Goal: Information Seeking & Learning: Find specific page/section

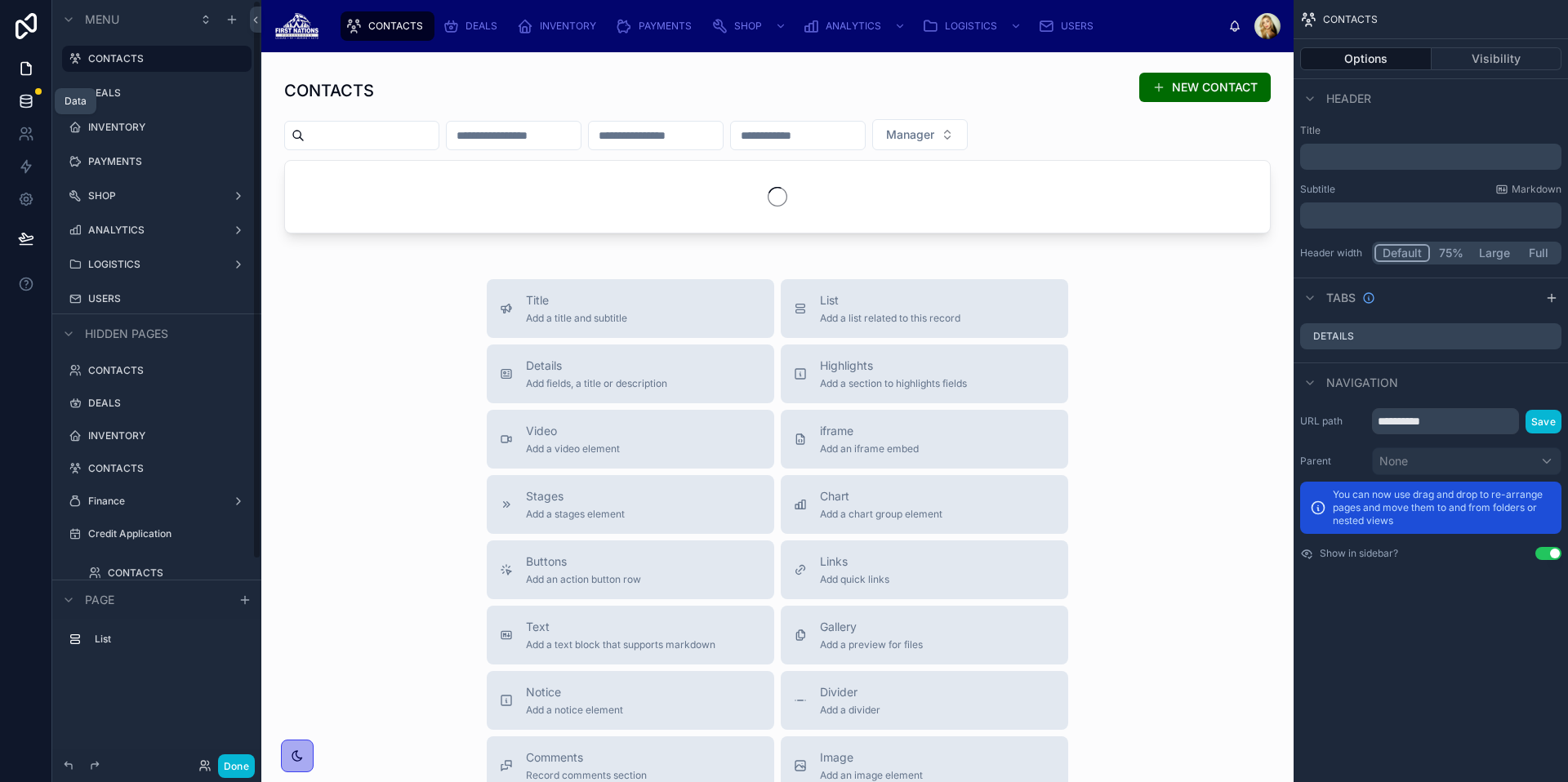
click at [28, 109] on icon at bounding box center [26, 101] width 16 height 16
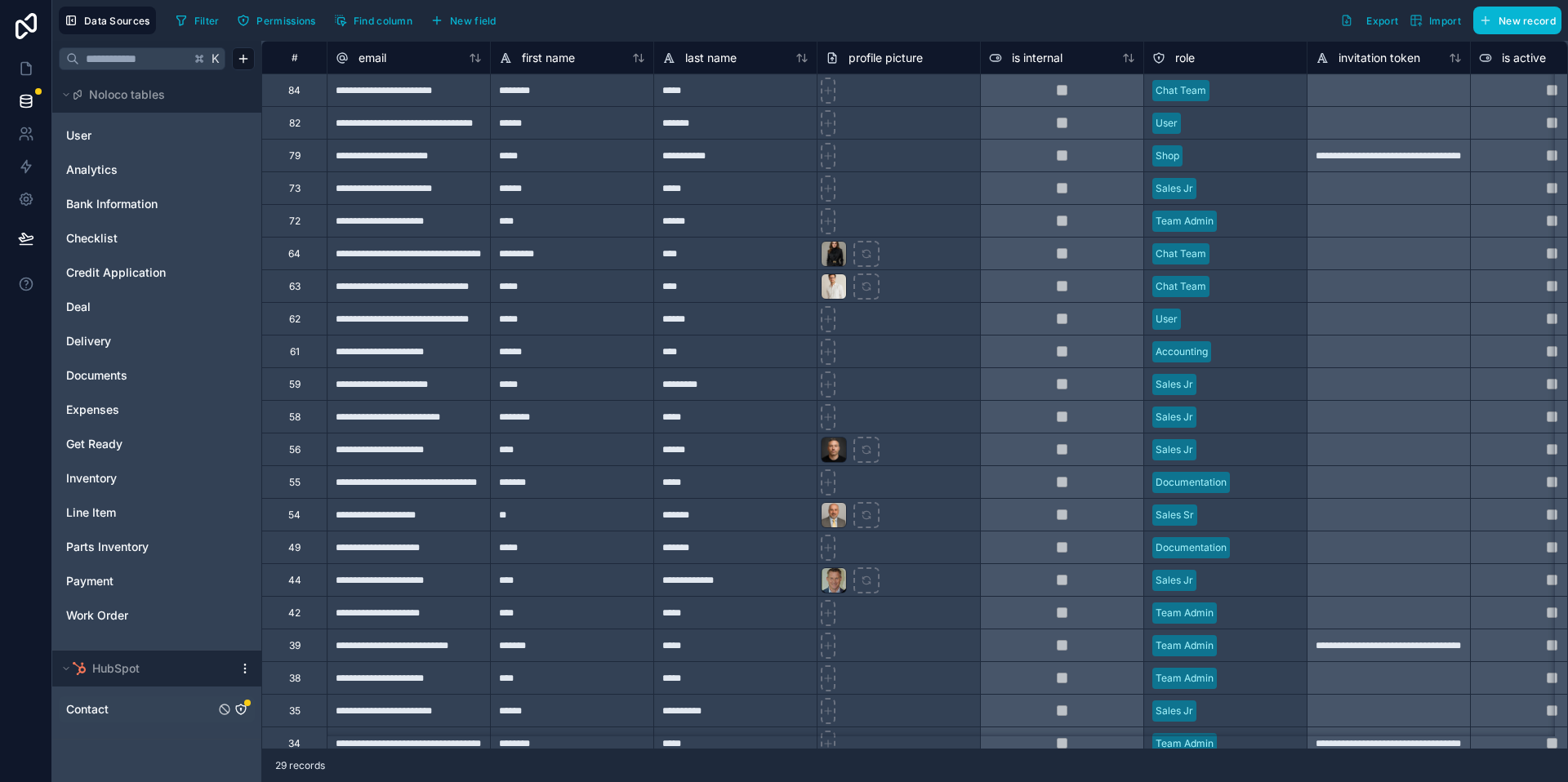
click at [240, 712] on icon "Contact" at bounding box center [241, 709] width 13 height 13
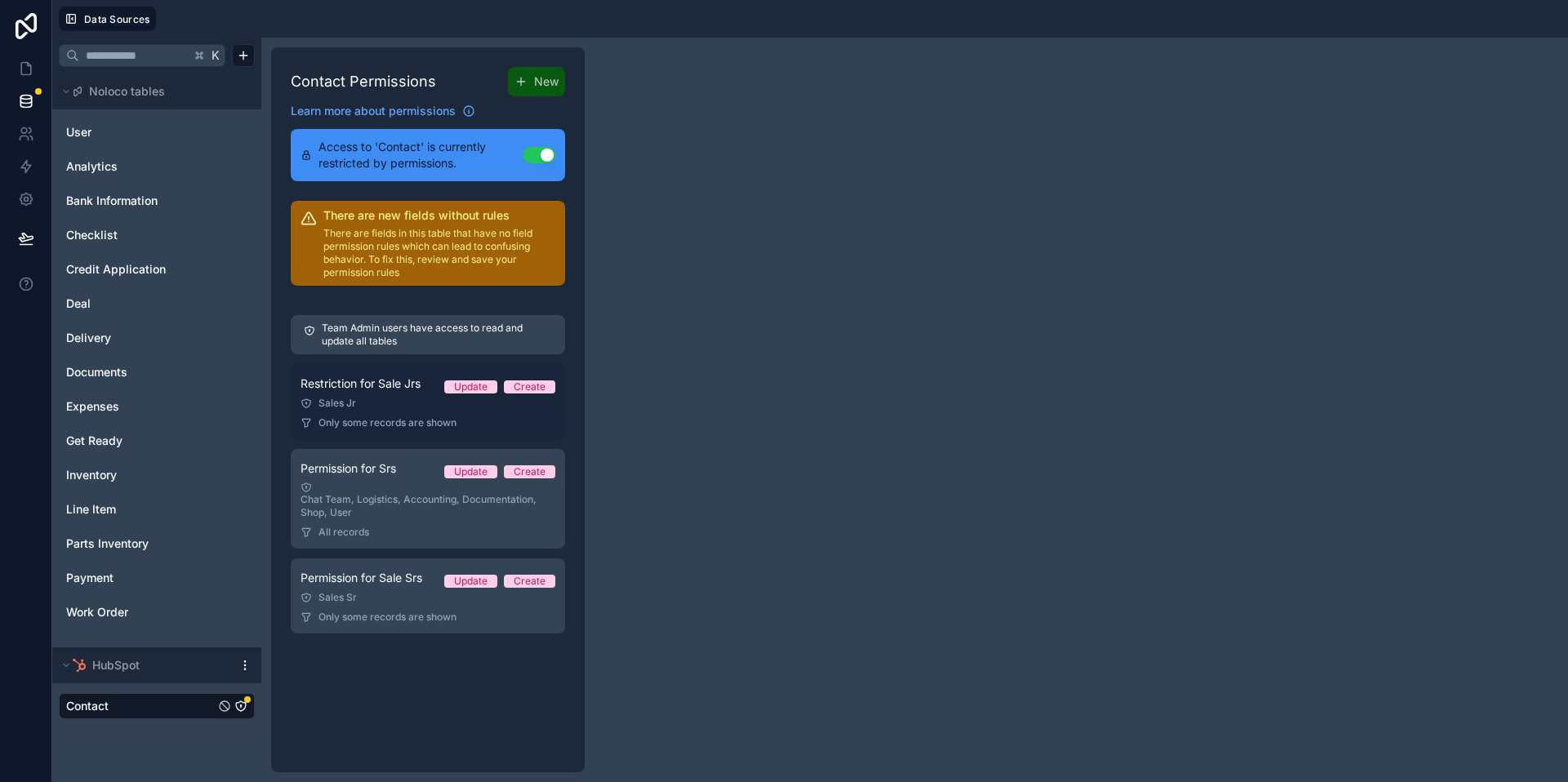
click at [421, 400] on div "Sales Jr" at bounding box center [427, 402] width 255 height 13
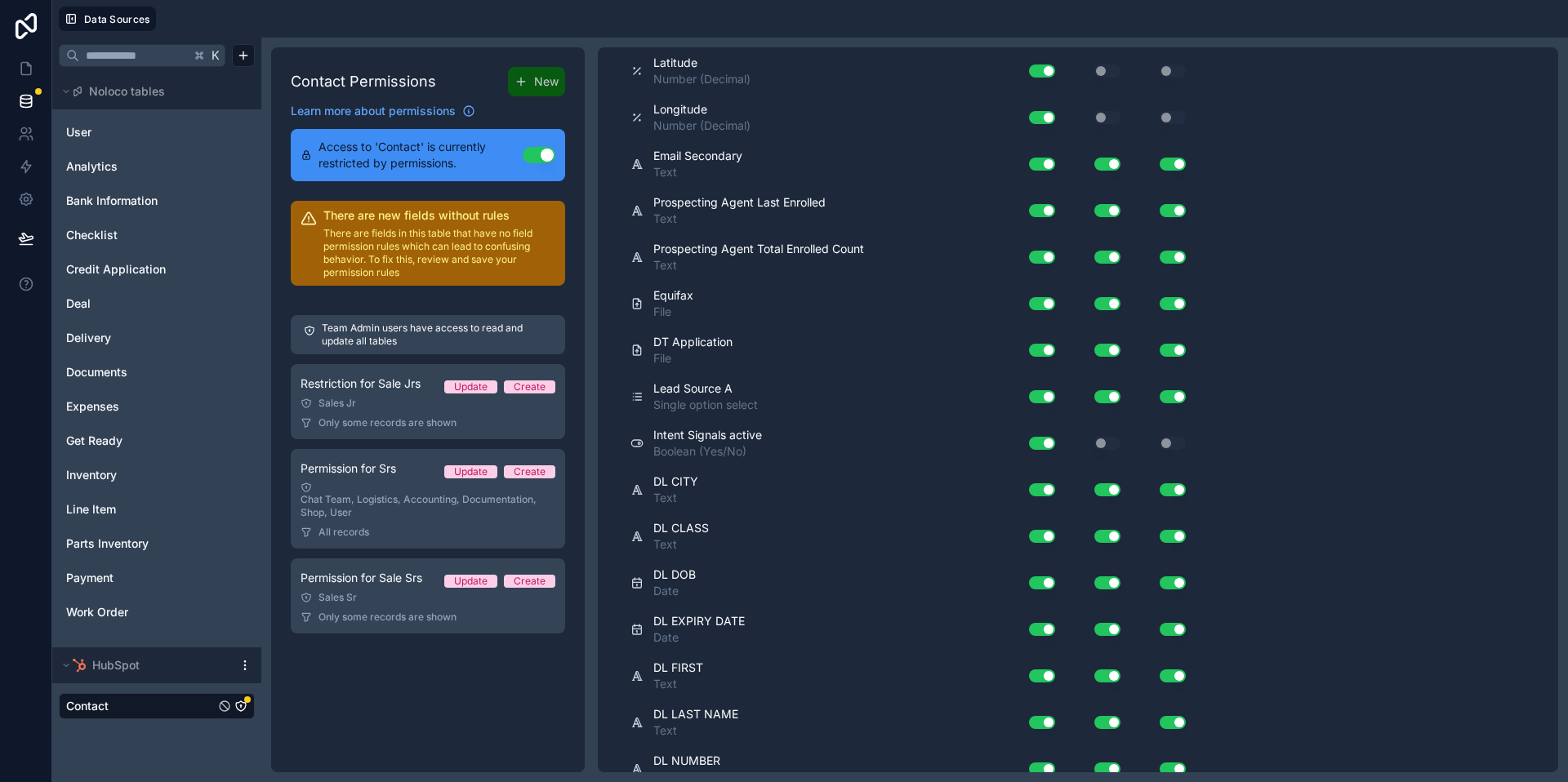
scroll to position [11694, 0]
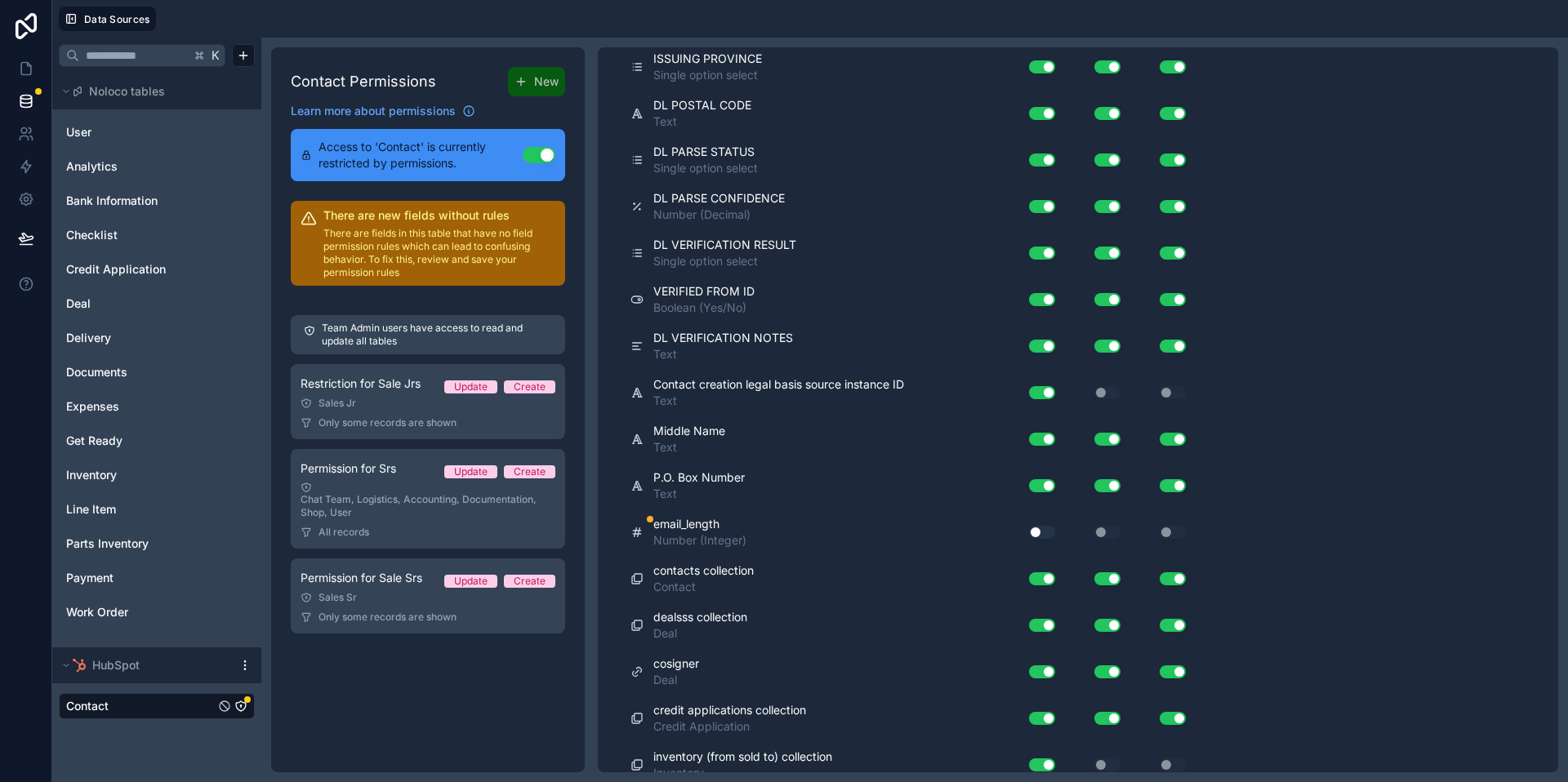
click at [1037, 526] on button "Use setting" at bounding box center [1042, 532] width 26 height 13
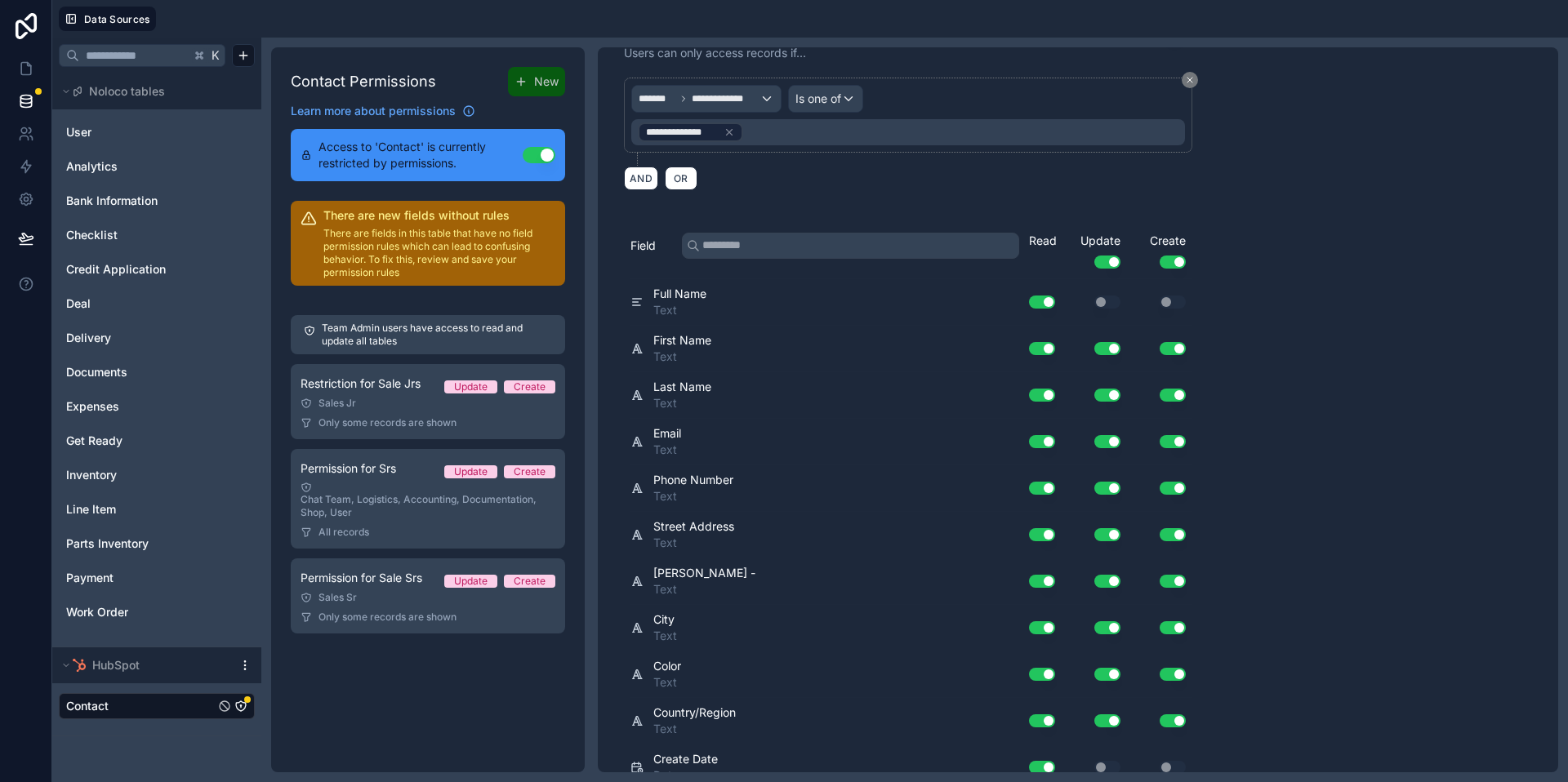
scroll to position [0, 0]
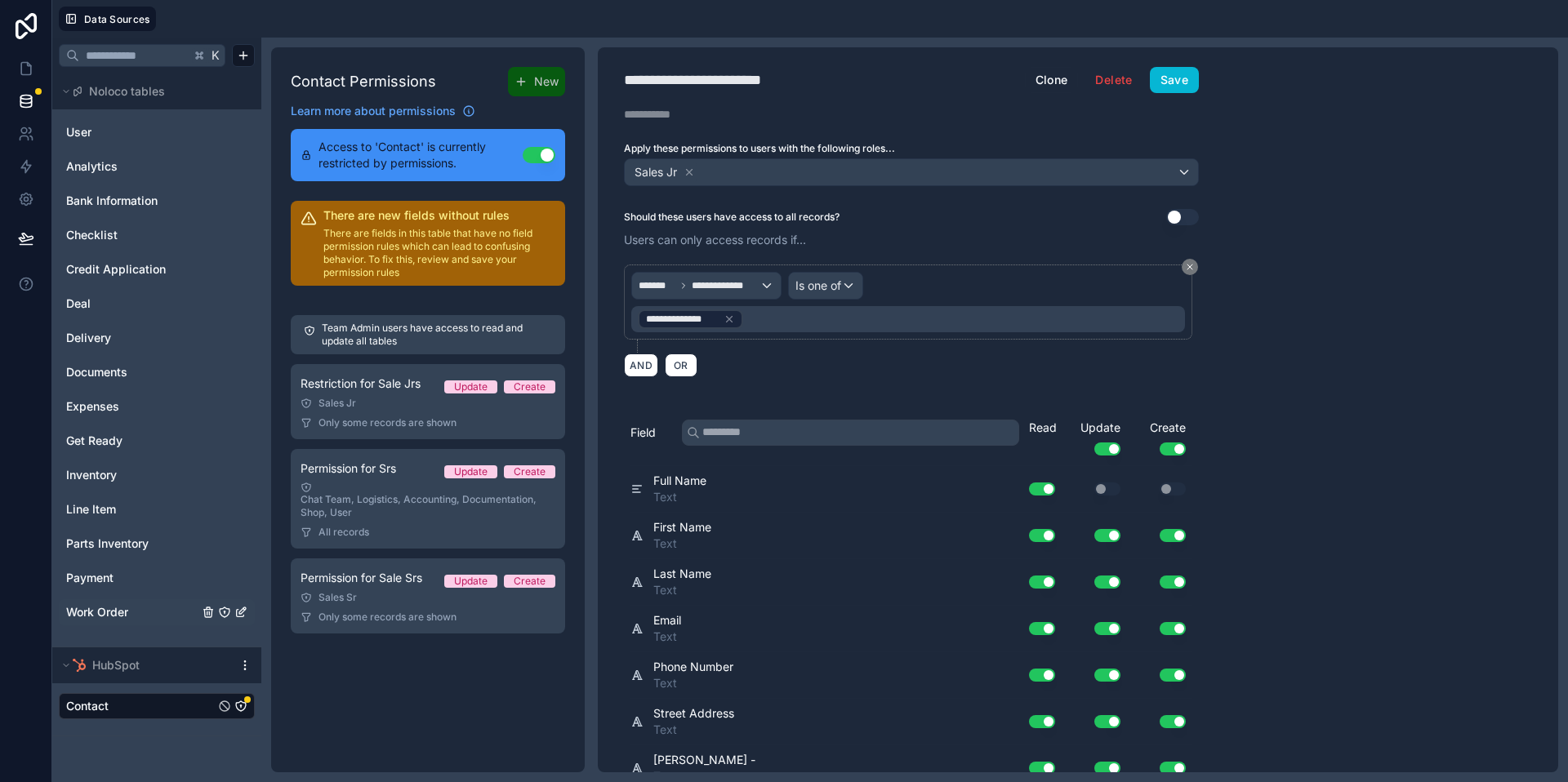
click at [167, 620] on link "Work Order" at bounding box center [132, 612] width 132 height 16
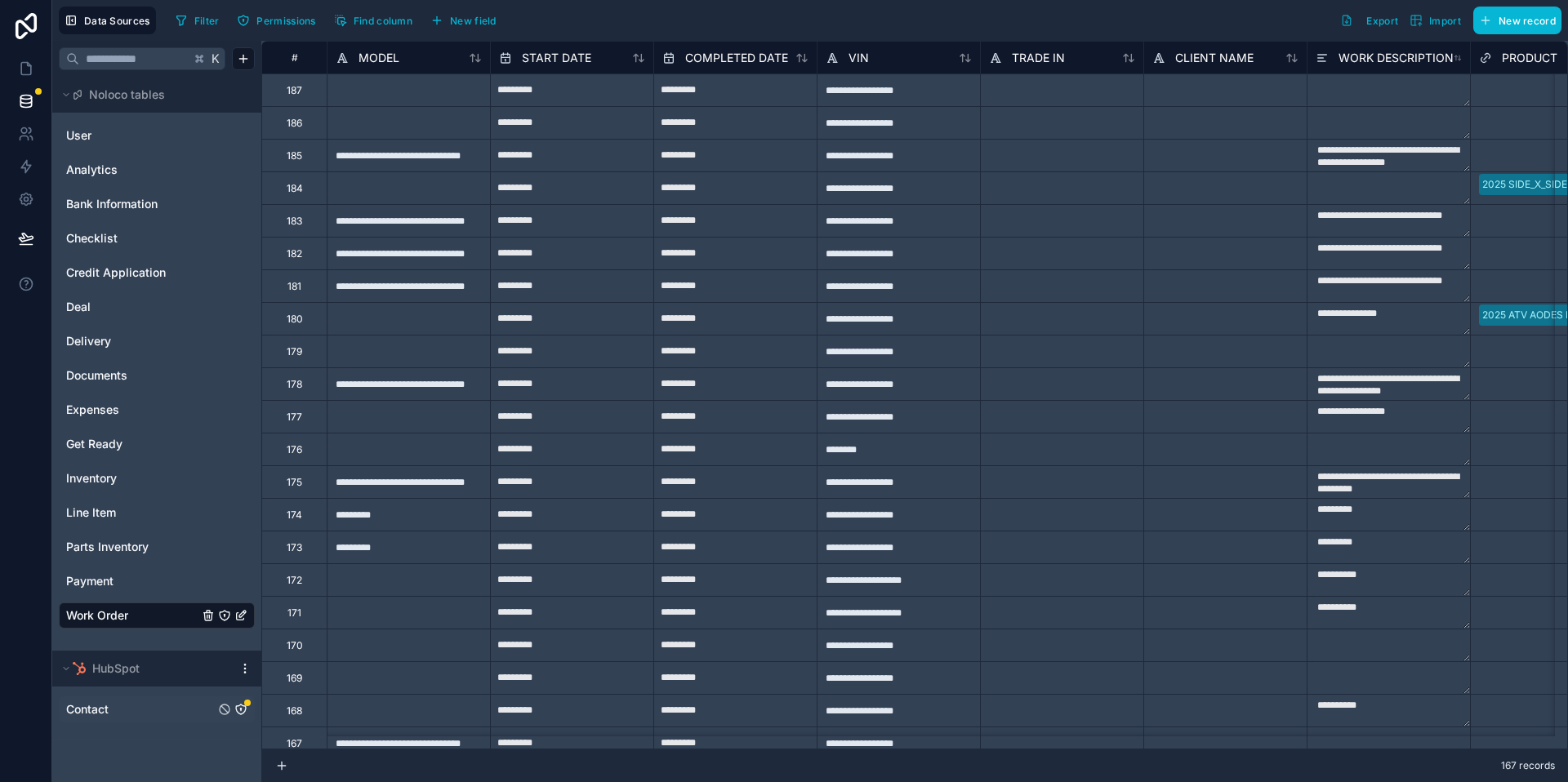
click at [152, 717] on link "Contact" at bounding box center [140, 709] width 149 height 16
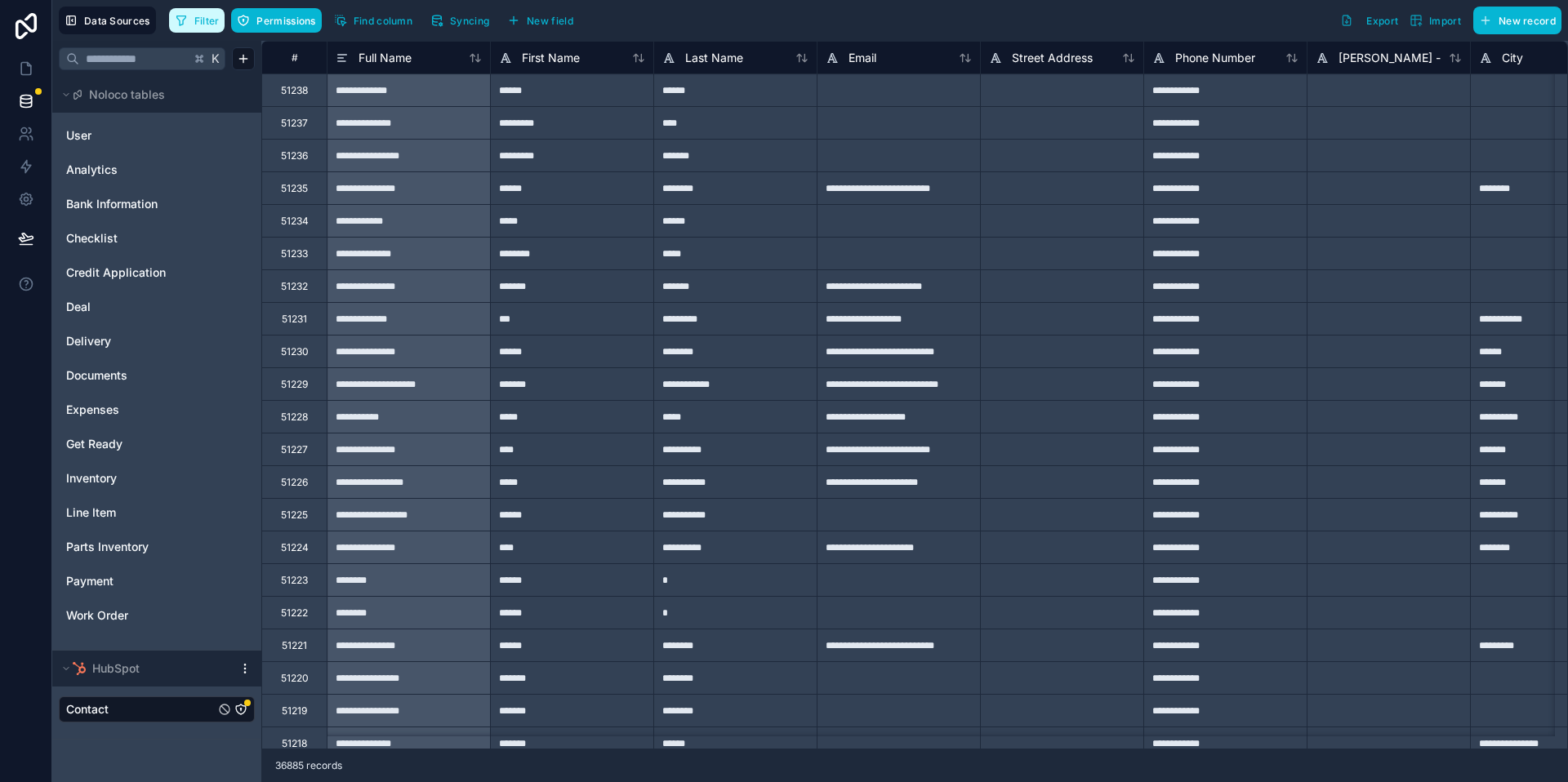
click at [188, 23] on button "Filter" at bounding box center [197, 20] width 56 height 25
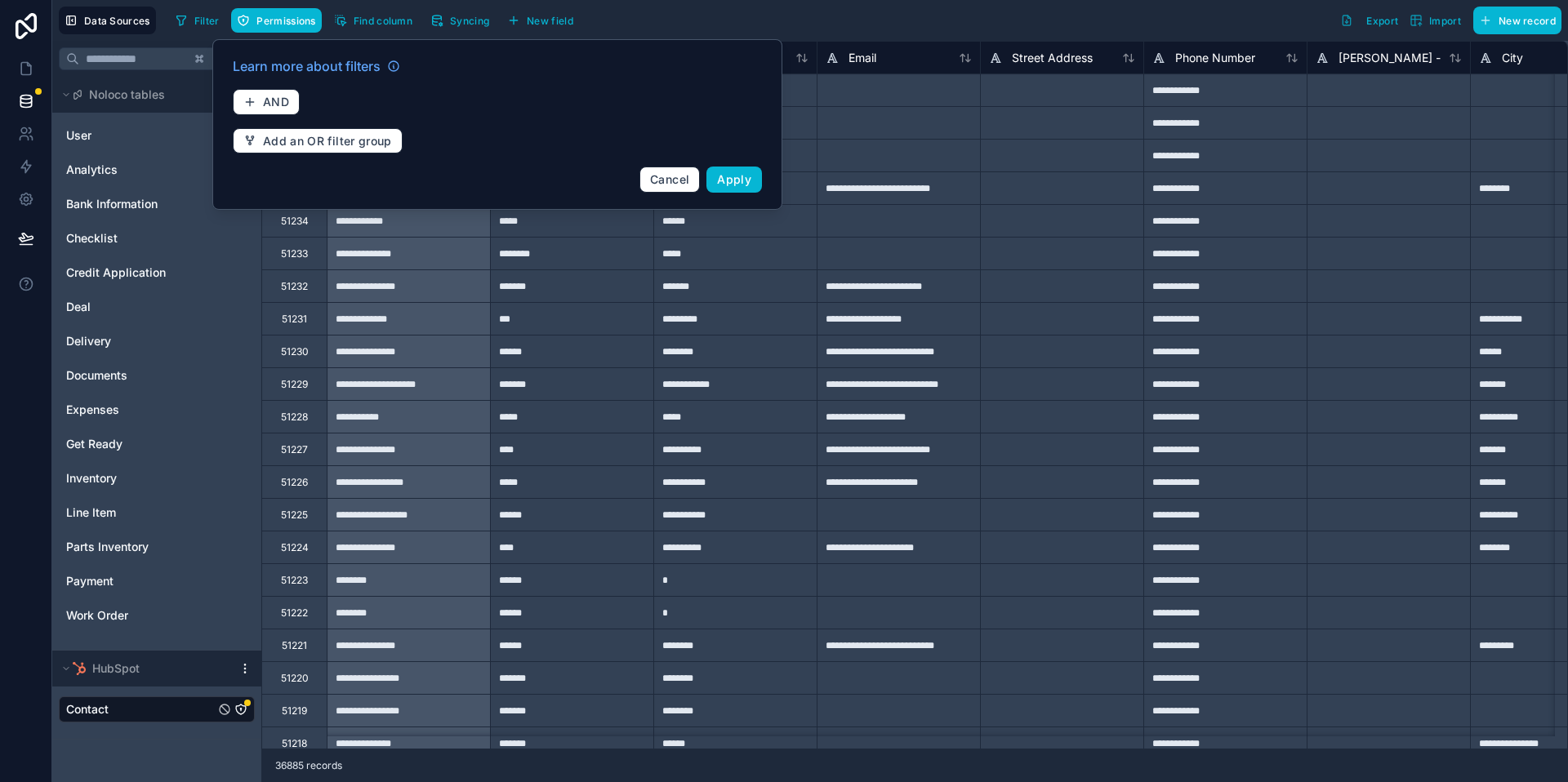
click at [977, 404] on div "**********" at bounding box center [899, 416] width 164 height 33
click at [278, 95] on span "AND" at bounding box center [276, 102] width 26 height 15
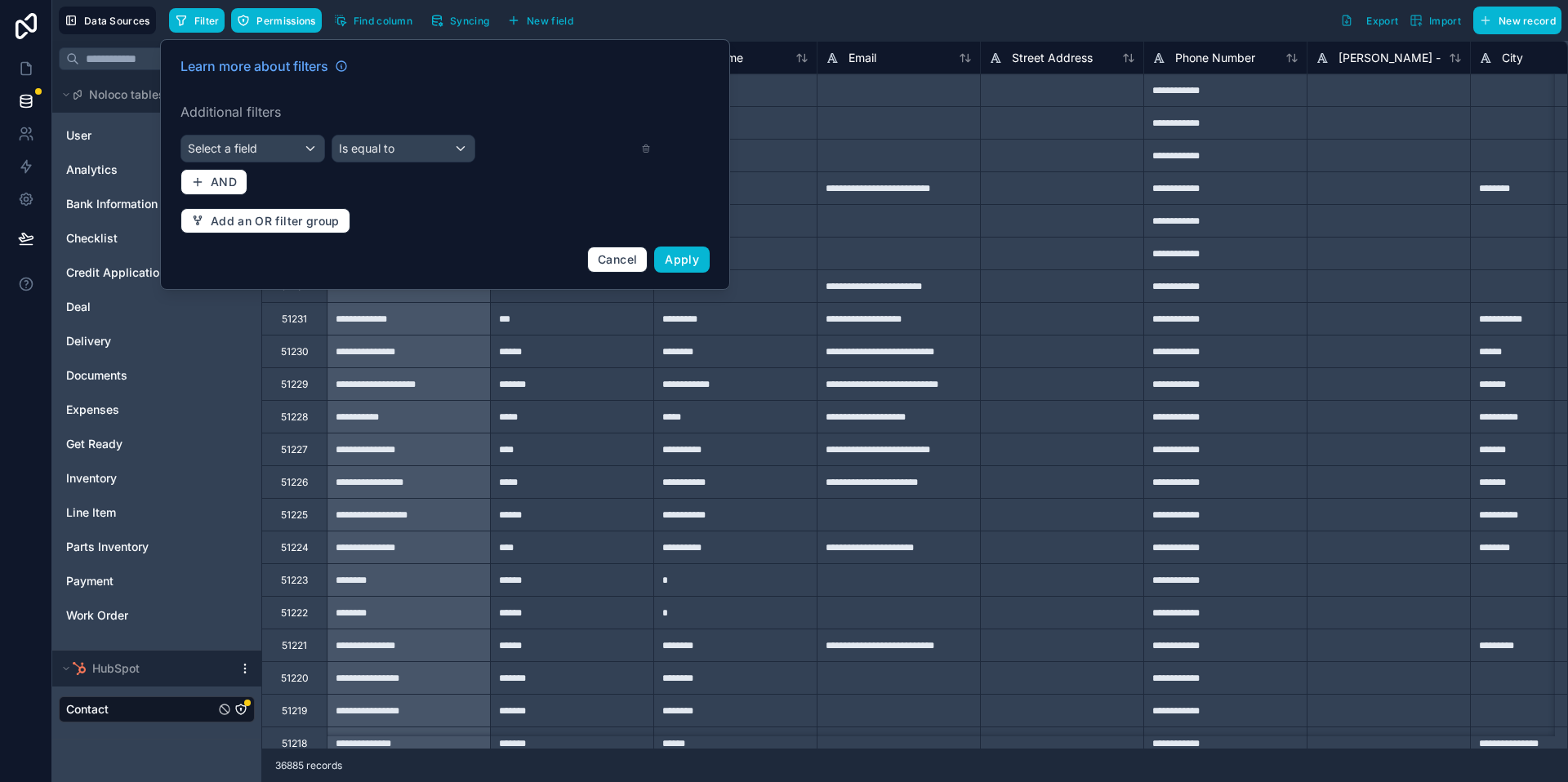
click at [294, 164] on div "Learn more about filters Additional filters Select a field Is equal to AND Add …" at bounding box center [444, 165] width 548 height 236
click at [302, 141] on div "Select a field" at bounding box center [253, 149] width 143 height 26
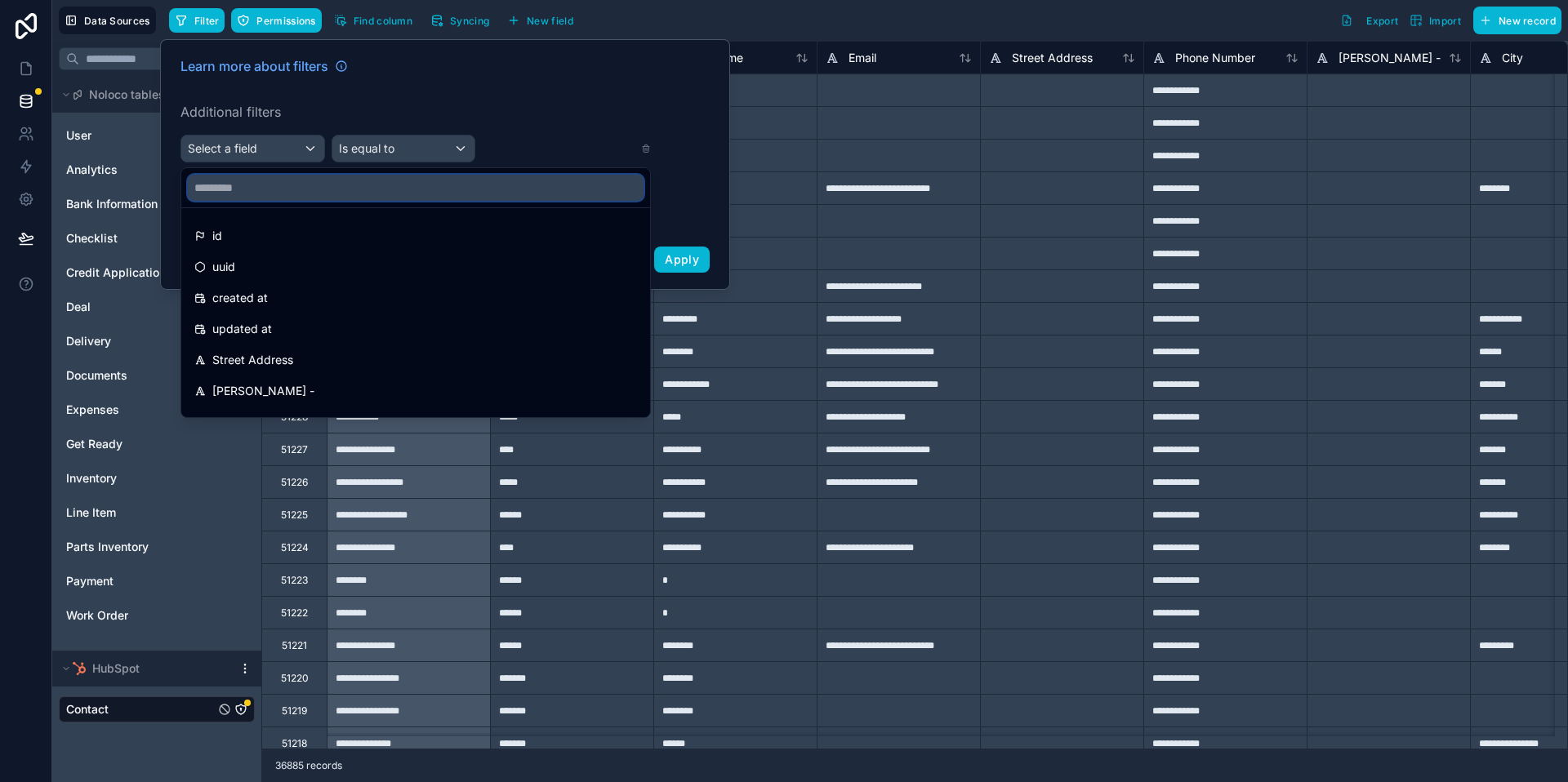
click at [308, 190] on input "text" at bounding box center [415, 188] width 455 height 26
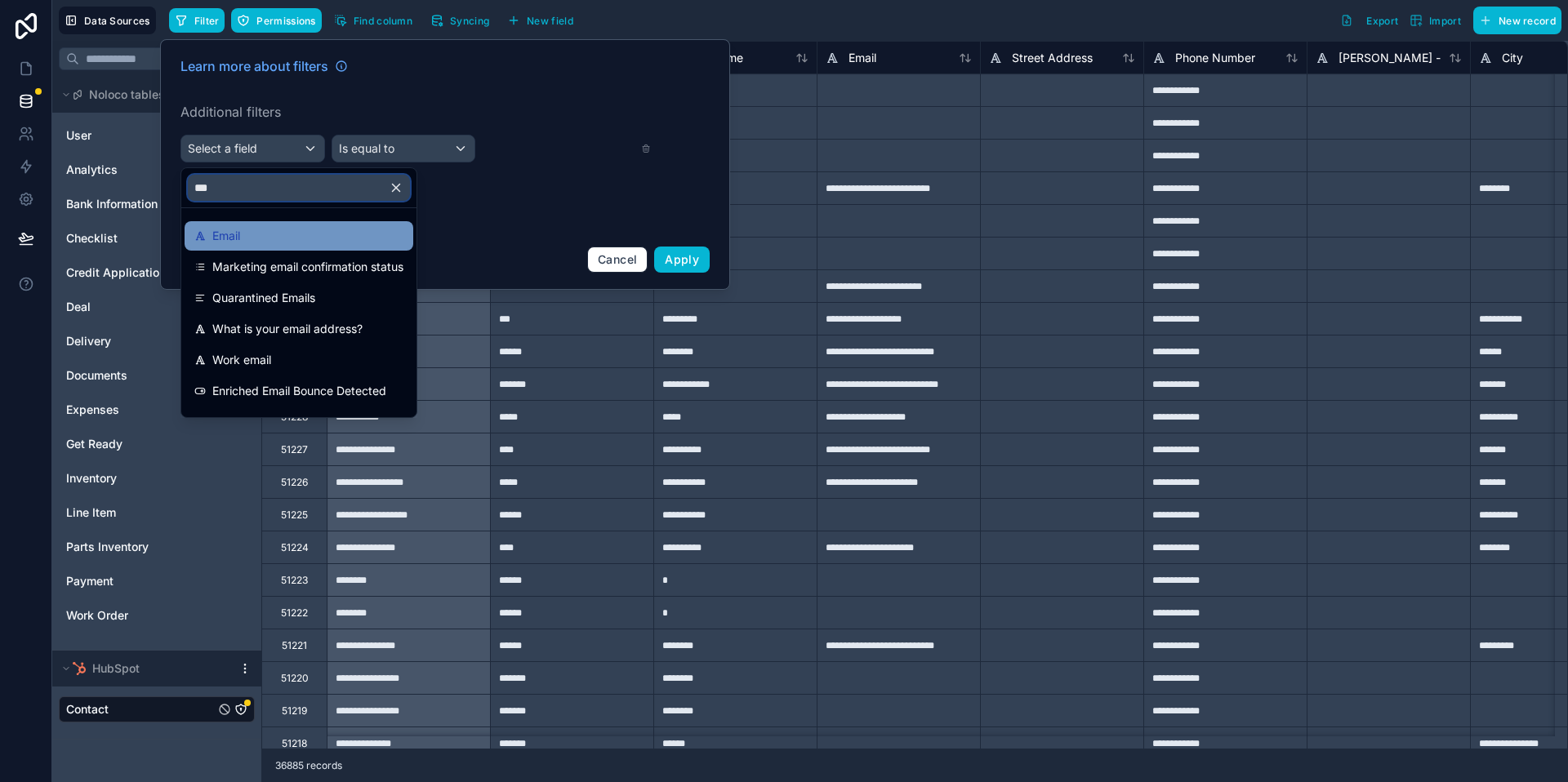
type input "***"
click at [321, 227] on div "Email" at bounding box center [299, 237] width 209 height 20
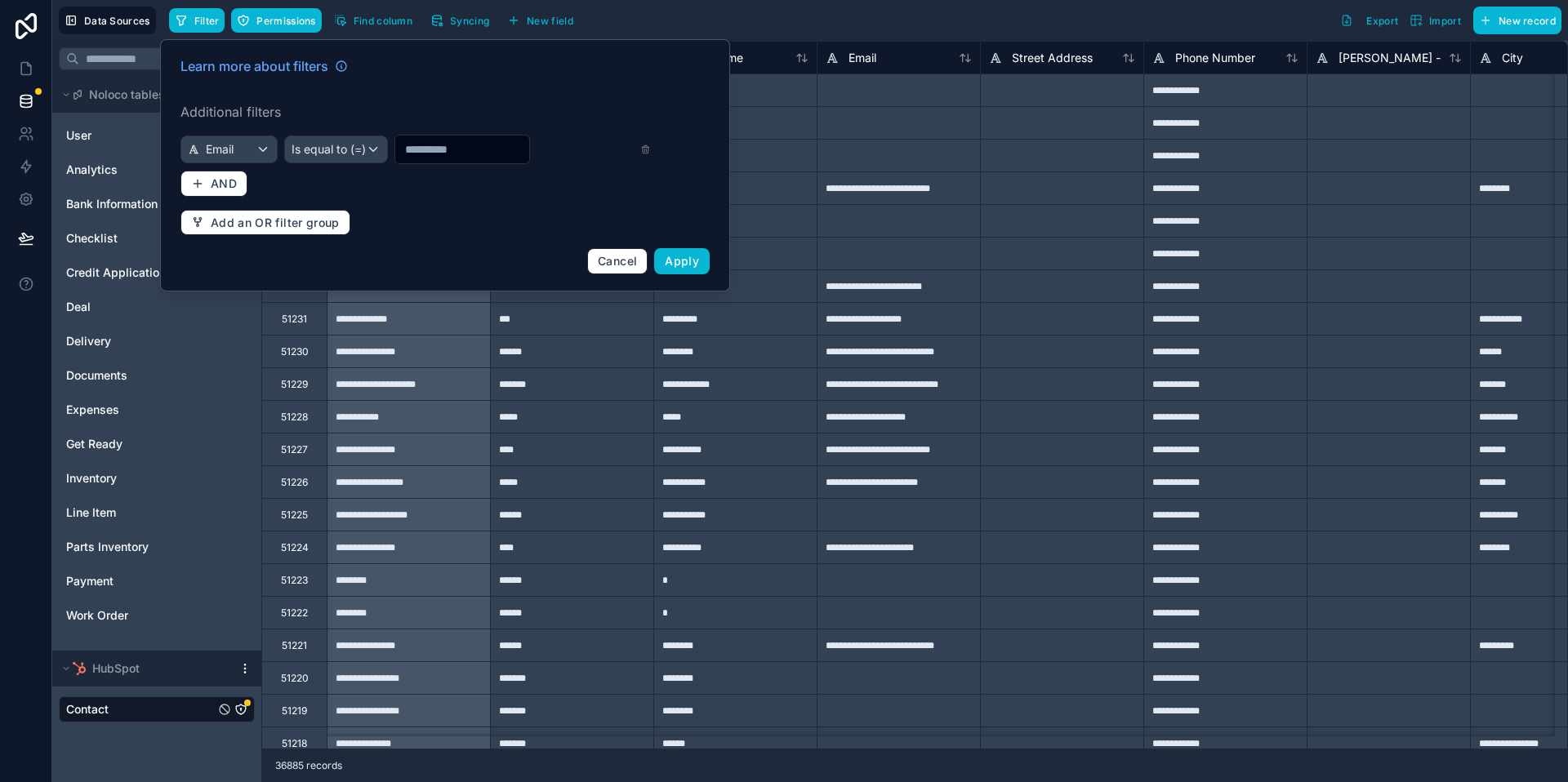
click at [406, 146] on input "text" at bounding box center [462, 149] width 134 height 23
click at [370, 146] on div "Is equal to (=)" at bounding box center [336, 150] width 102 height 26
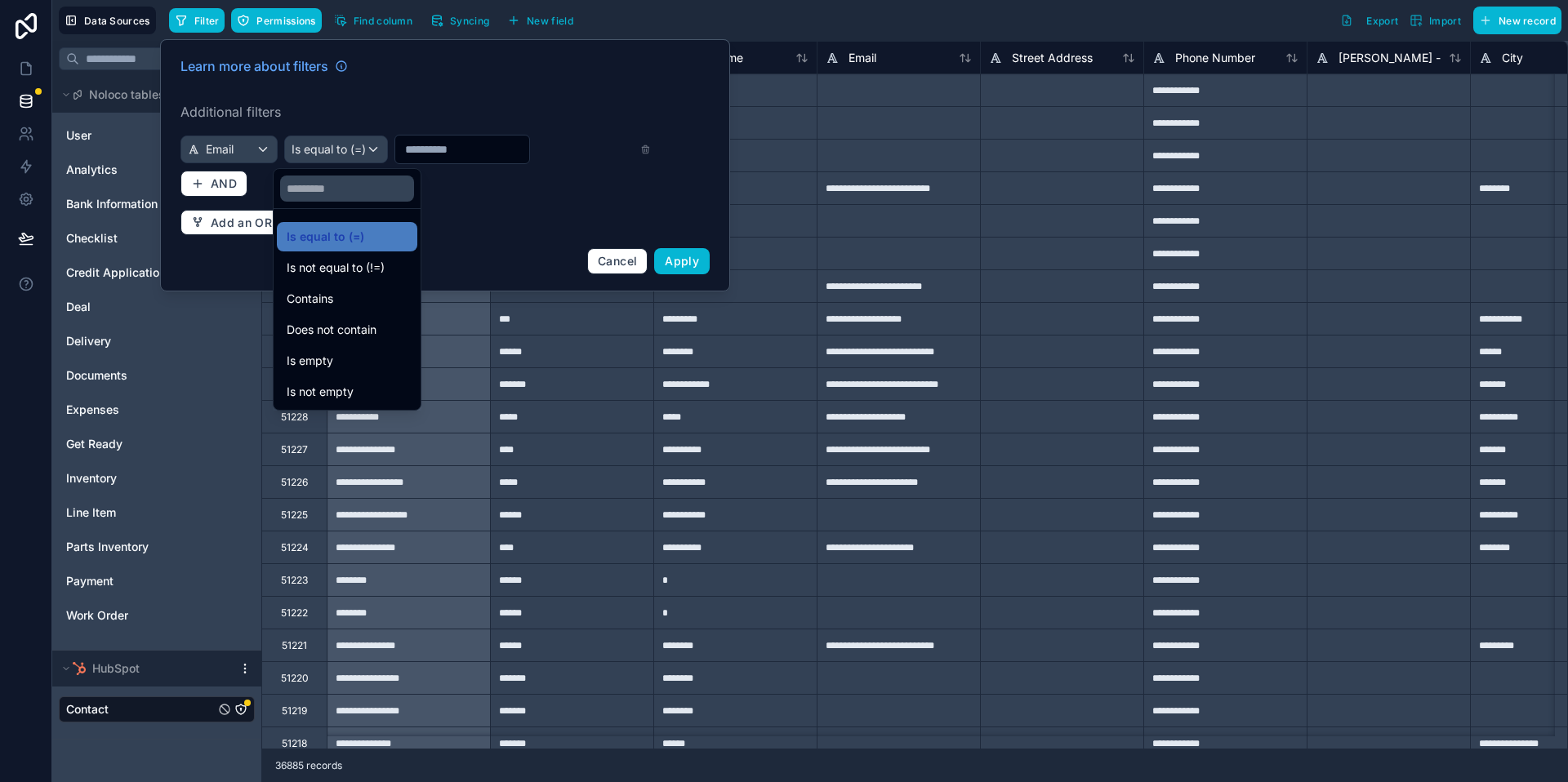
click at [439, 144] on div at bounding box center [444, 165] width 570 height 253
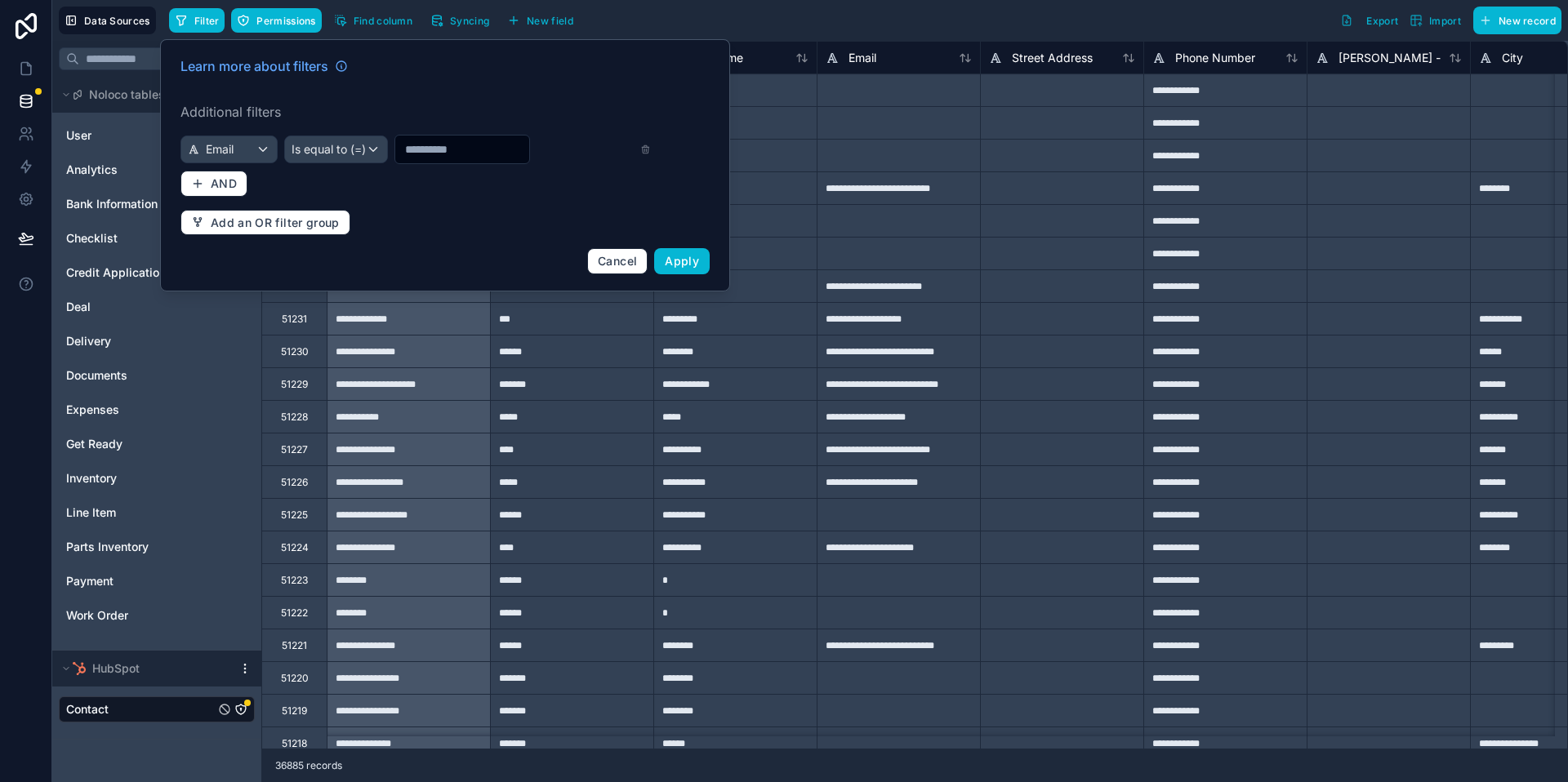
click at [439, 144] on input "text" at bounding box center [462, 149] width 134 height 23
click at [683, 260] on span "Apply" at bounding box center [682, 261] width 34 height 14
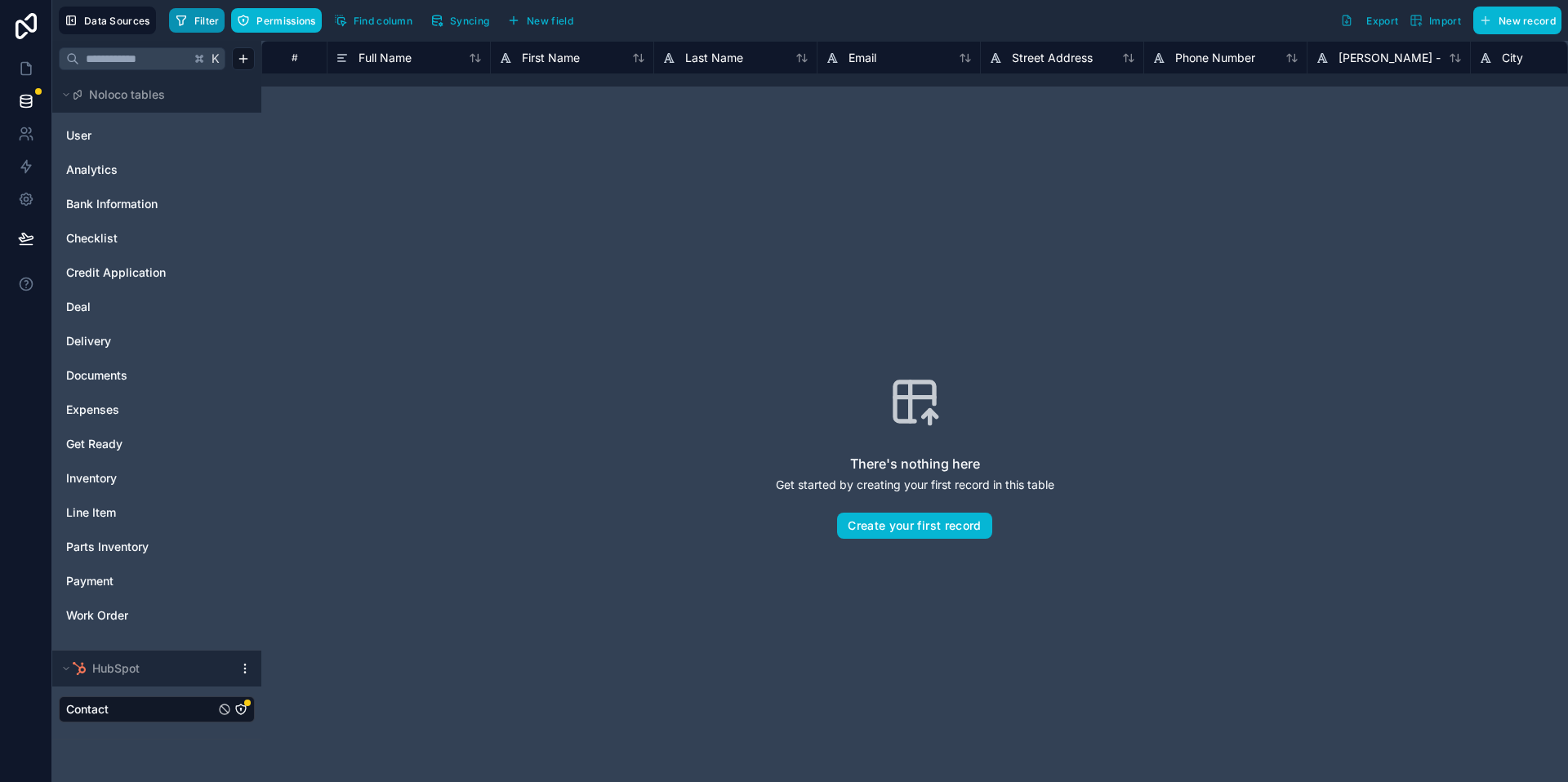
click at [180, 25] on icon "button" at bounding box center [181, 20] width 13 height 13
click at [188, 16] on button "Filter" at bounding box center [197, 20] width 56 height 25
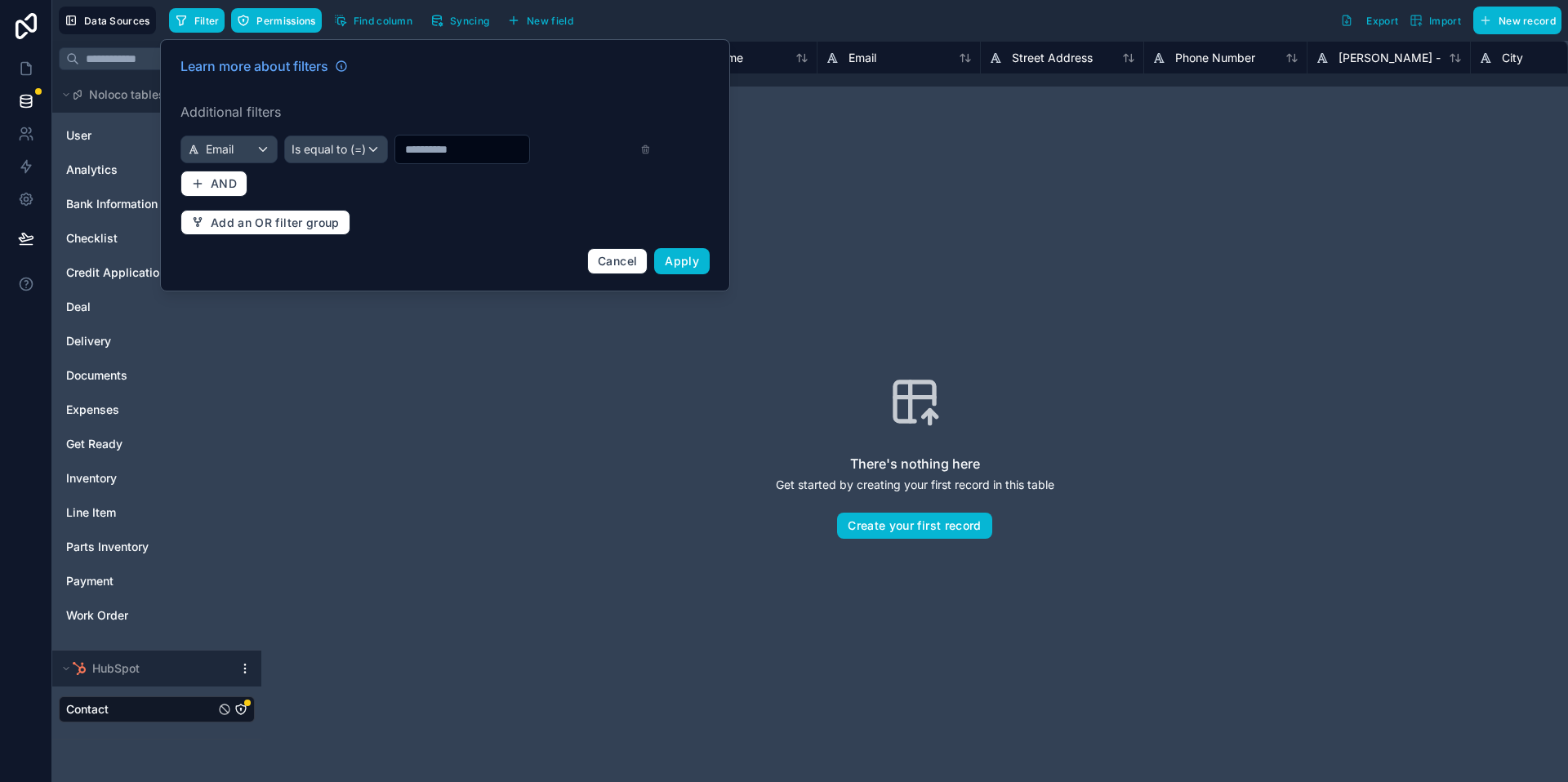
click at [473, 147] on input "text" at bounding box center [462, 149] width 134 height 23
type input "***"
click at [685, 256] on span "Apply" at bounding box center [682, 261] width 34 height 14
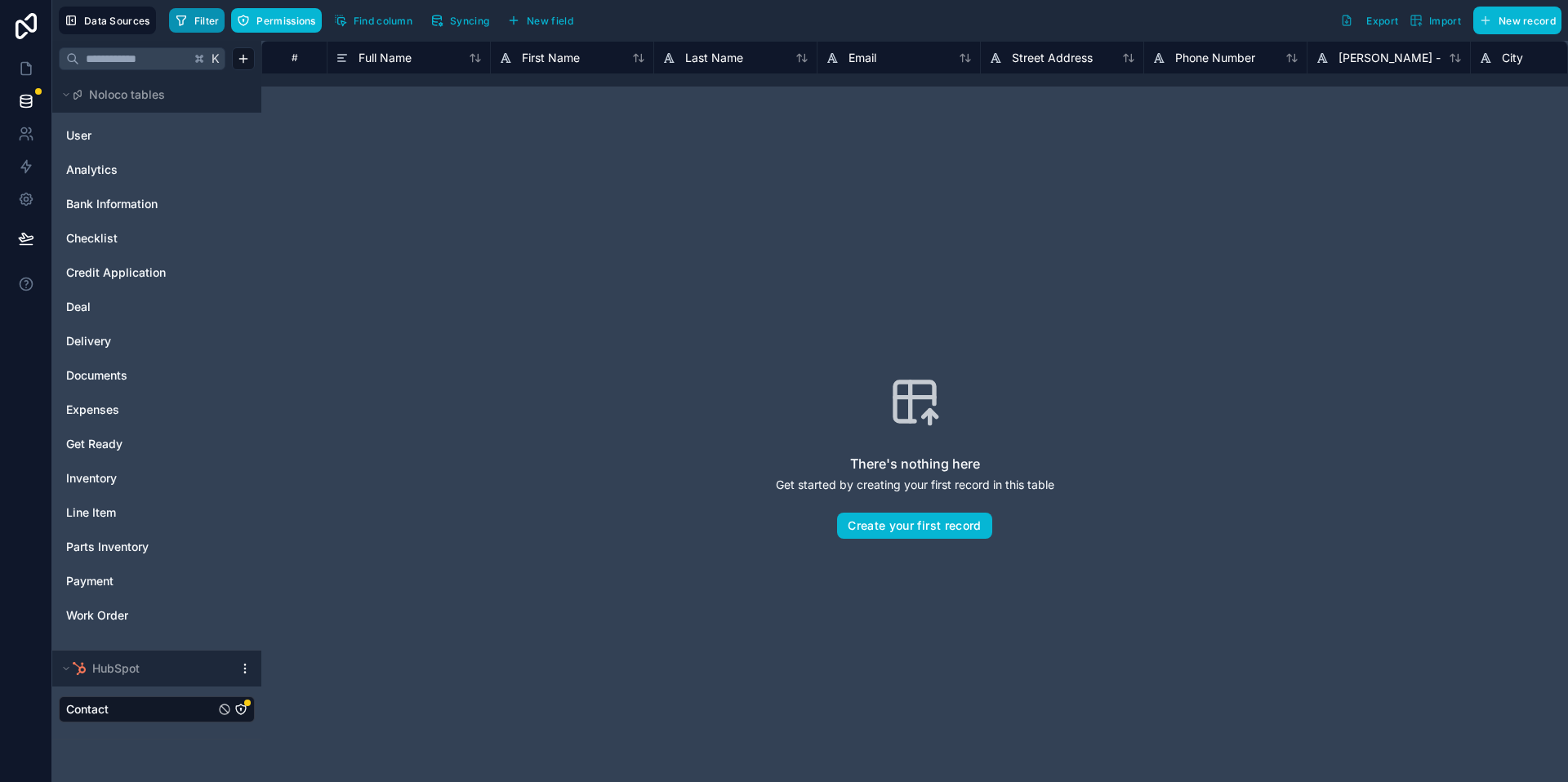
click at [213, 25] on span "Filter" at bounding box center [207, 21] width 25 height 12
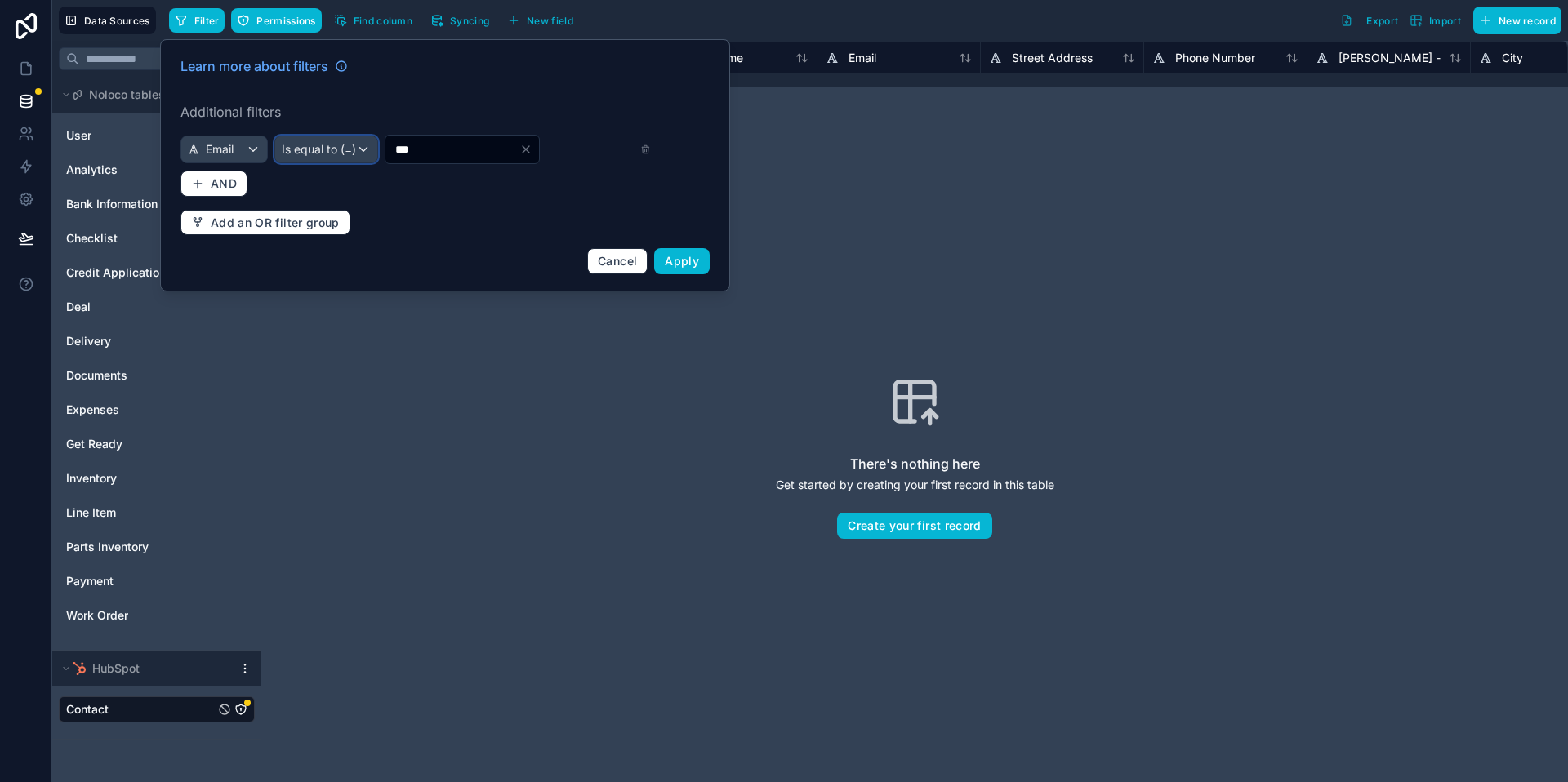
click at [352, 151] on div "Is equal to (=)" at bounding box center [327, 150] width 102 height 26
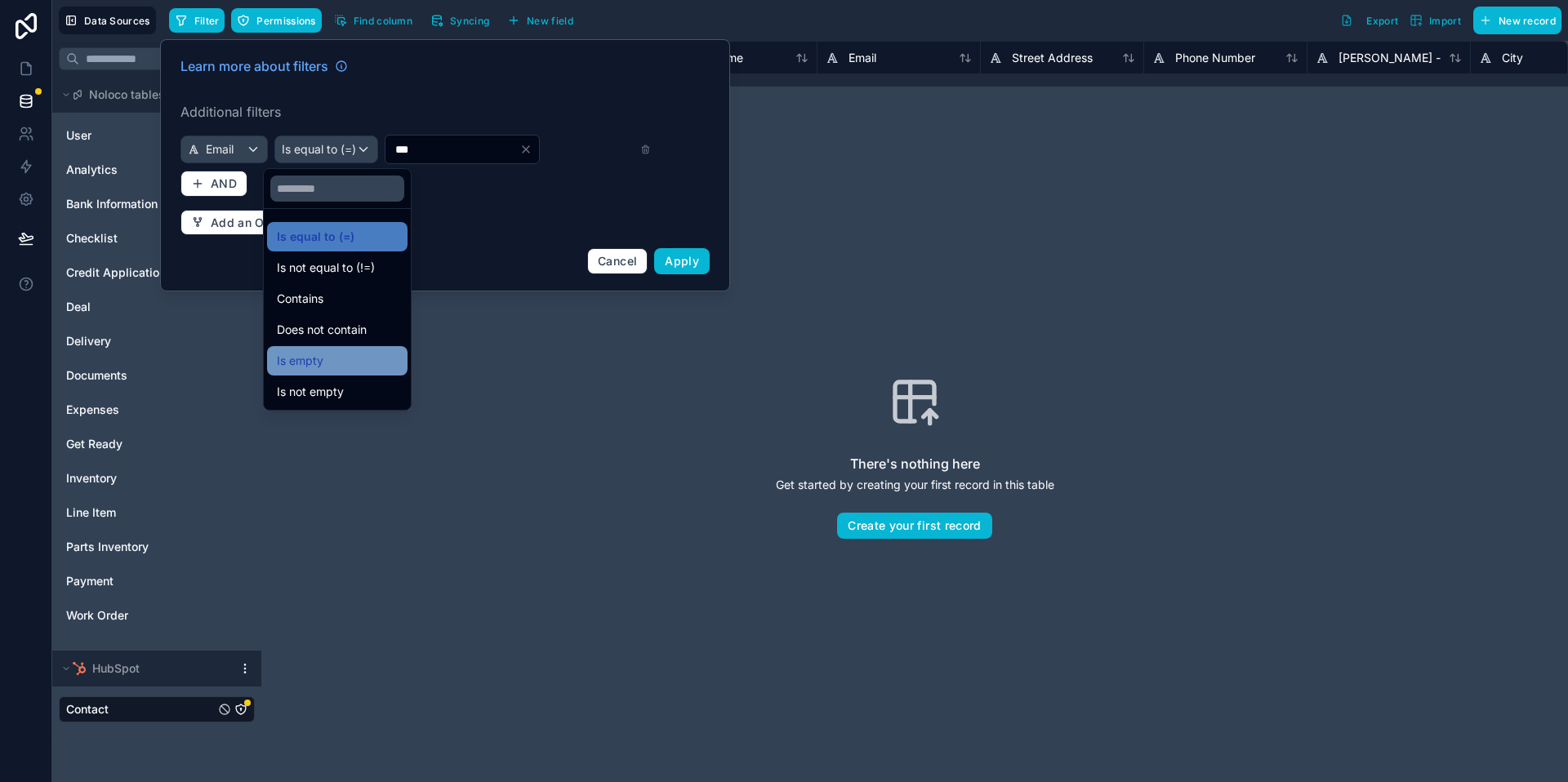
click at [367, 368] on div "Is empty" at bounding box center [337, 362] width 121 height 20
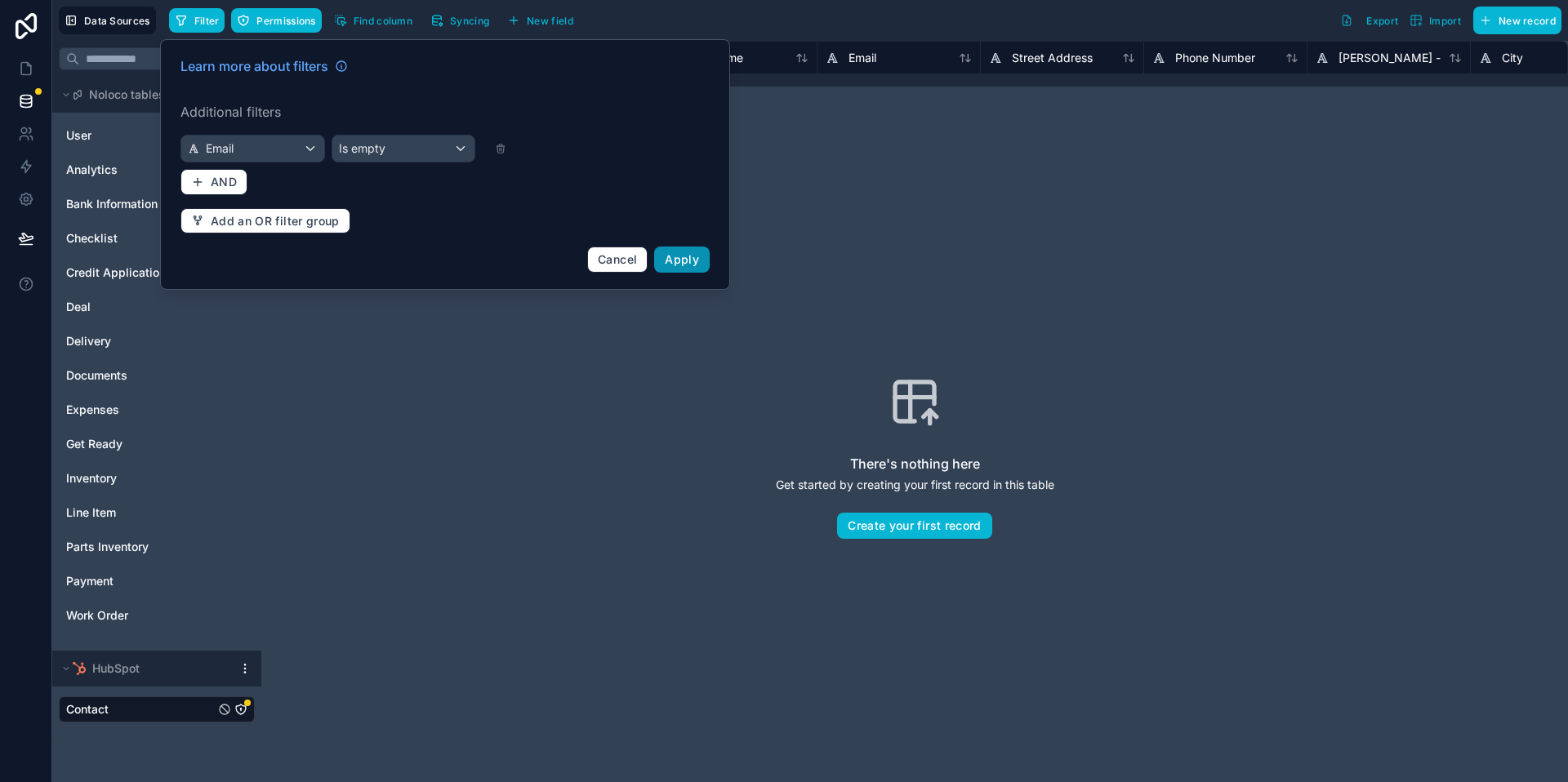
click at [687, 265] on span "Apply" at bounding box center [682, 260] width 34 height 14
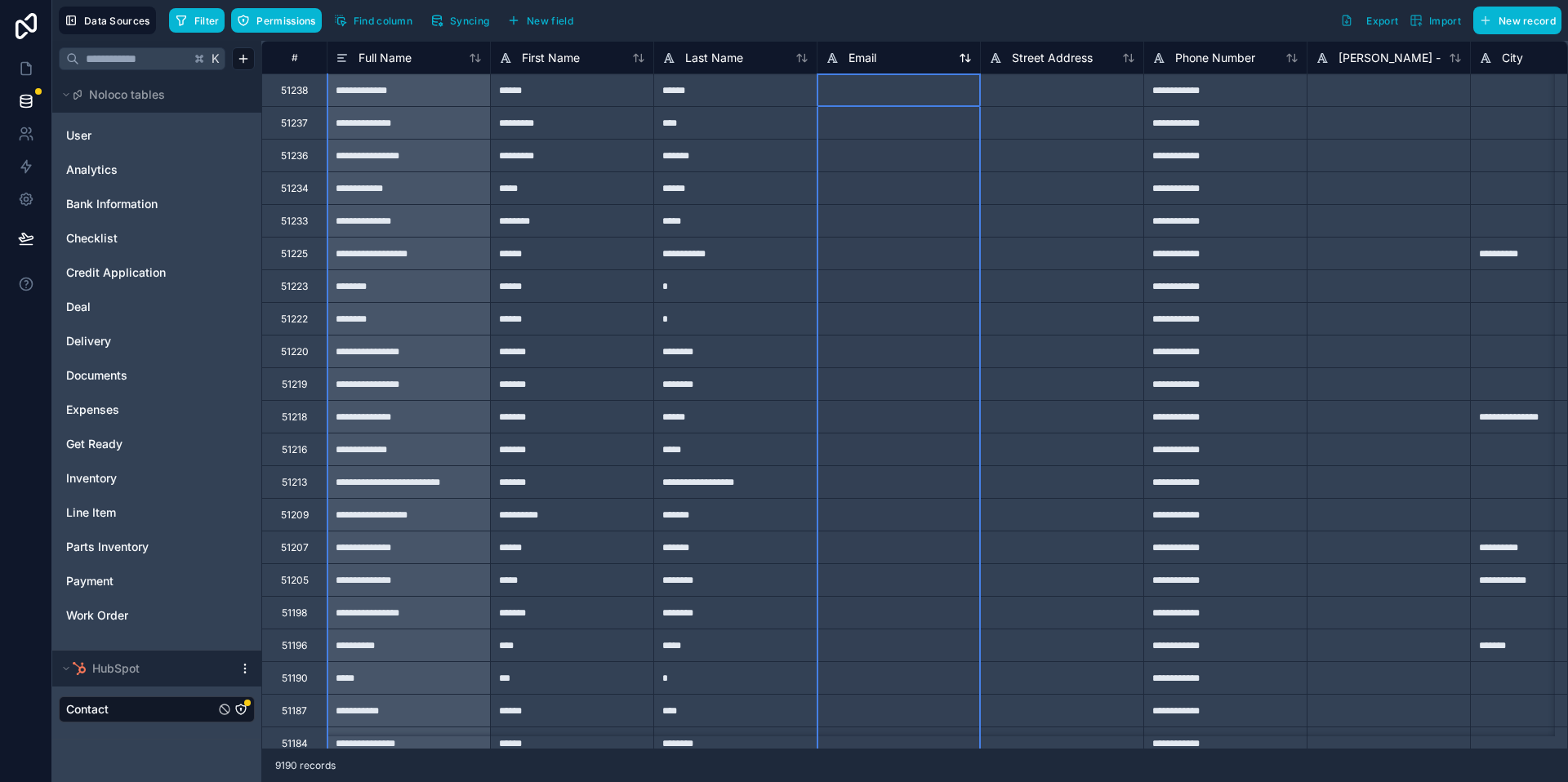
click at [906, 60] on div "Email" at bounding box center [899, 58] width 146 height 20
click at [907, 60] on div "Email" at bounding box center [899, 58] width 146 height 20
click at [864, 58] on span "Email" at bounding box center [863, 58] width 28 height 16
click at [841, 54] on div "Email" at bounding box center [851, 58] width 51 height 20
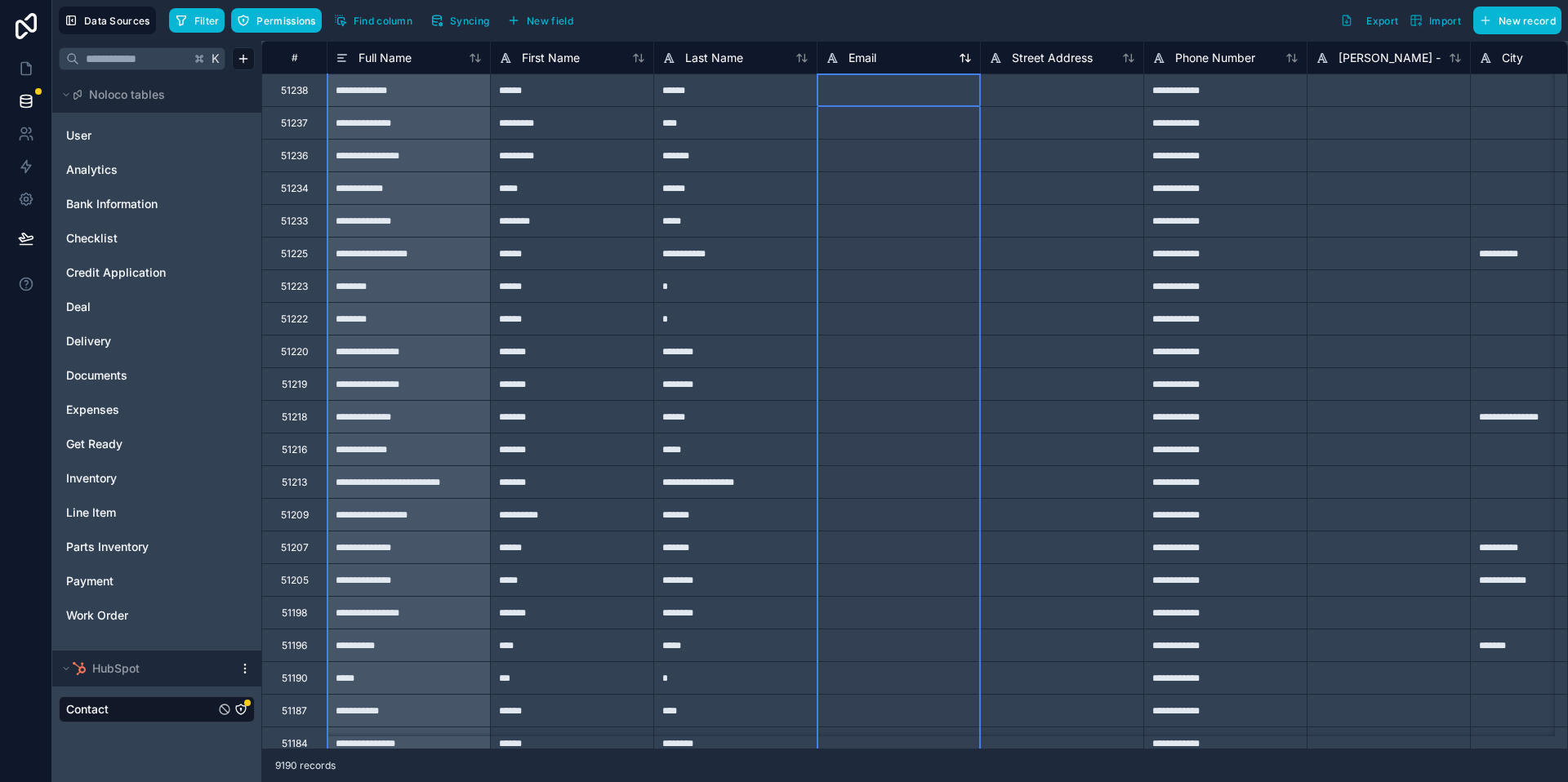
click at [849, 58] on span "Email" at bounding box center [863, 58] width 28 height 16
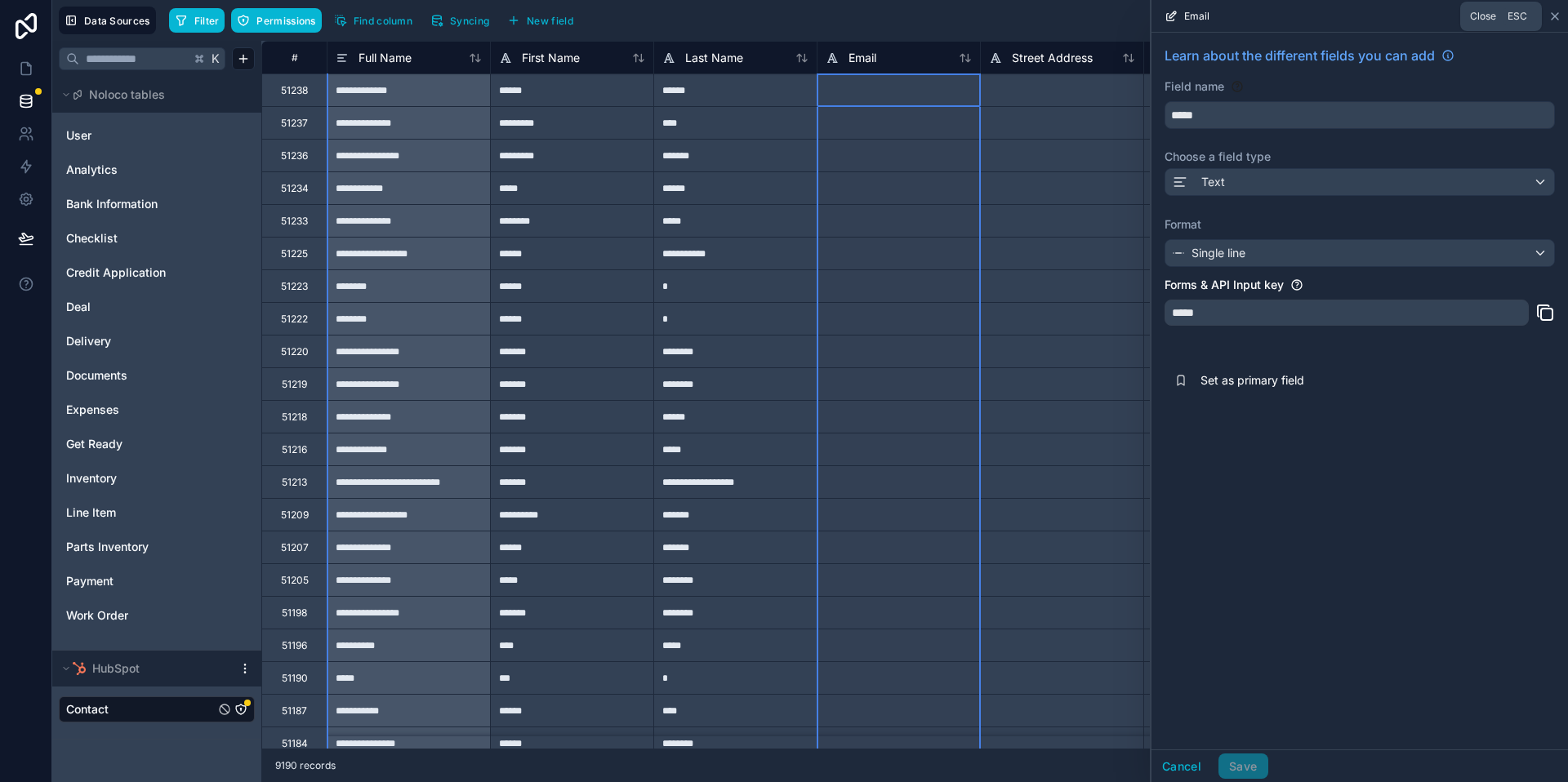
click at [1549, 15] on icon at bounding box center [1554, 16] width 13 height 13
click at [1555, 15] on span "New record" at bounding box center [1526, 21] width 57 height 12
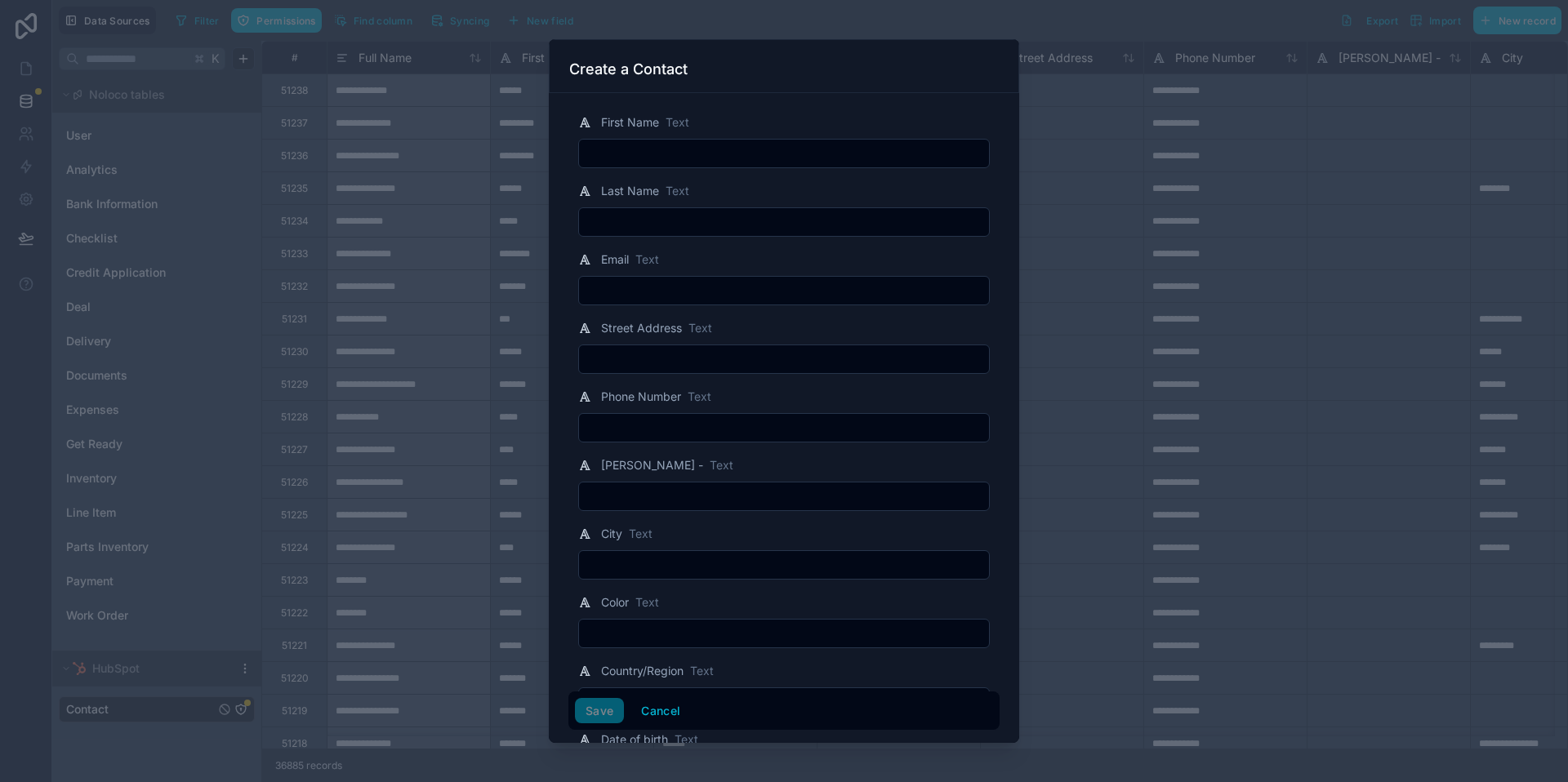
click at [1219, 29] on div at bounding box center [784, 391] width 1568 height 782
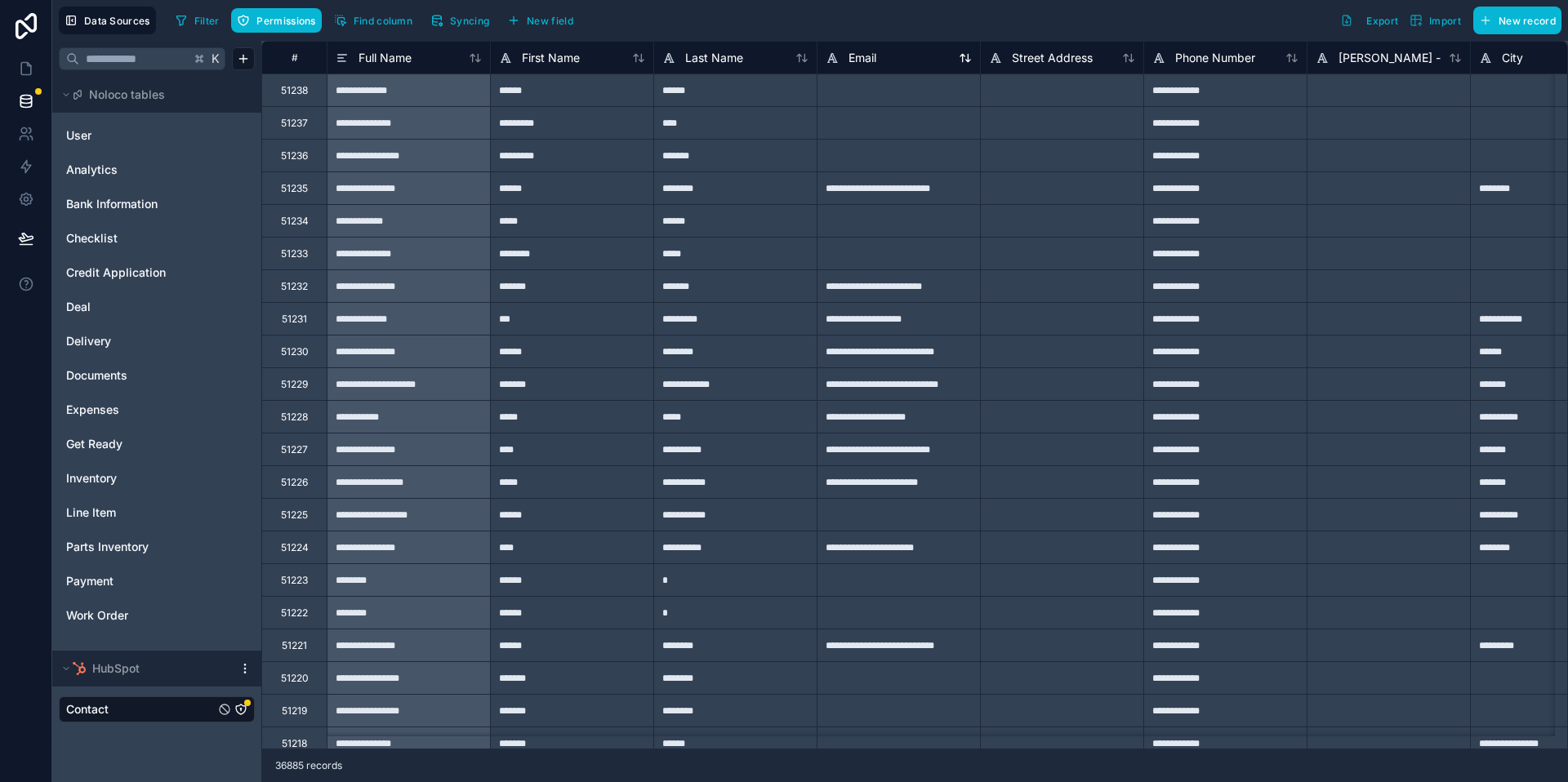
click at [902, 60] on div "Email" at bounding box center [899, 58] width 146 height 20
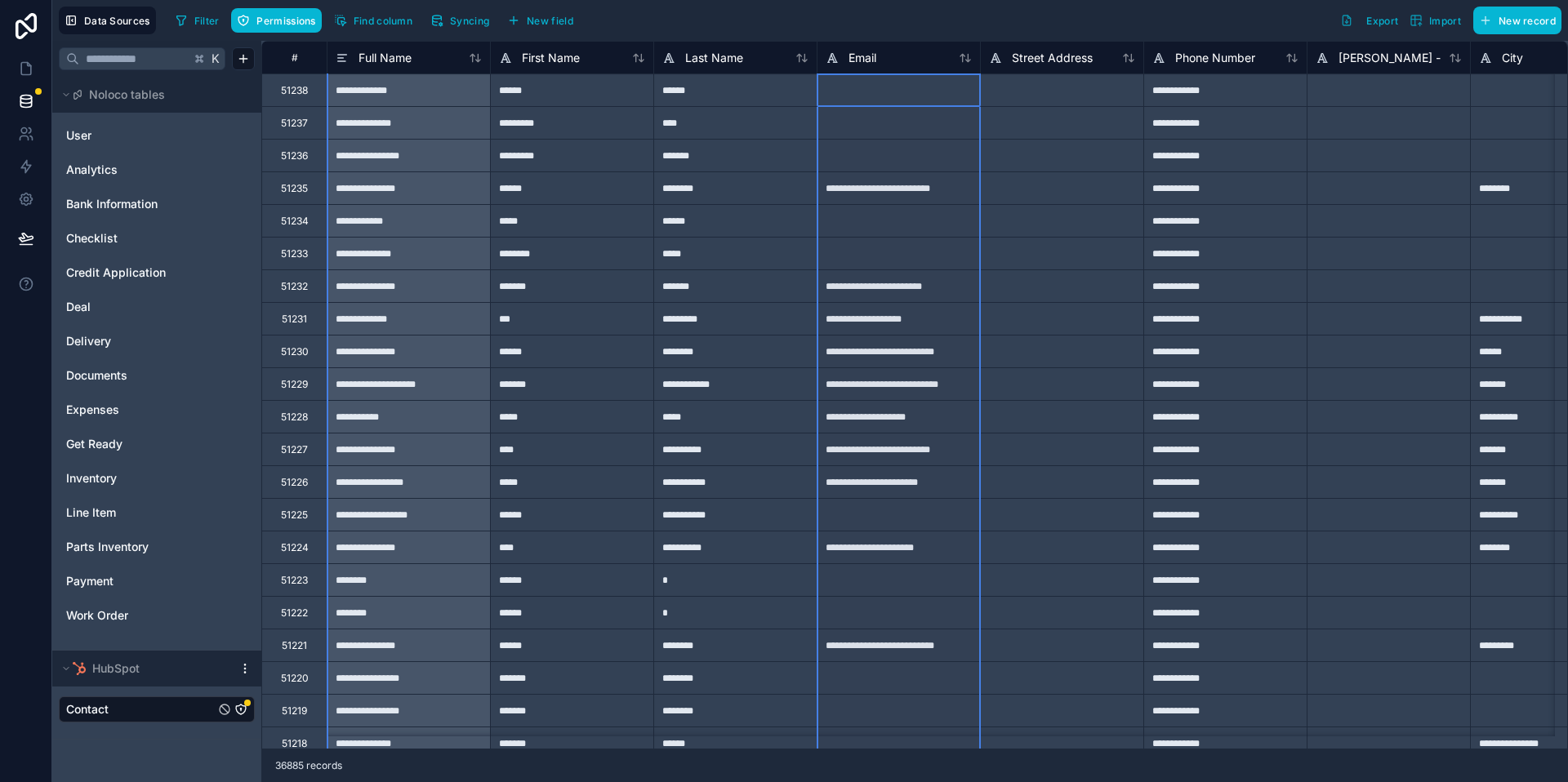
click at [877, 159] on div at bounding box center [899, 155] width 164 height 33
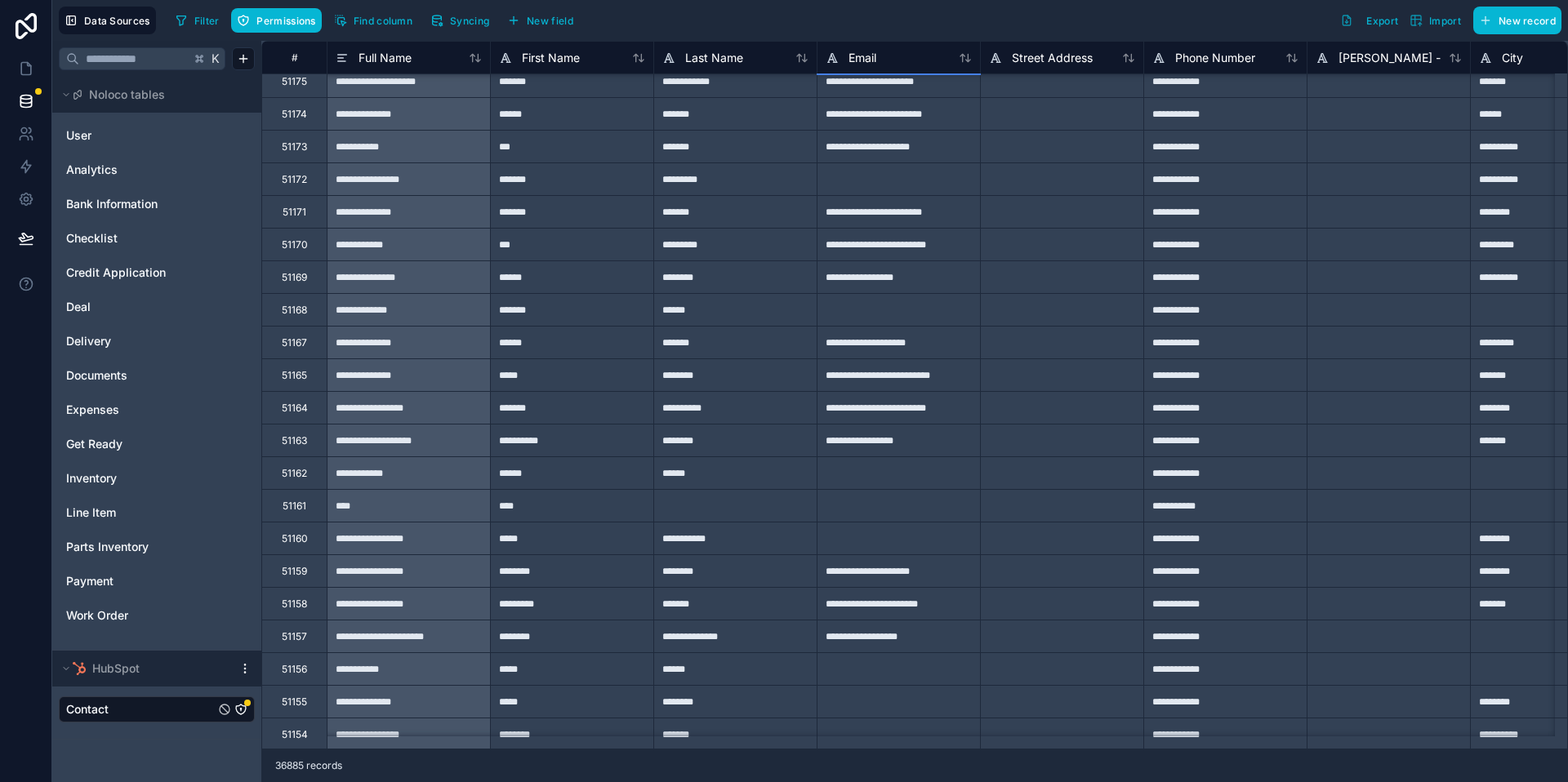
scroll to position [2012, 0]
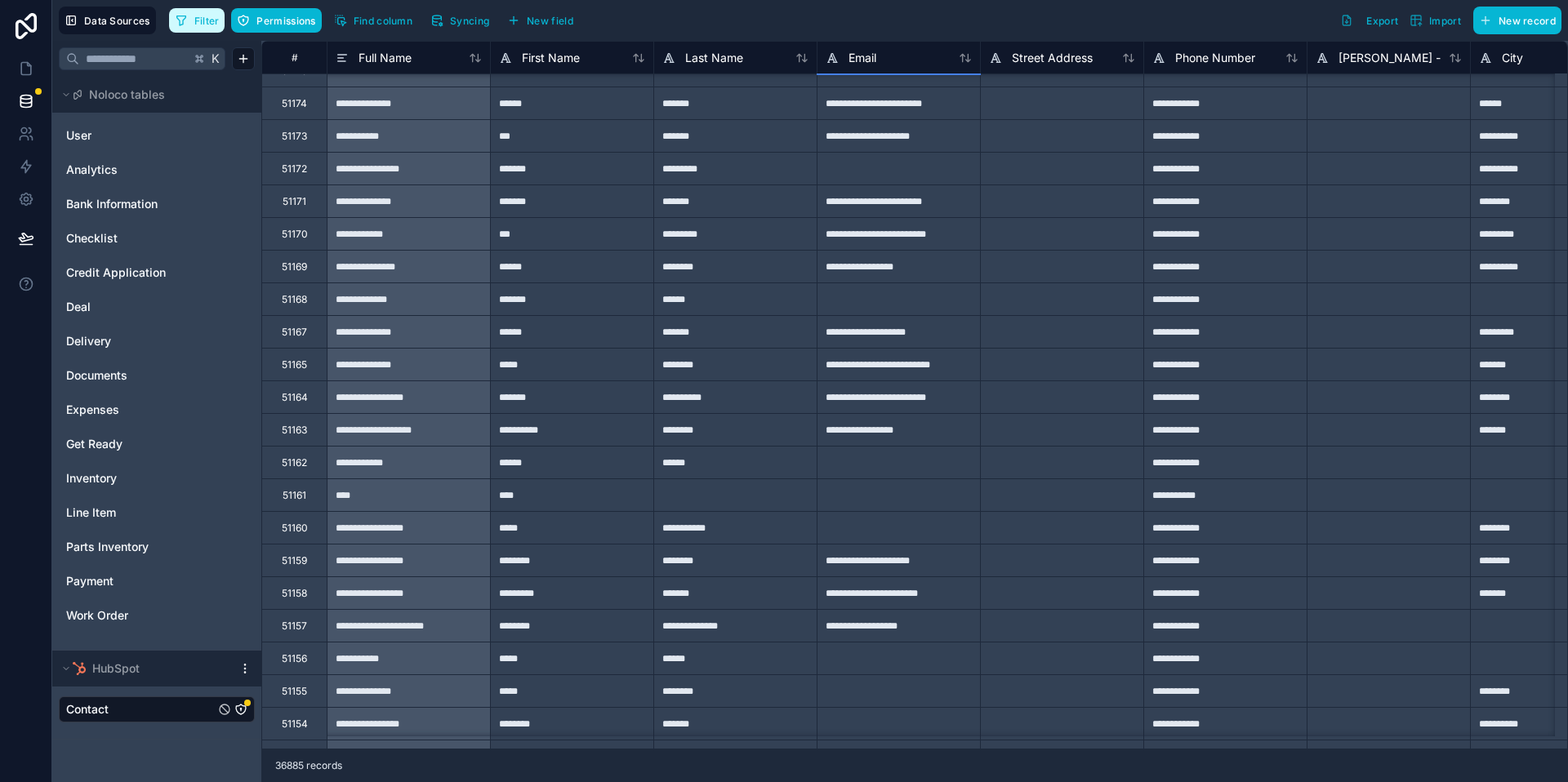
click at [184, 21] on icon "button" at bounding box center [181, 20] width 13 height 13
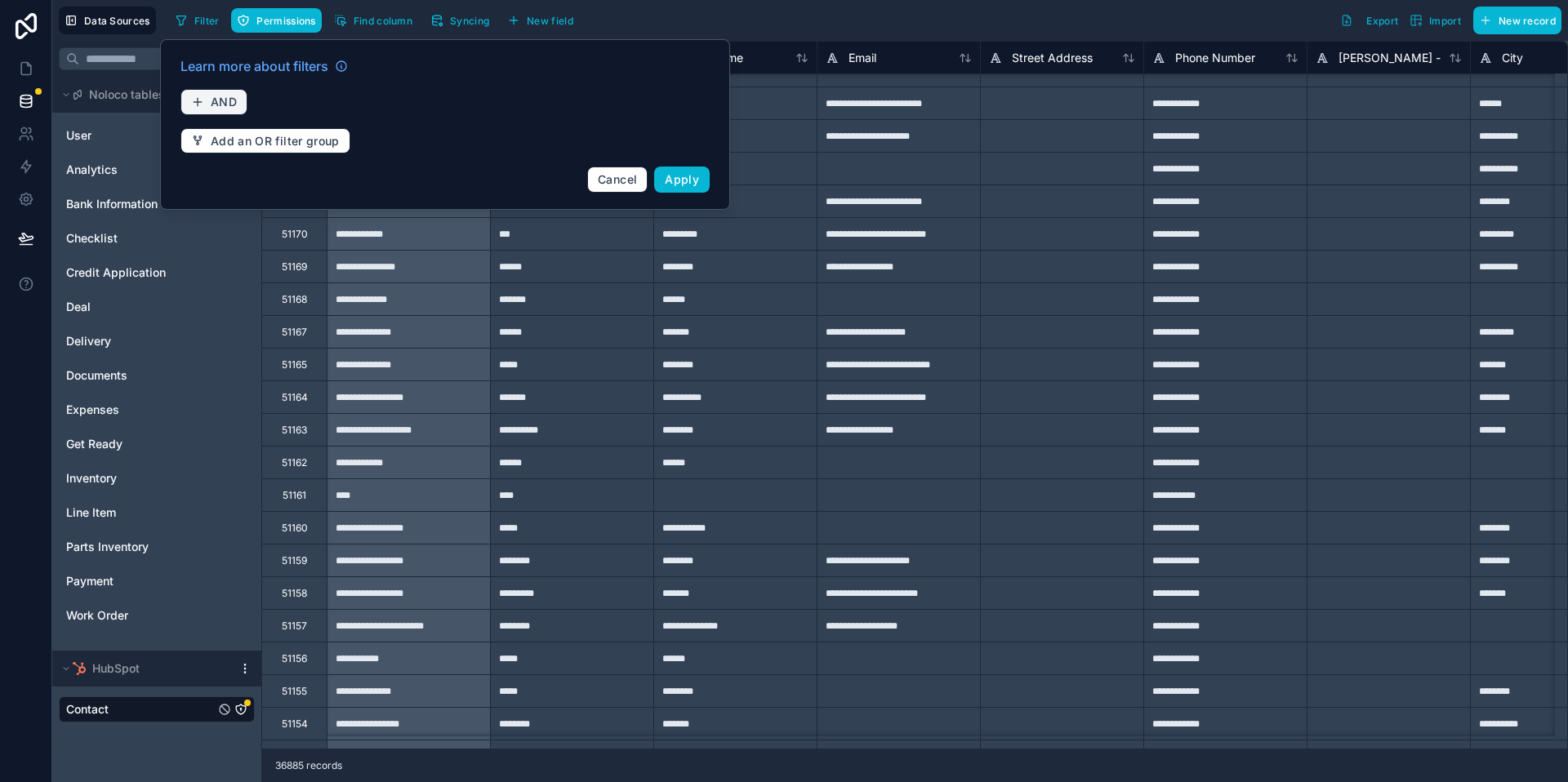
click at [242, 102] on button "AND" at bounding box center [214, 102] width 67 height 26
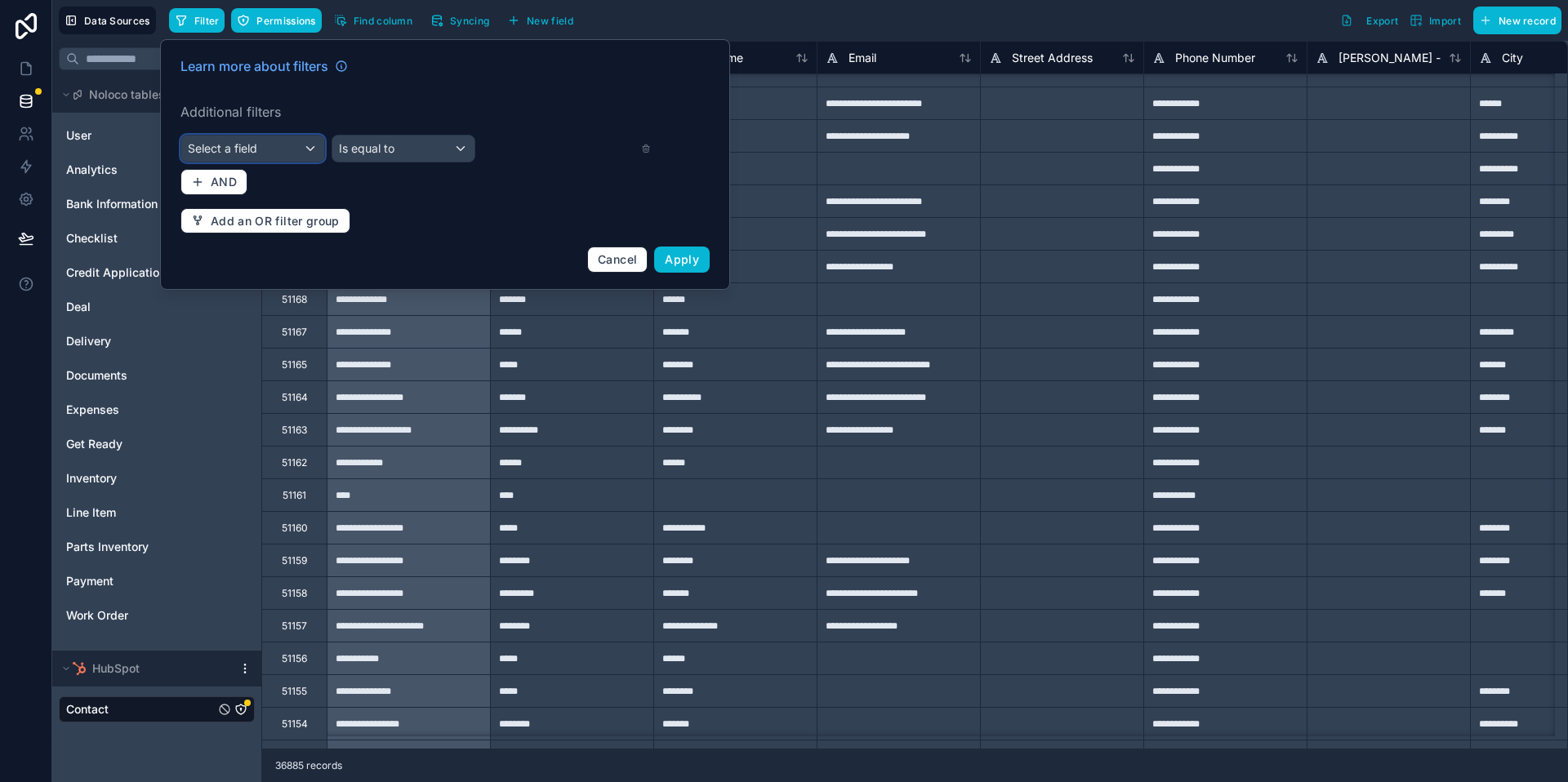
click at [295, 139] on div "Select a field" at bounding box center [253, 149] width 143 height 26
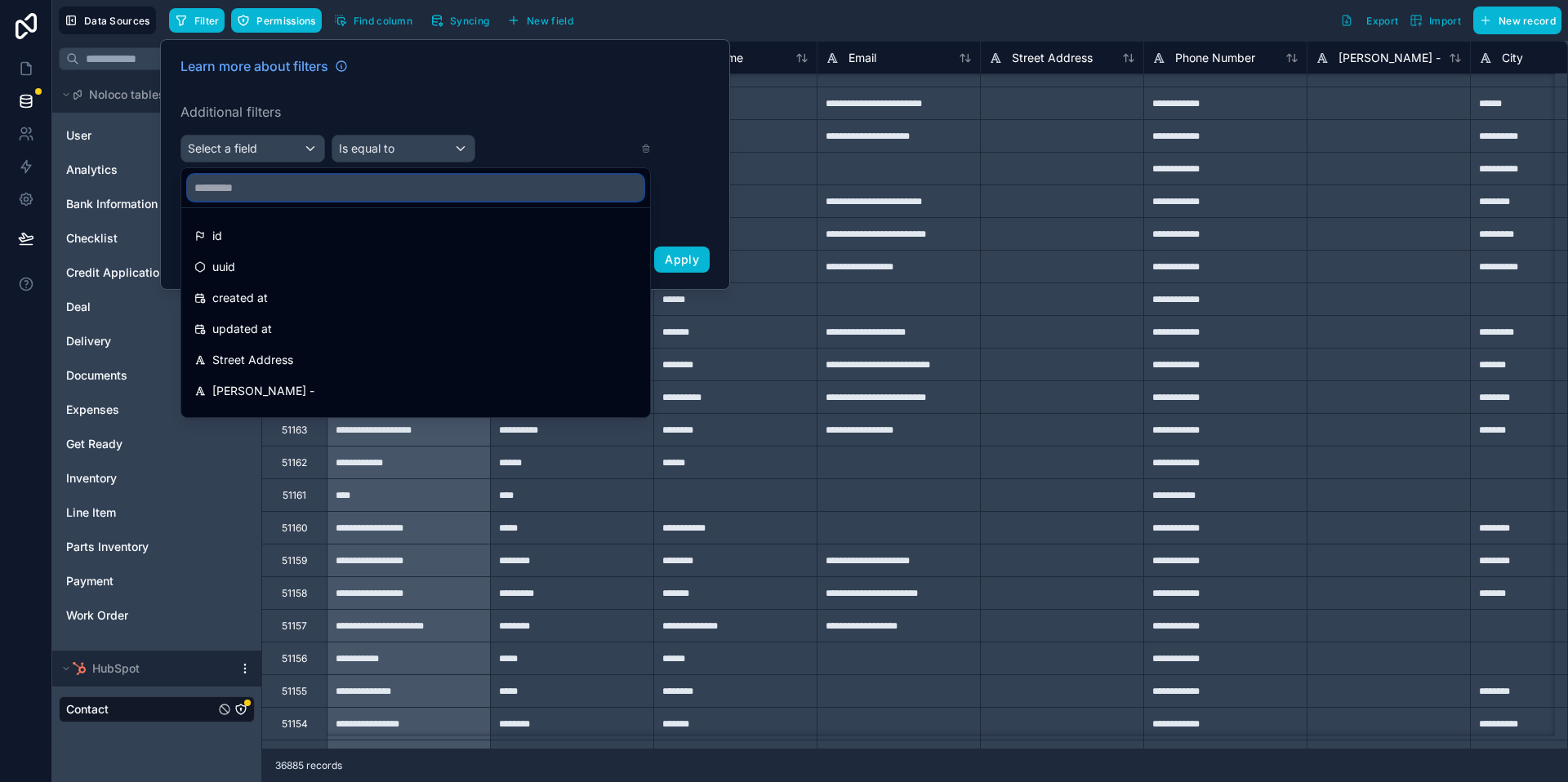
click at [294, 194] on input "text" at bounding box center [415, 188] width 455 height 26
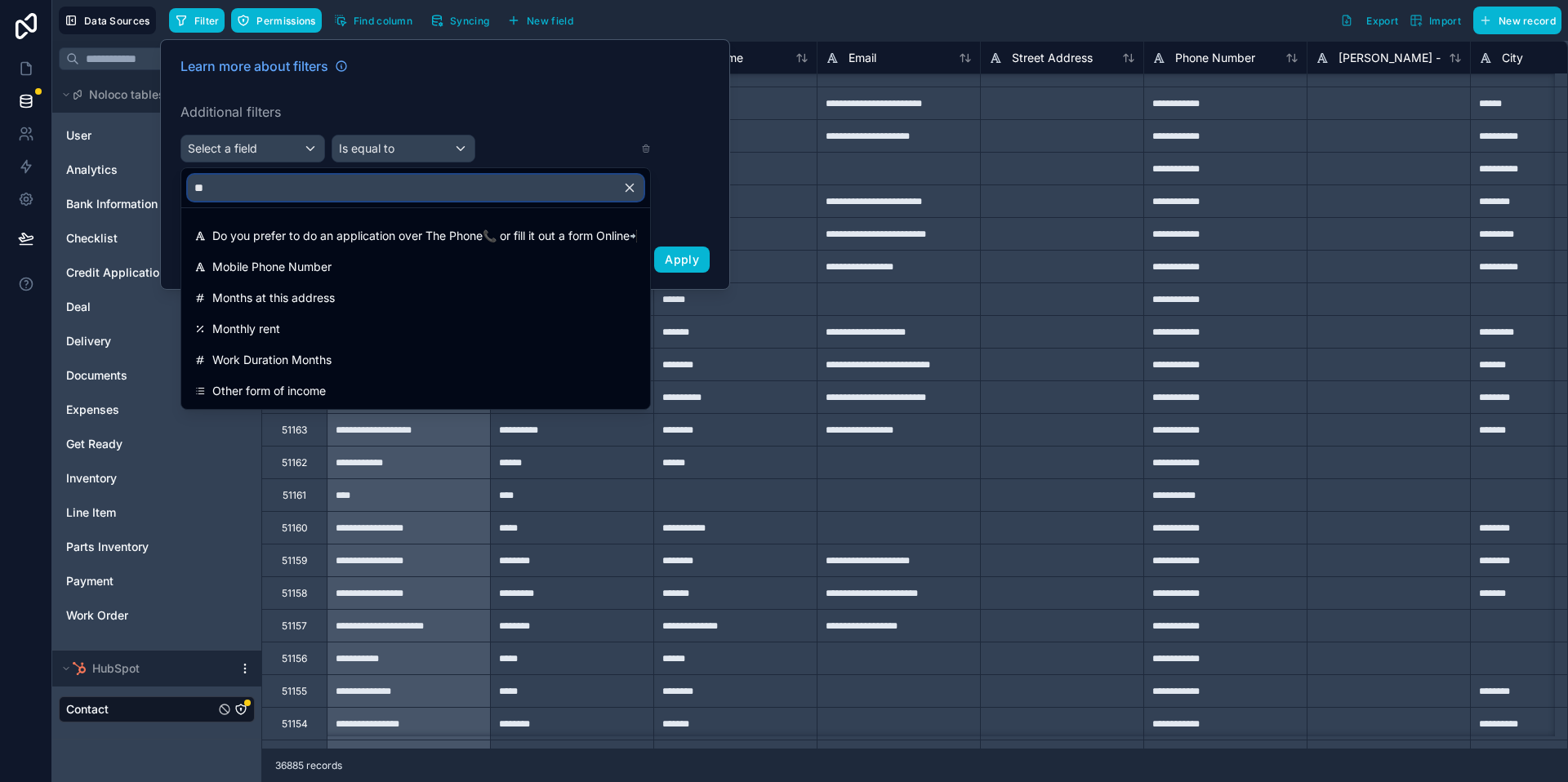
type input "*"
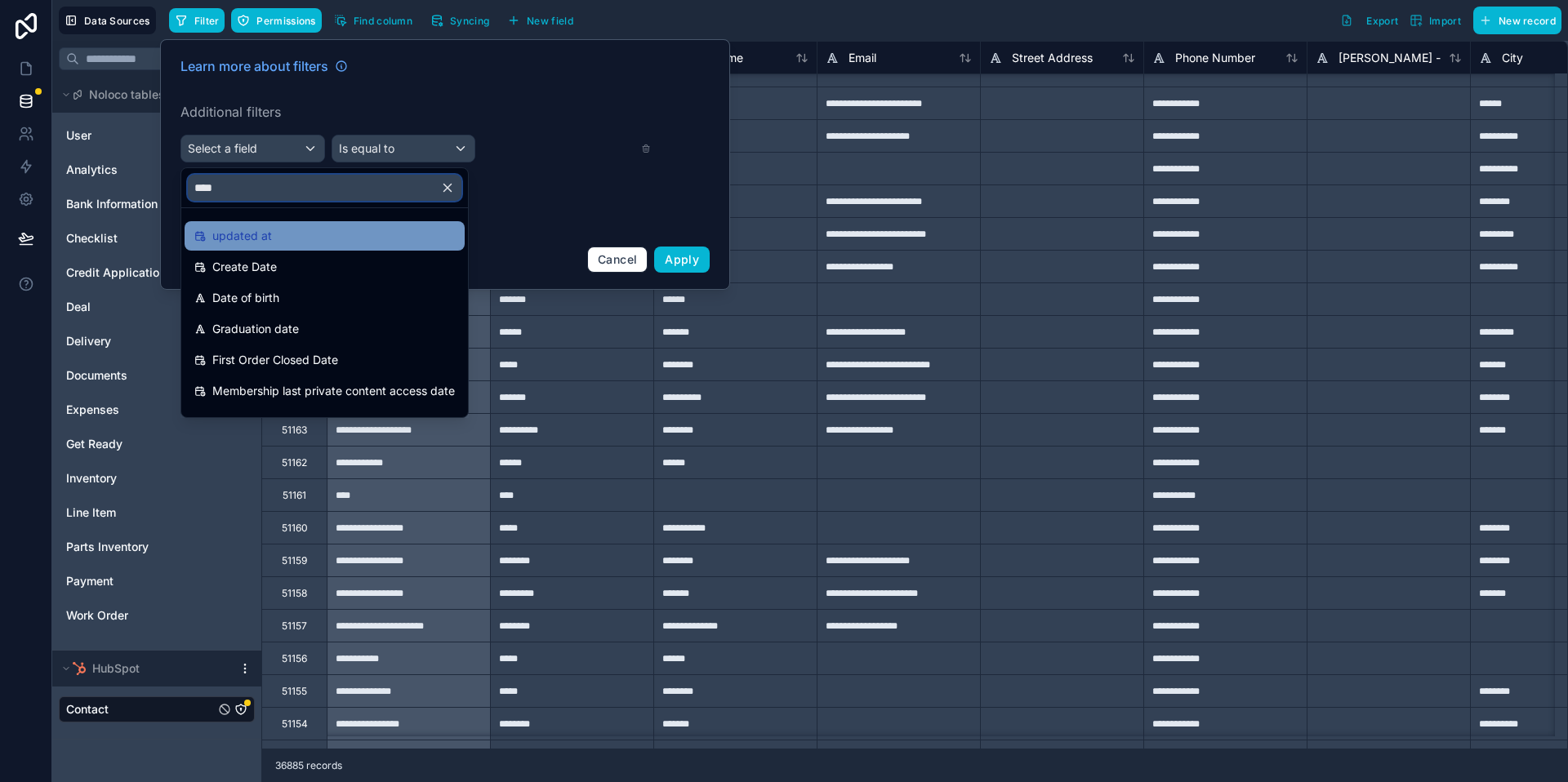
type input "****"
click at [294, 235] on div "updated at" at bounding box center [325, 237] width 261 height 20
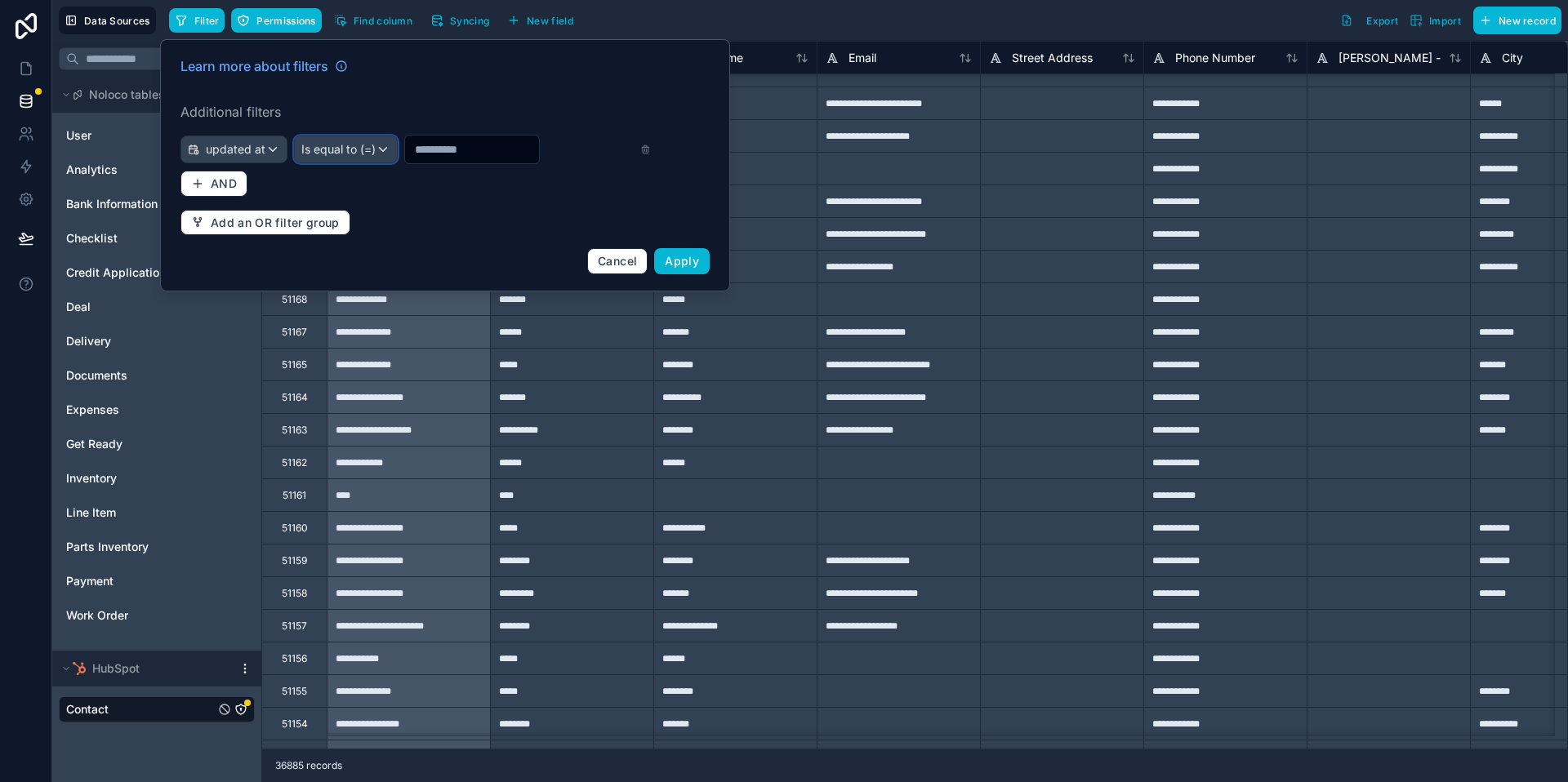
click at [375, 145] on div "Is equal to (=)" at bounding box center [346, 150] width 102 height 26
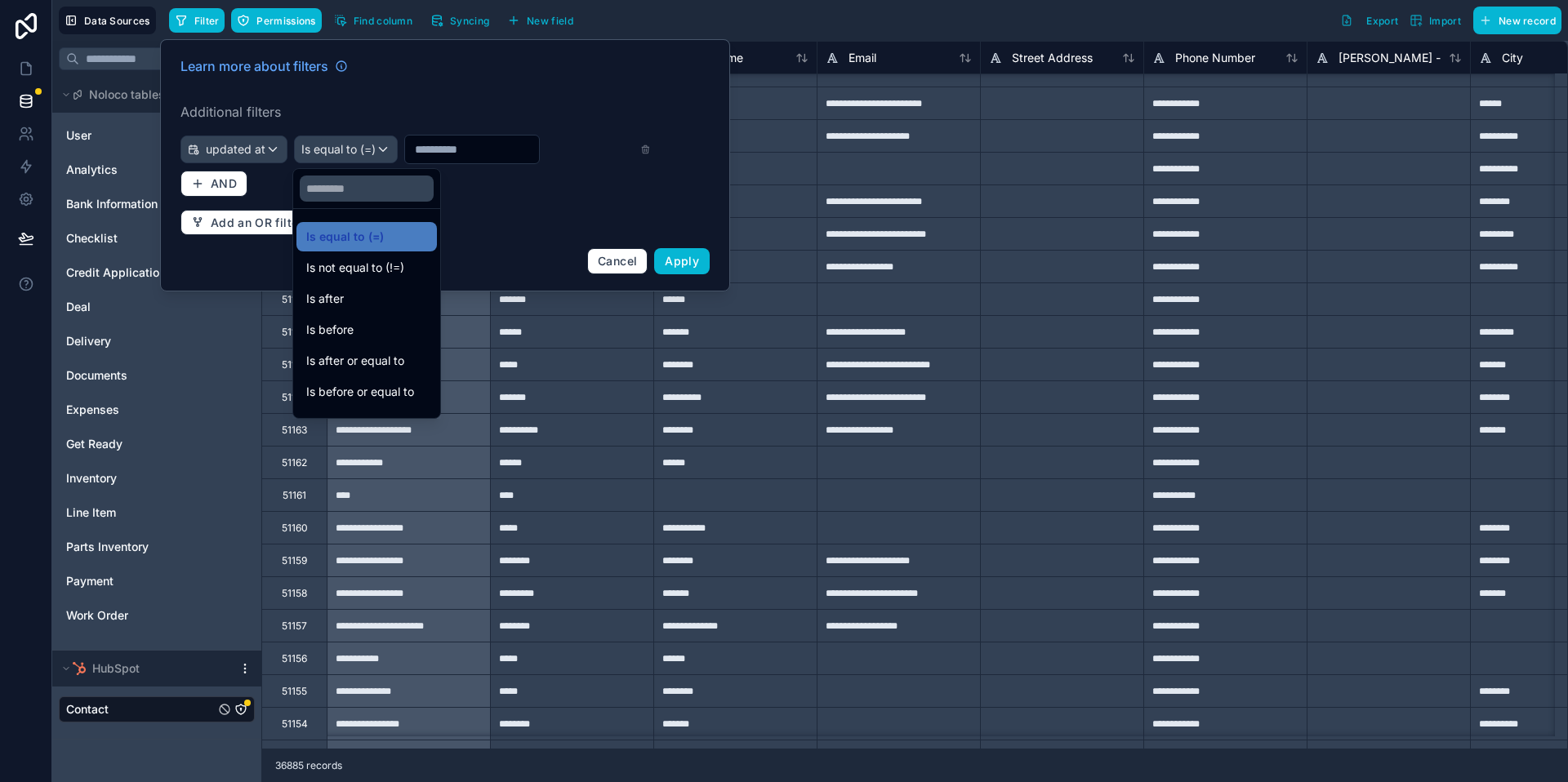
click at [454, 153] on div at bounding box center [444, 165] width 570 height 253
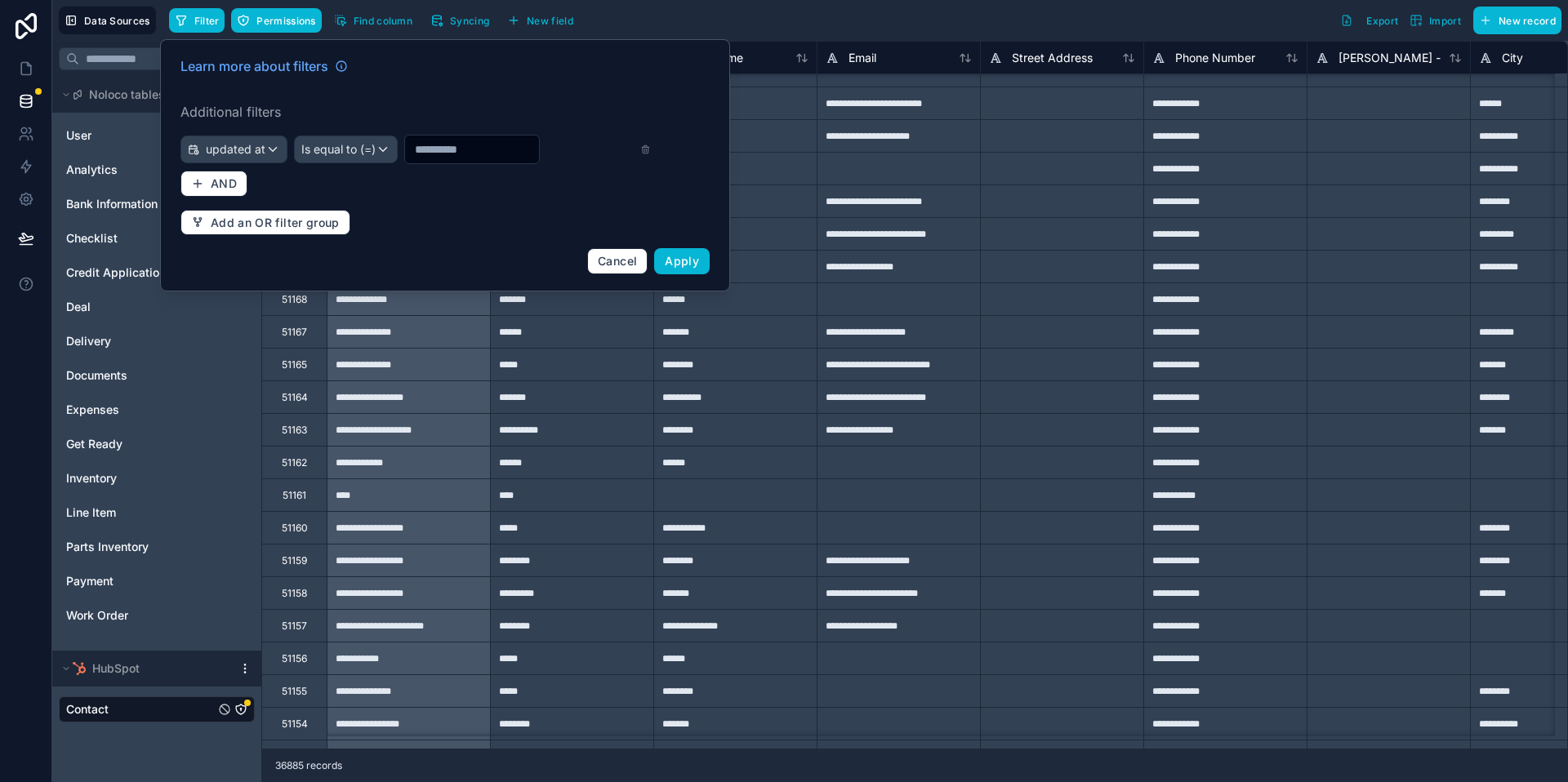
click at [456, 150] on input "text" at bounding box center [472, 149] width 134 height 23
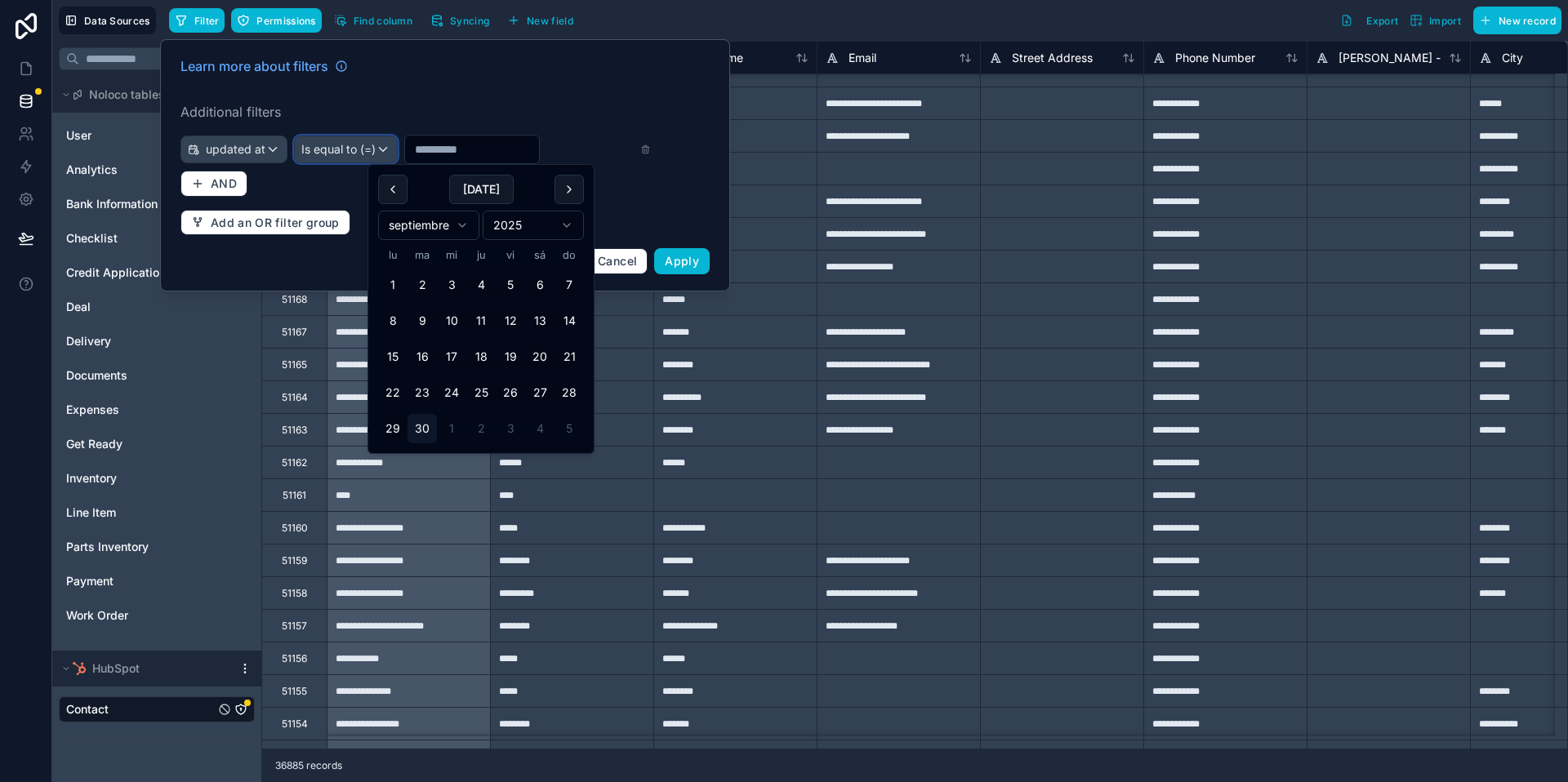
click at [327, 146] on span "Is equal to (=)" at bounding box center [339, 149] width 74 height 16
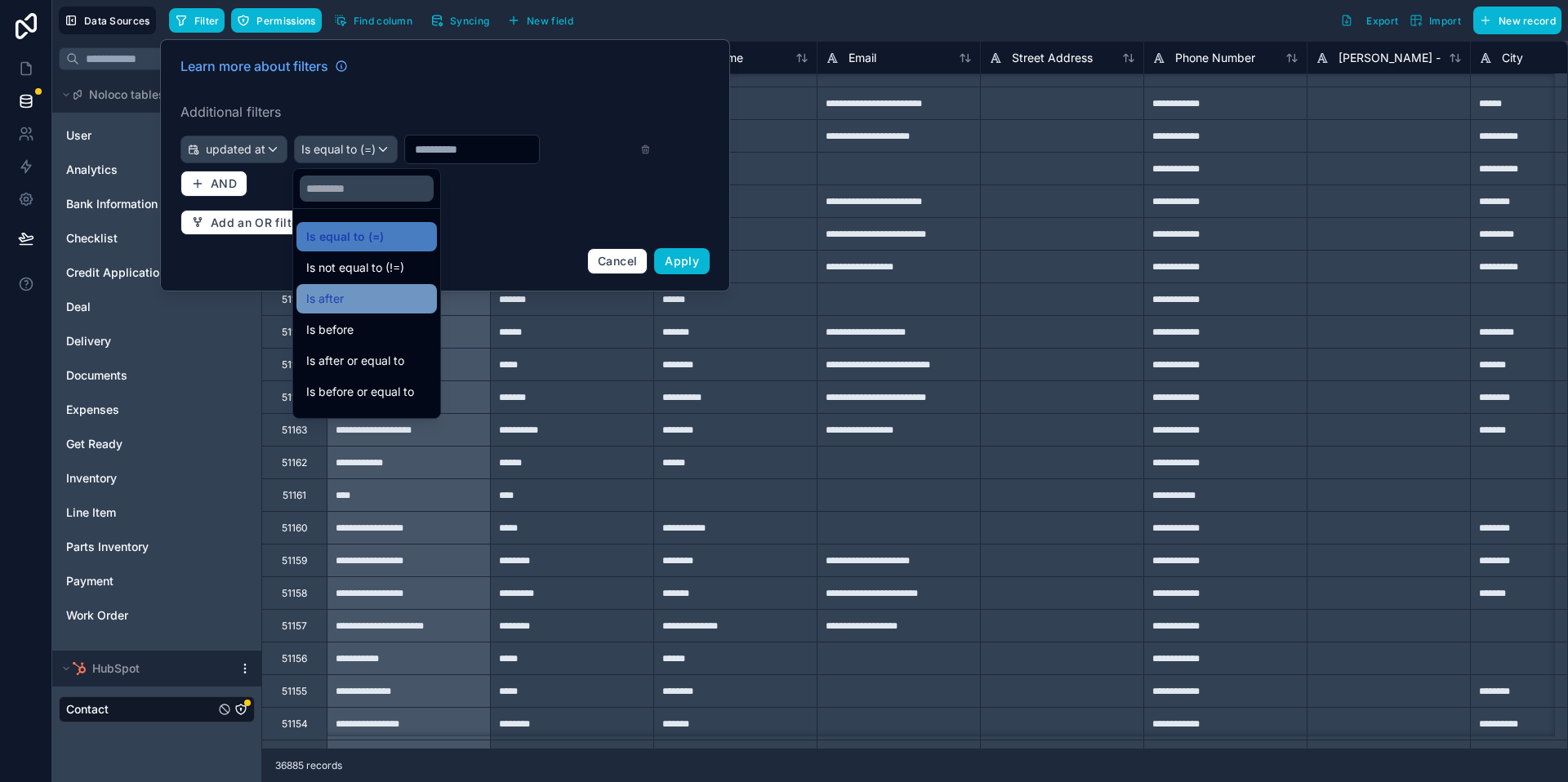
click at [388, 304] on div "Is after" at bounding box center [367, 299] width 121 height 20
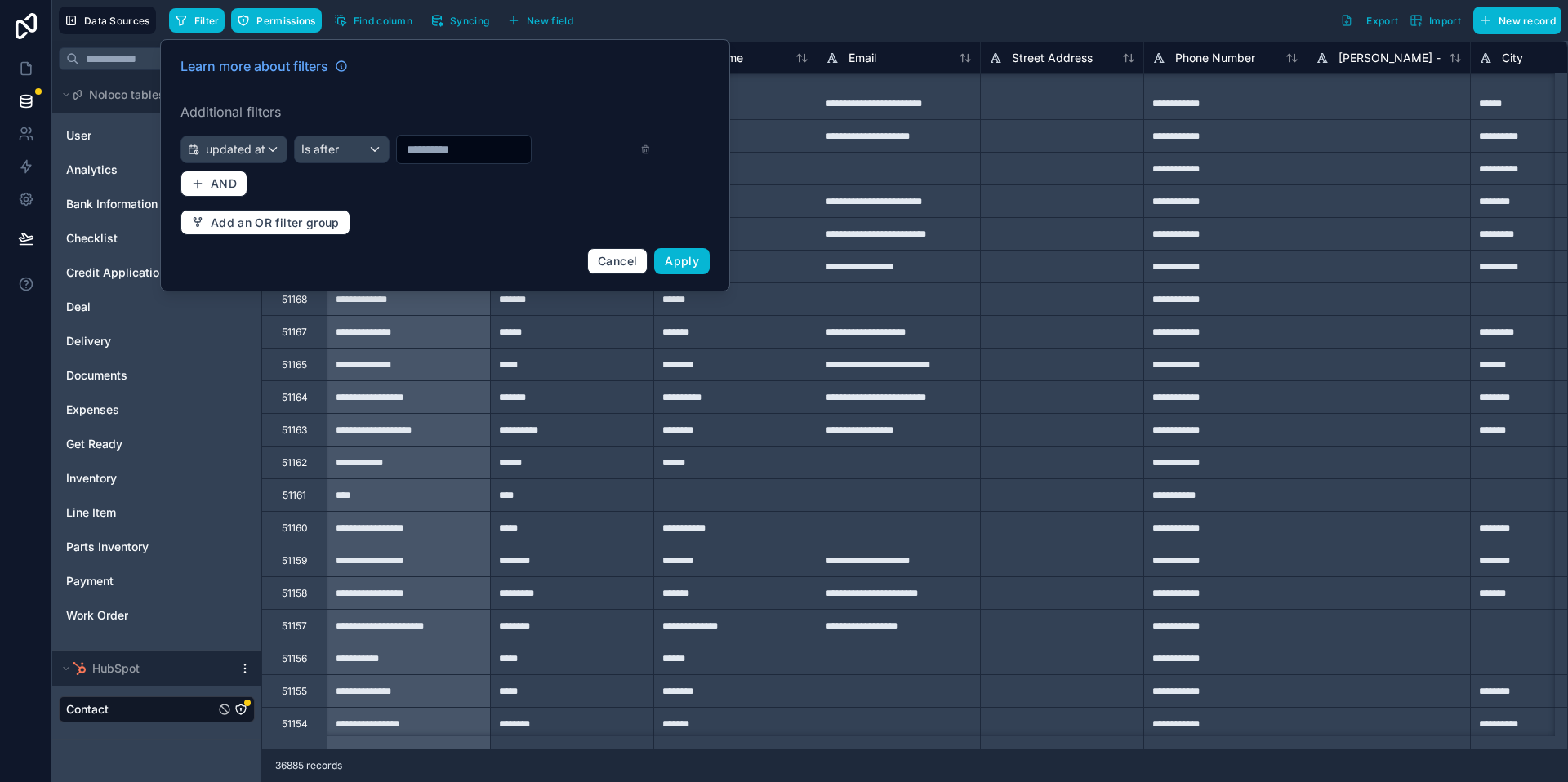
click at [446, 157] on input "text" at bounding box center [463, 149] width 134 height 23
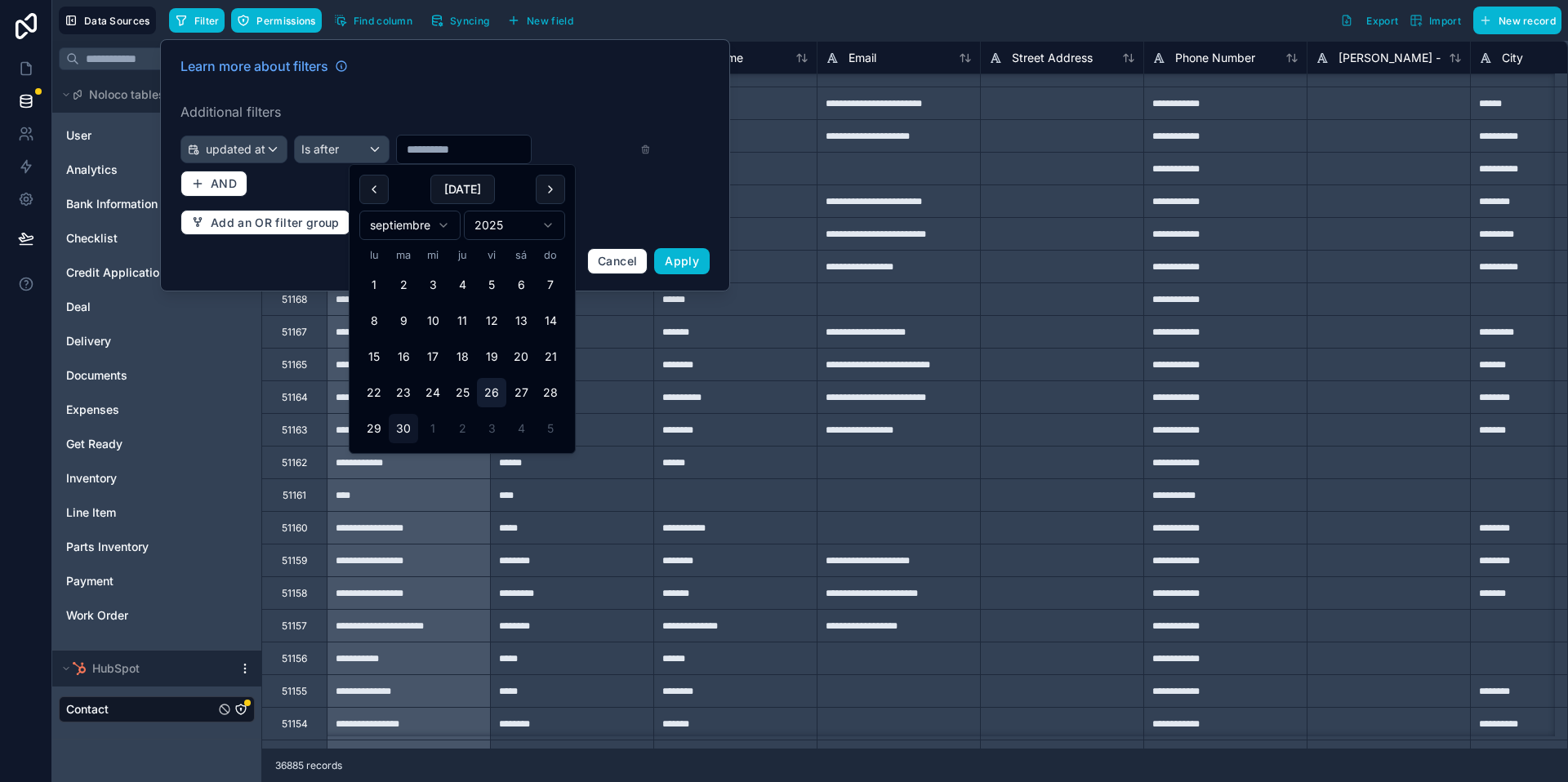
click at [495, 392] on button "26" at bounding box center [491, 392] width 29 height 29
type input "*********"
click at [227, 184] on span "AND" at bounding box center [224, 184] width 26 height 15
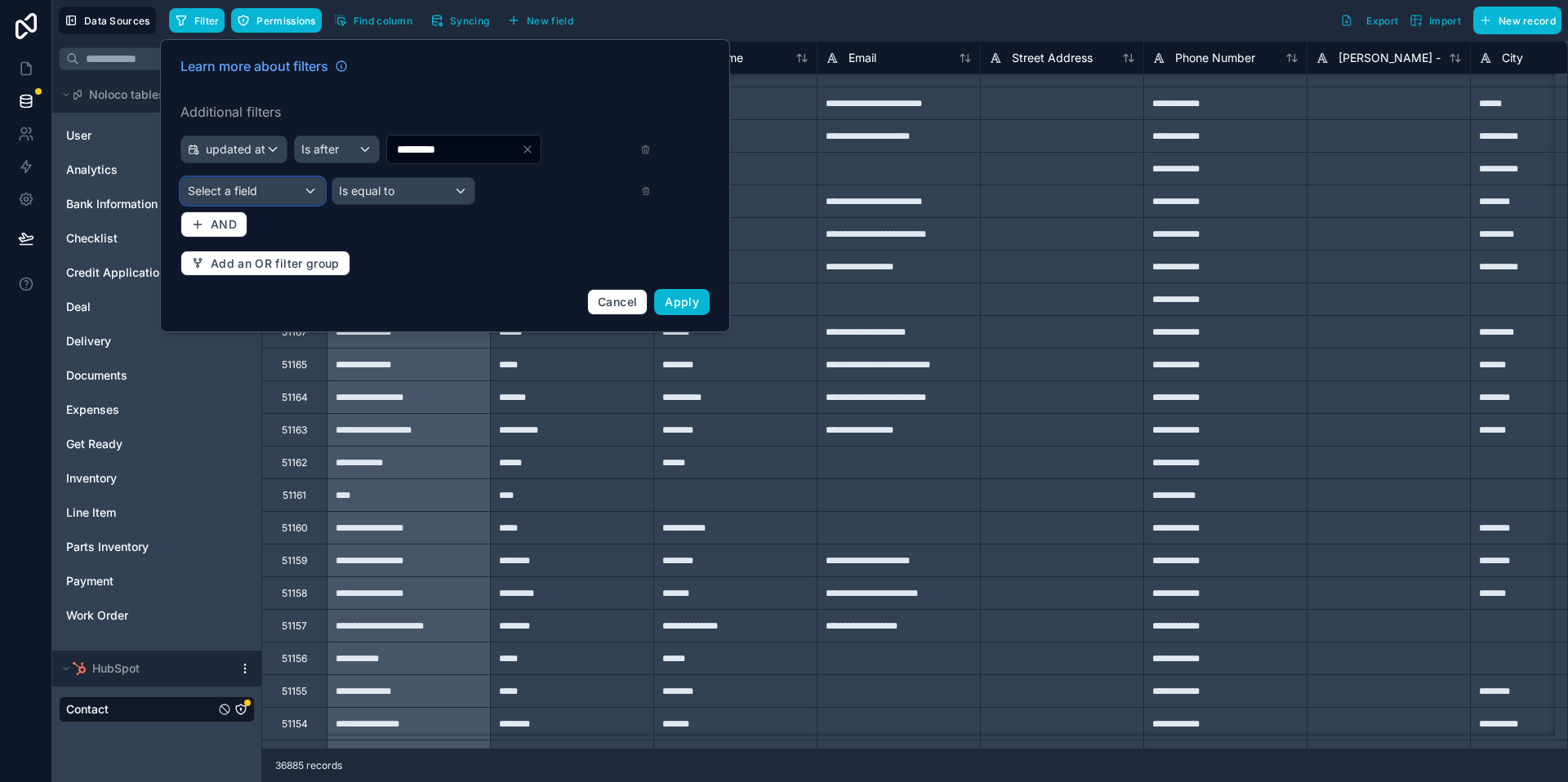
click at [271, 195] on div "Select a field" at bounding box center [253, 191] width 143 height 26
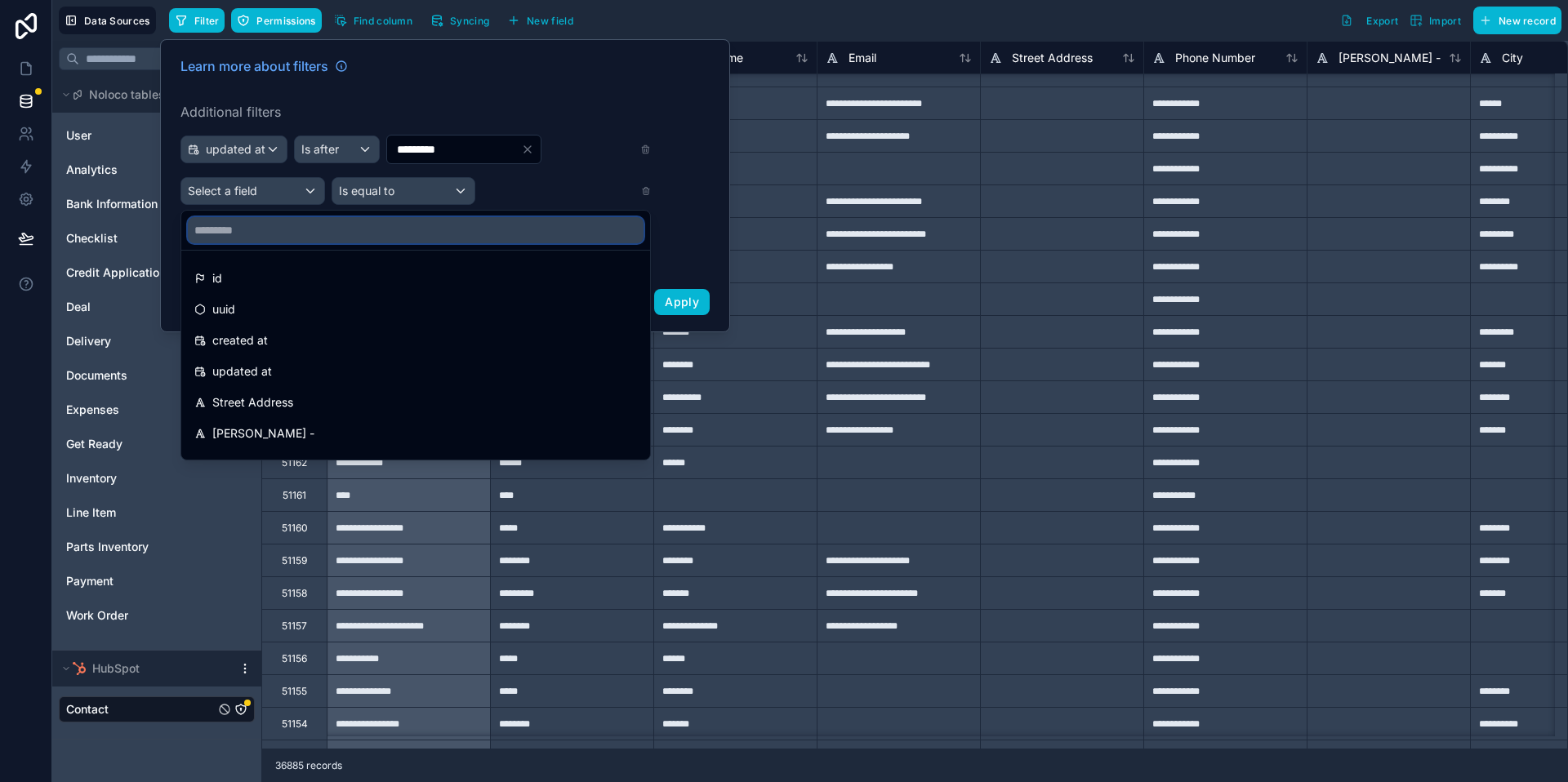
click at [276, 223] on input "text" at bounding box center [415, 231] width 455 height 26
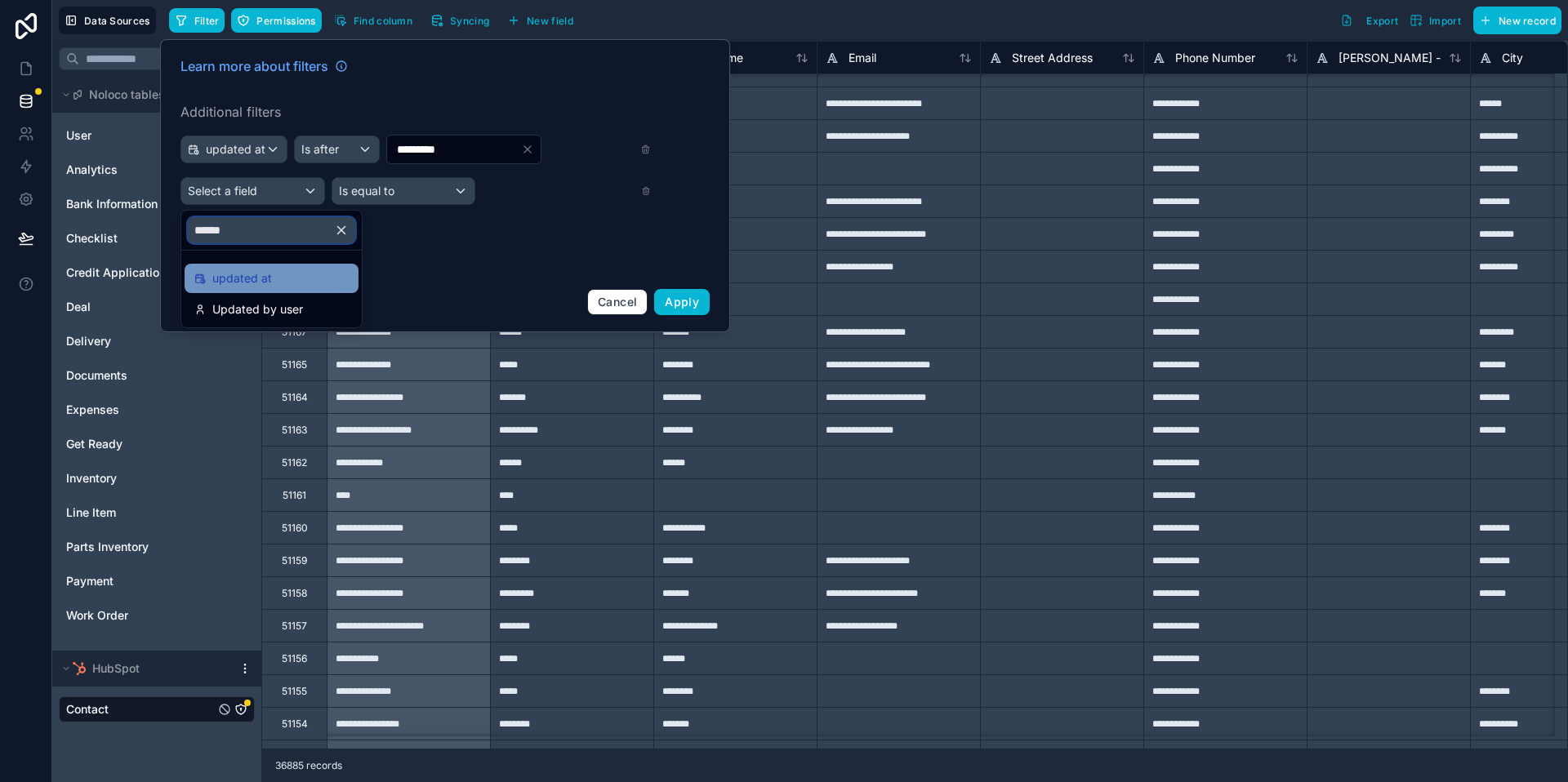
type input "******"
click at [277, 281] on div "updated at" at bounding box center [272, 279] width 155 height 20
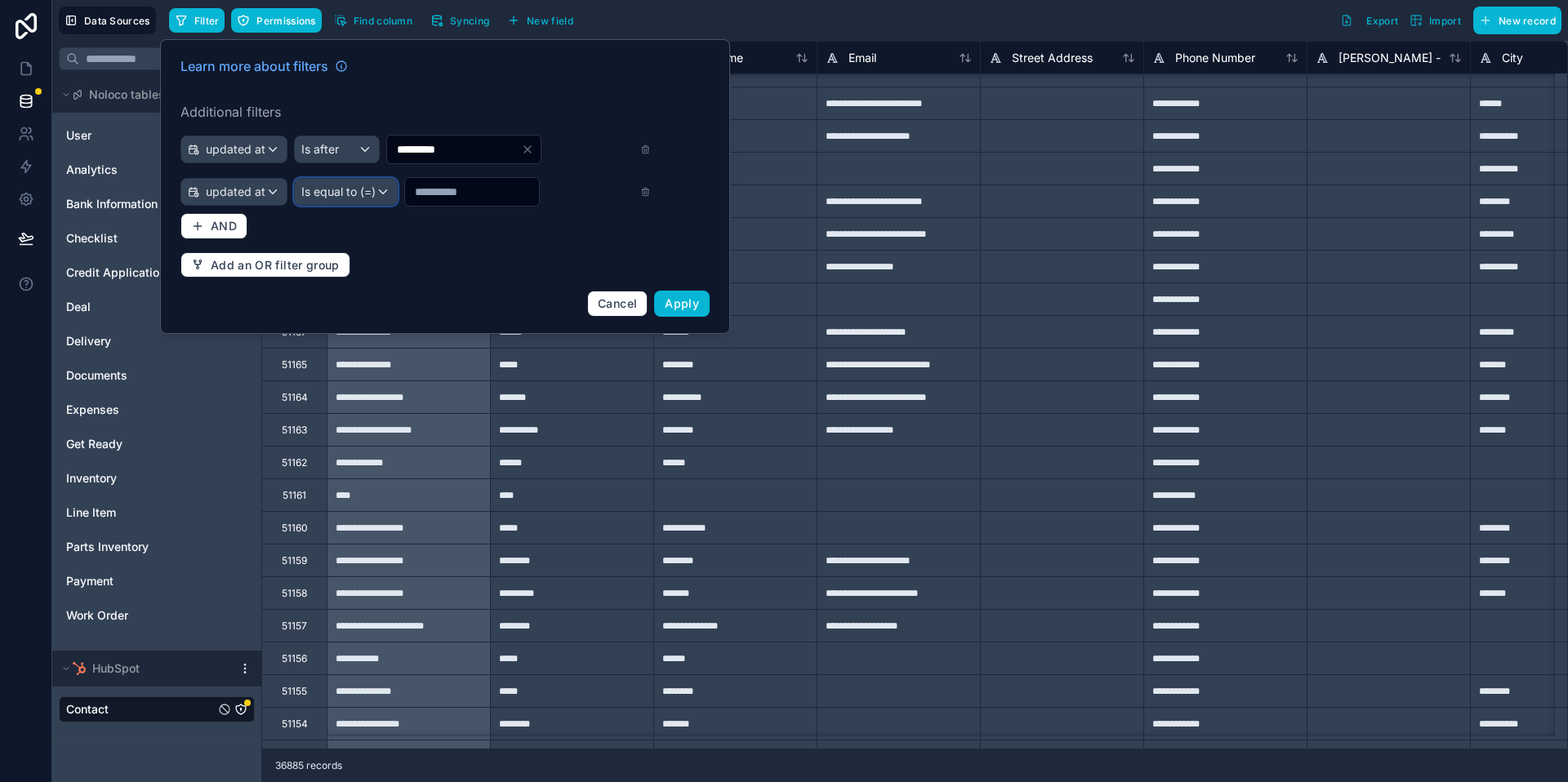
click at [366, 182] on div "Is equal to (=)" at bounding box center [346, 192] width 102 height 26
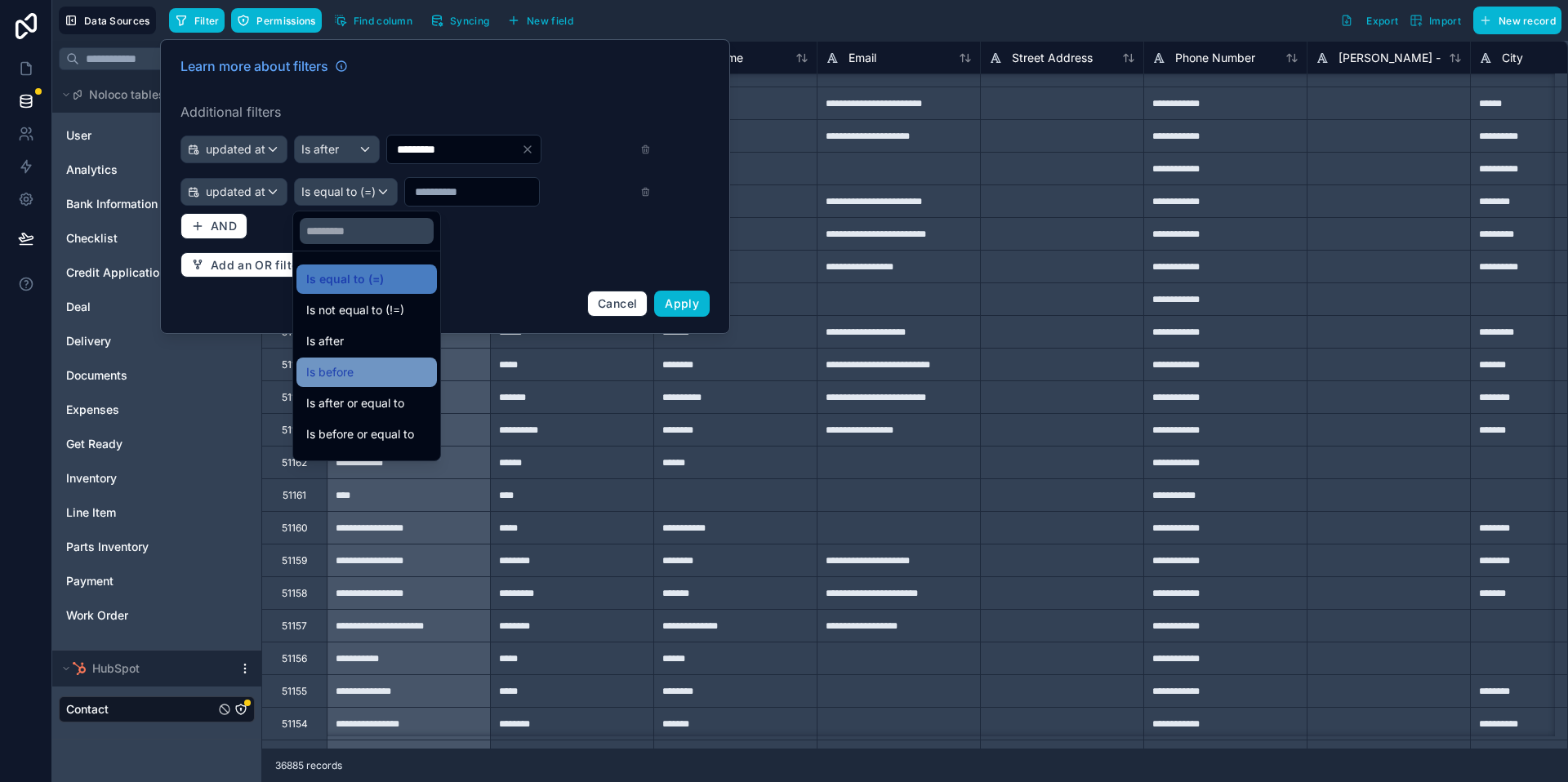
click at [379, 363] on div "Is before" at bounding box center [367, 373] width 121 height 20
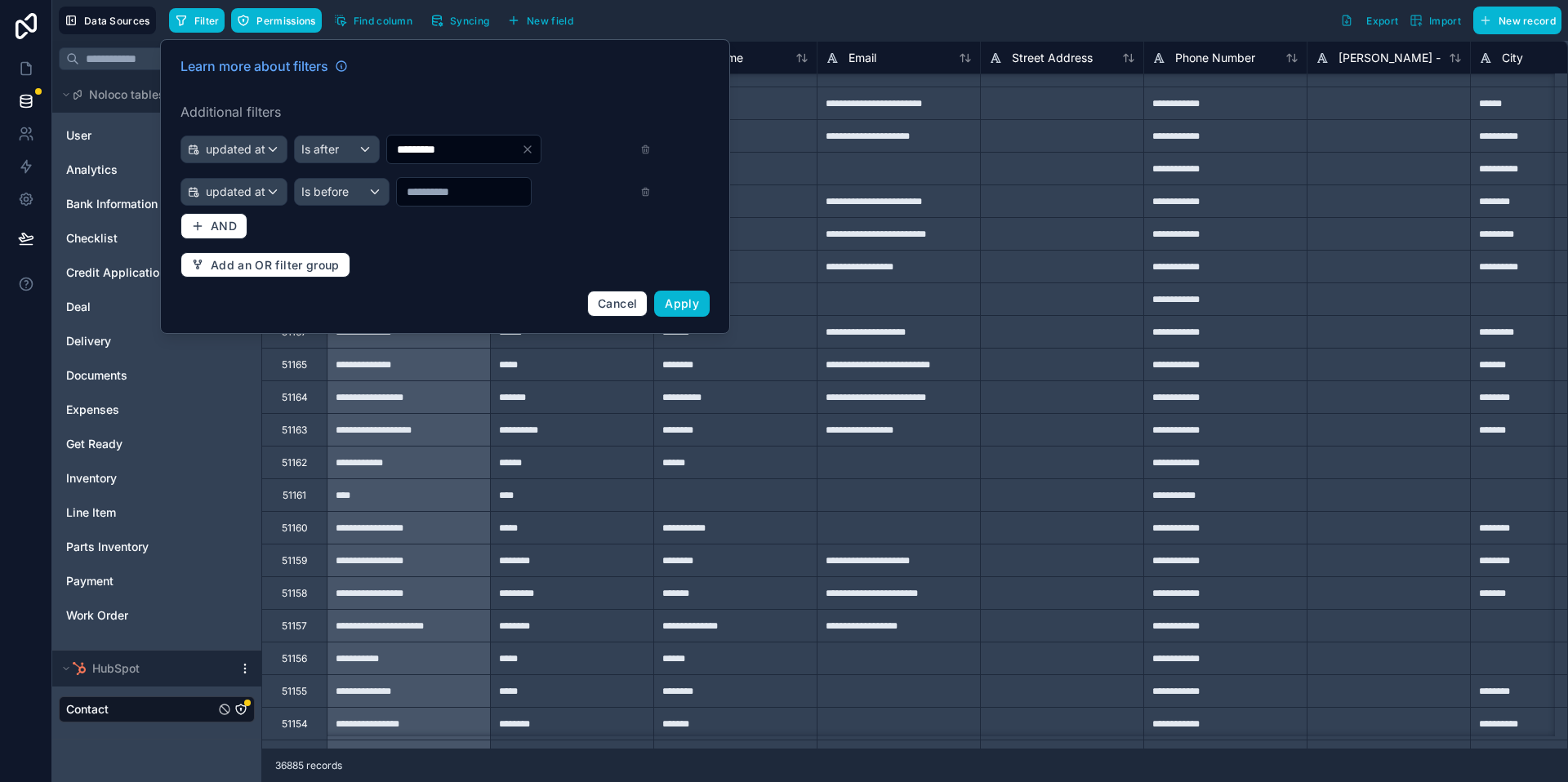
click at [428, 195] on input "text" at bounding box center [463, 192] width 134 height 23
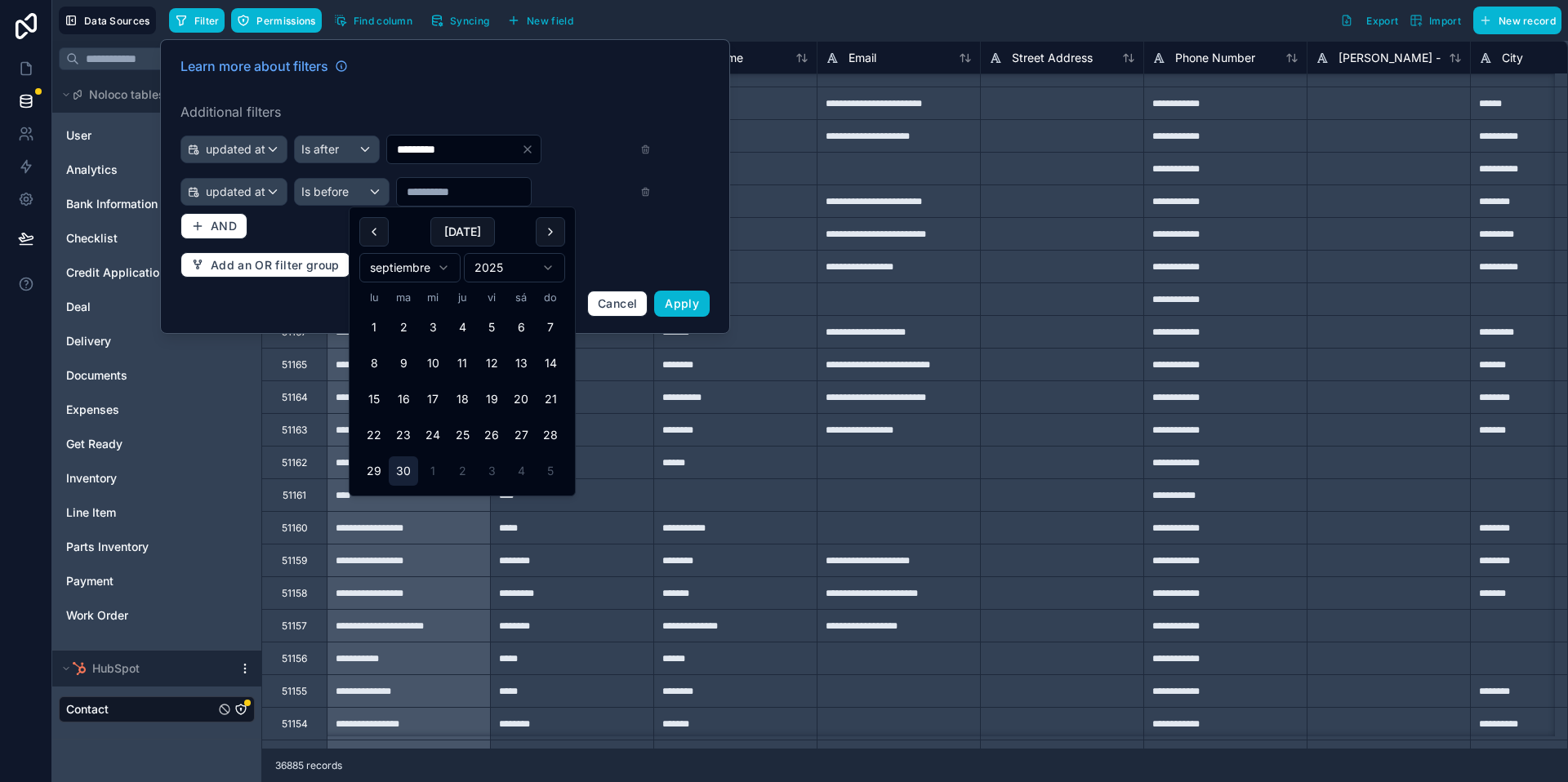
click at [413, 473] on button "30" at bounding box center [402, 470] width 29 height 29
type input "*********"
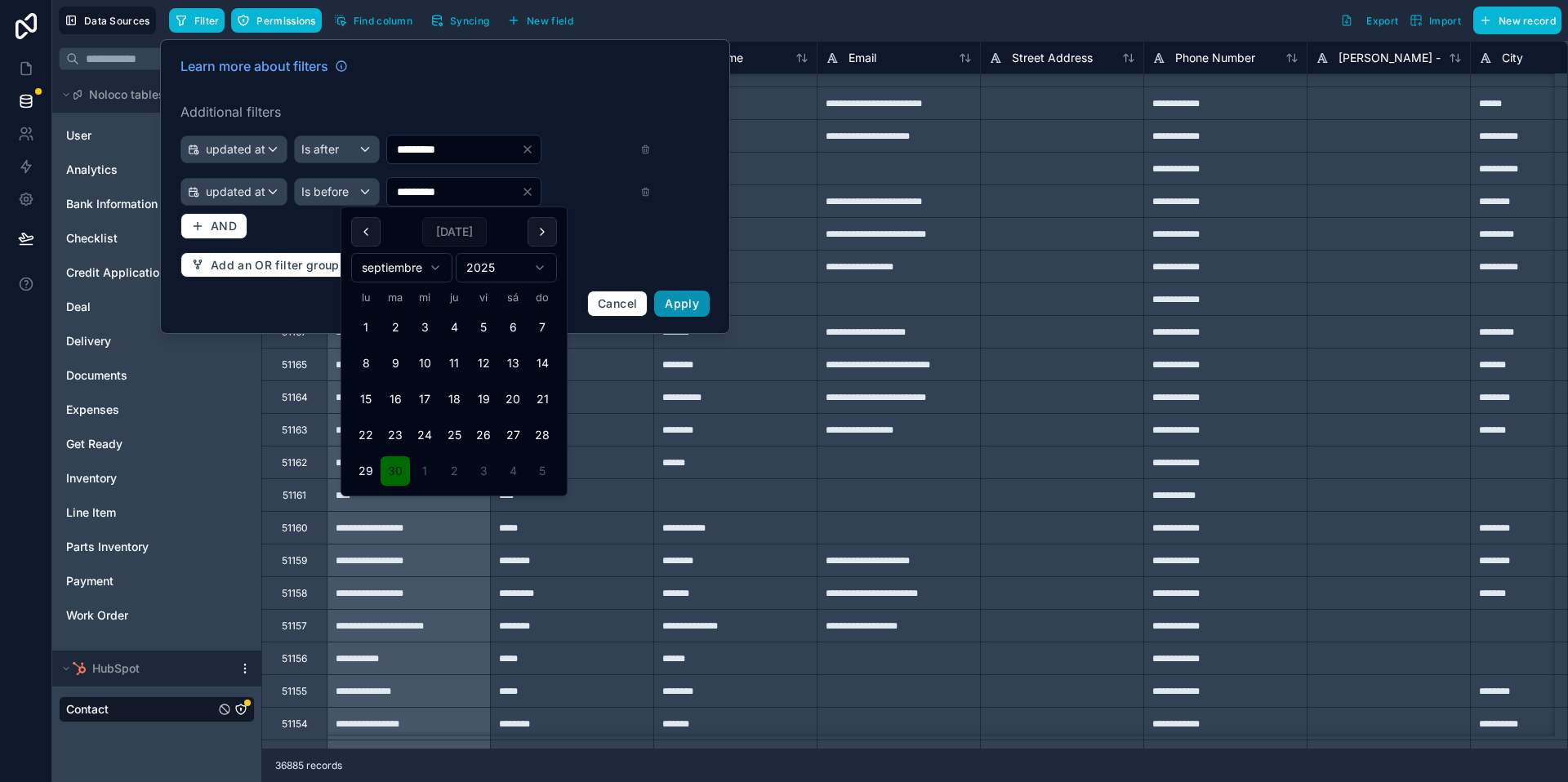
click at [685, 301] on span "Apply" at bounding box center [682, 304] width 34 height 14
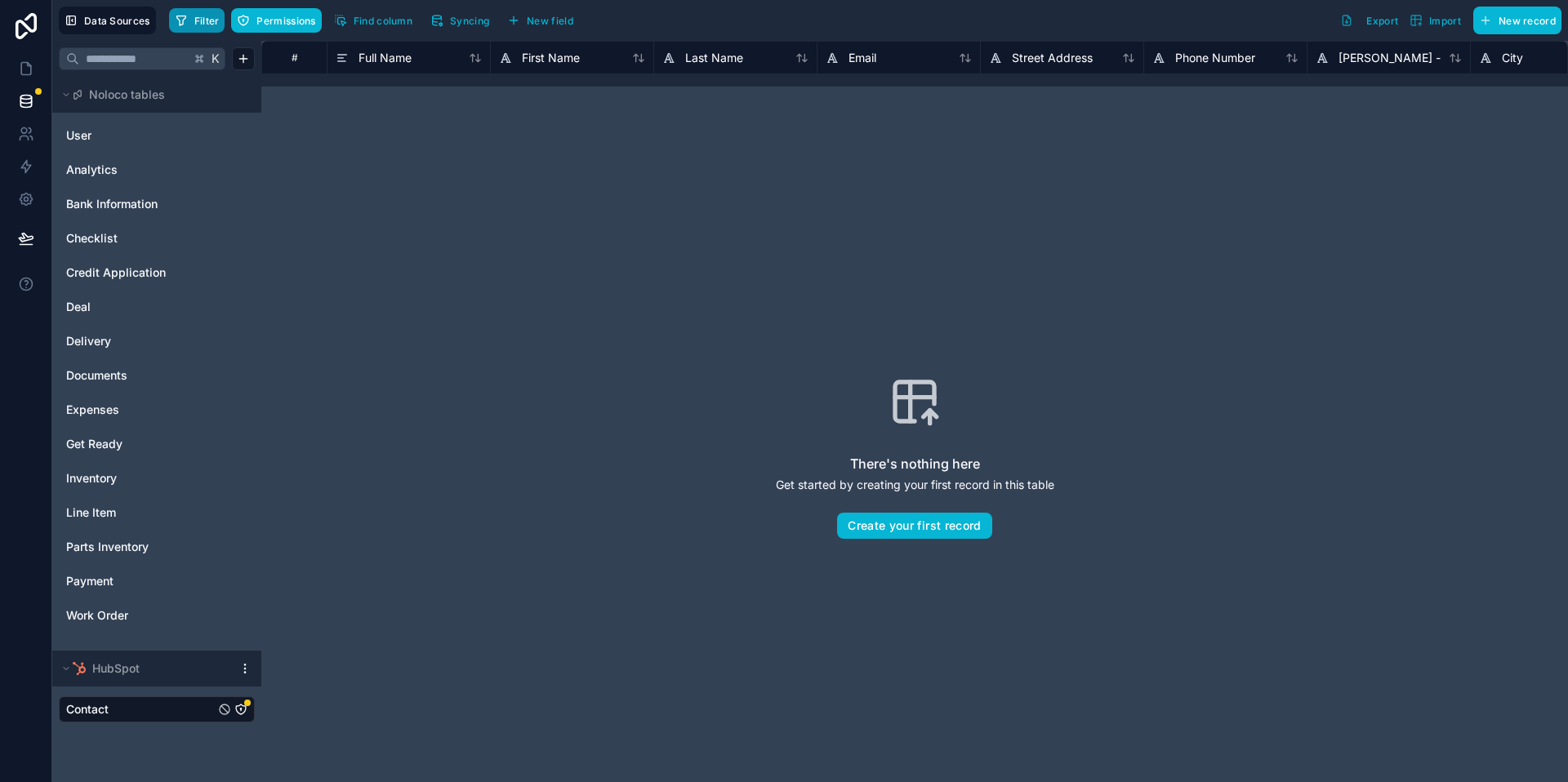
click at [184, 12] on button "Filter" at bounding box center [197, 20] width 56 height 25
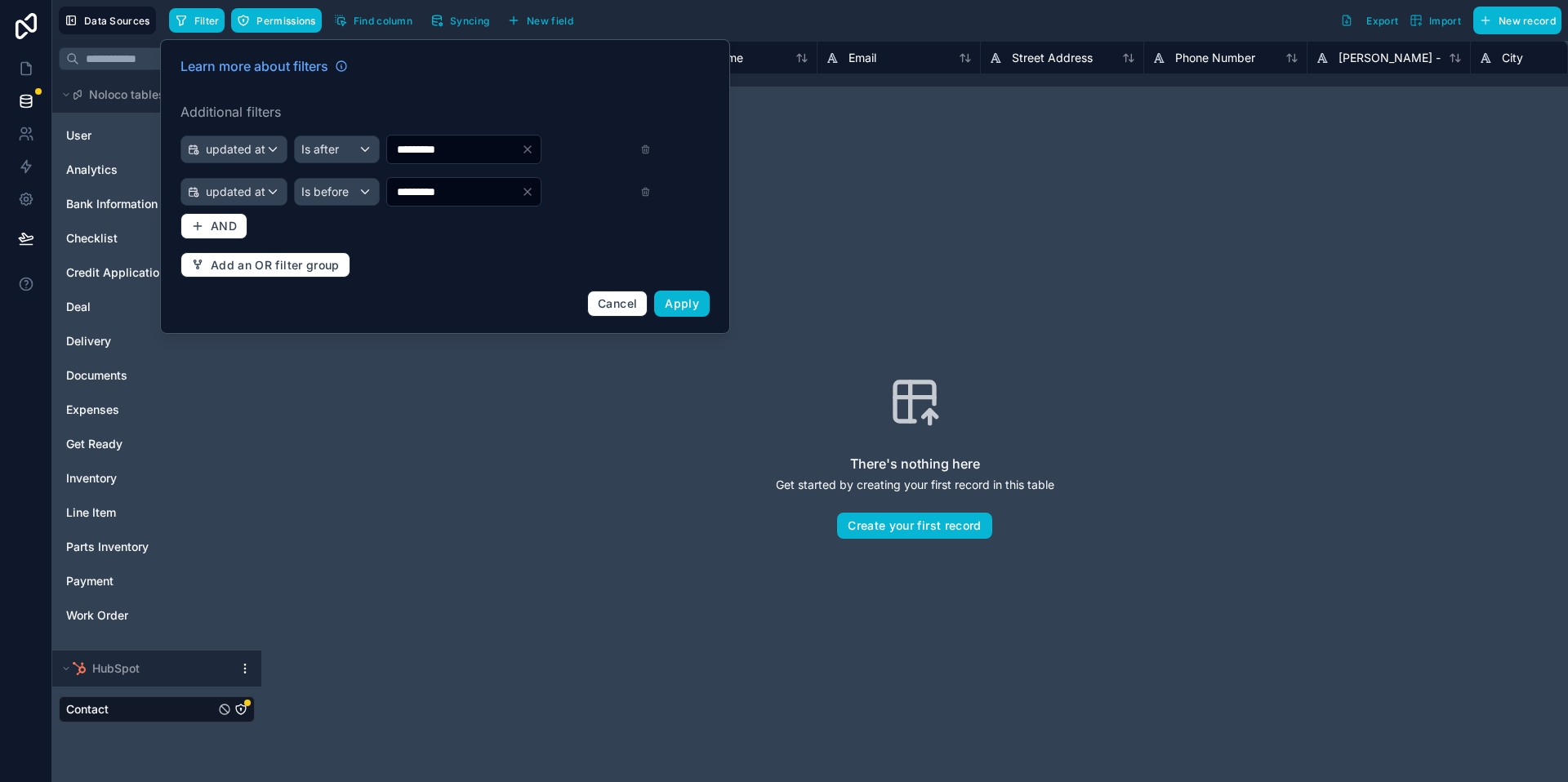
click at [468, 190] on input "*********" at bounding box center [454, 192] width 134 height 23
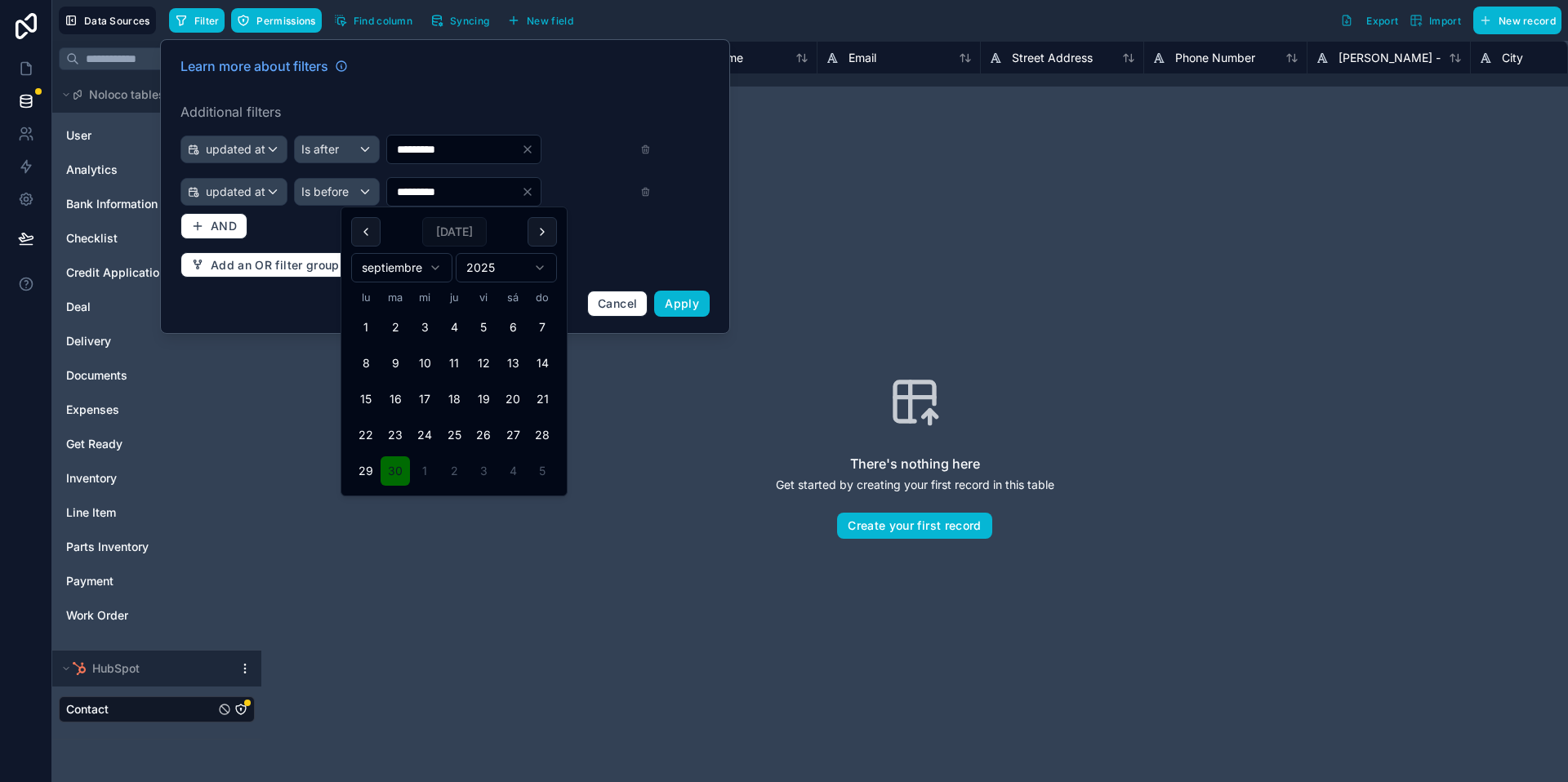
click at [497, 110] on label "Additional filters" at bounding box center [445, 112] width 529 height 20
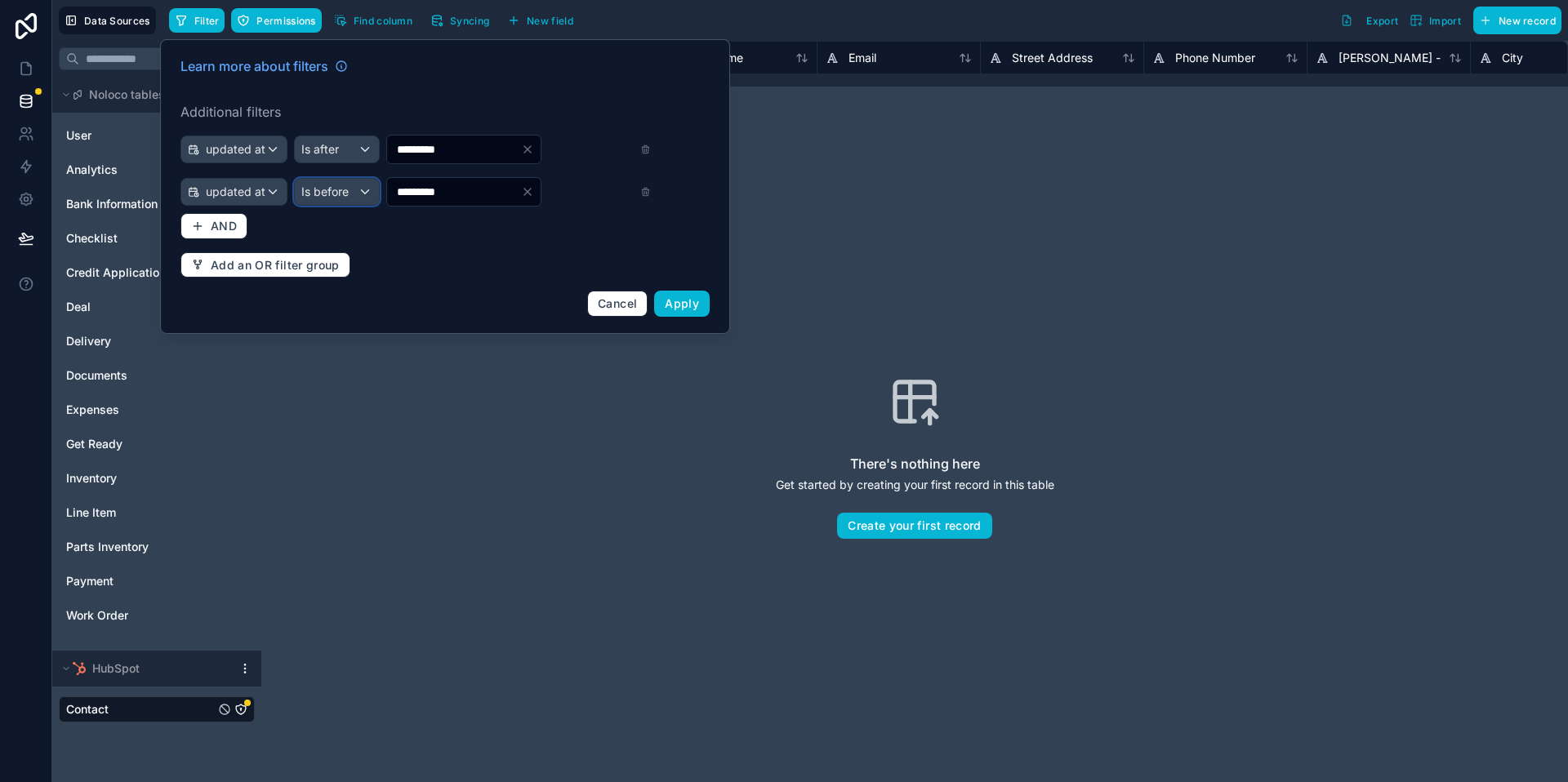
click at [352, 191] on div "Is before" at bounding box center [337, 192] width 84 height 26
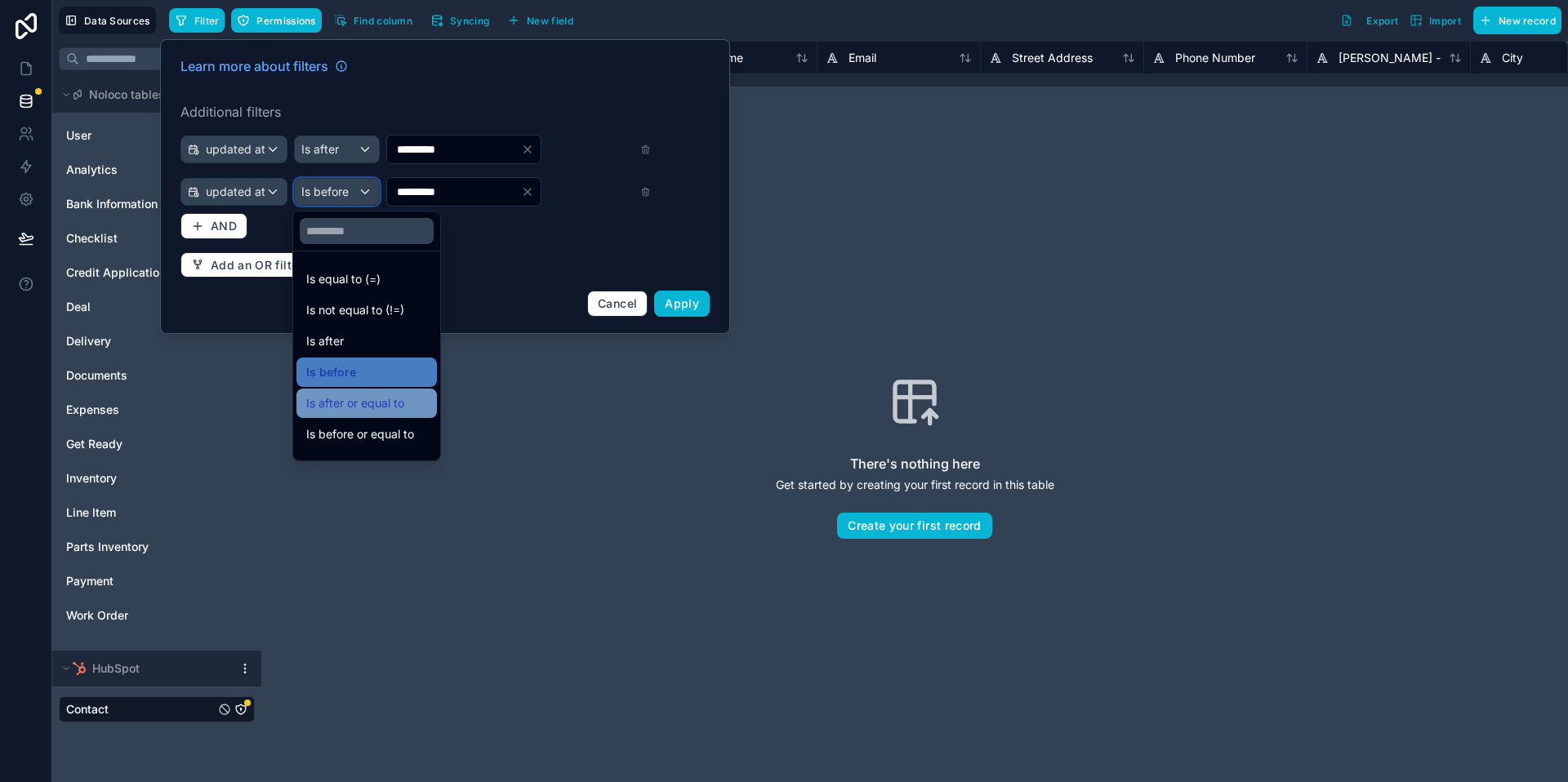
scroll to position [10, 0]
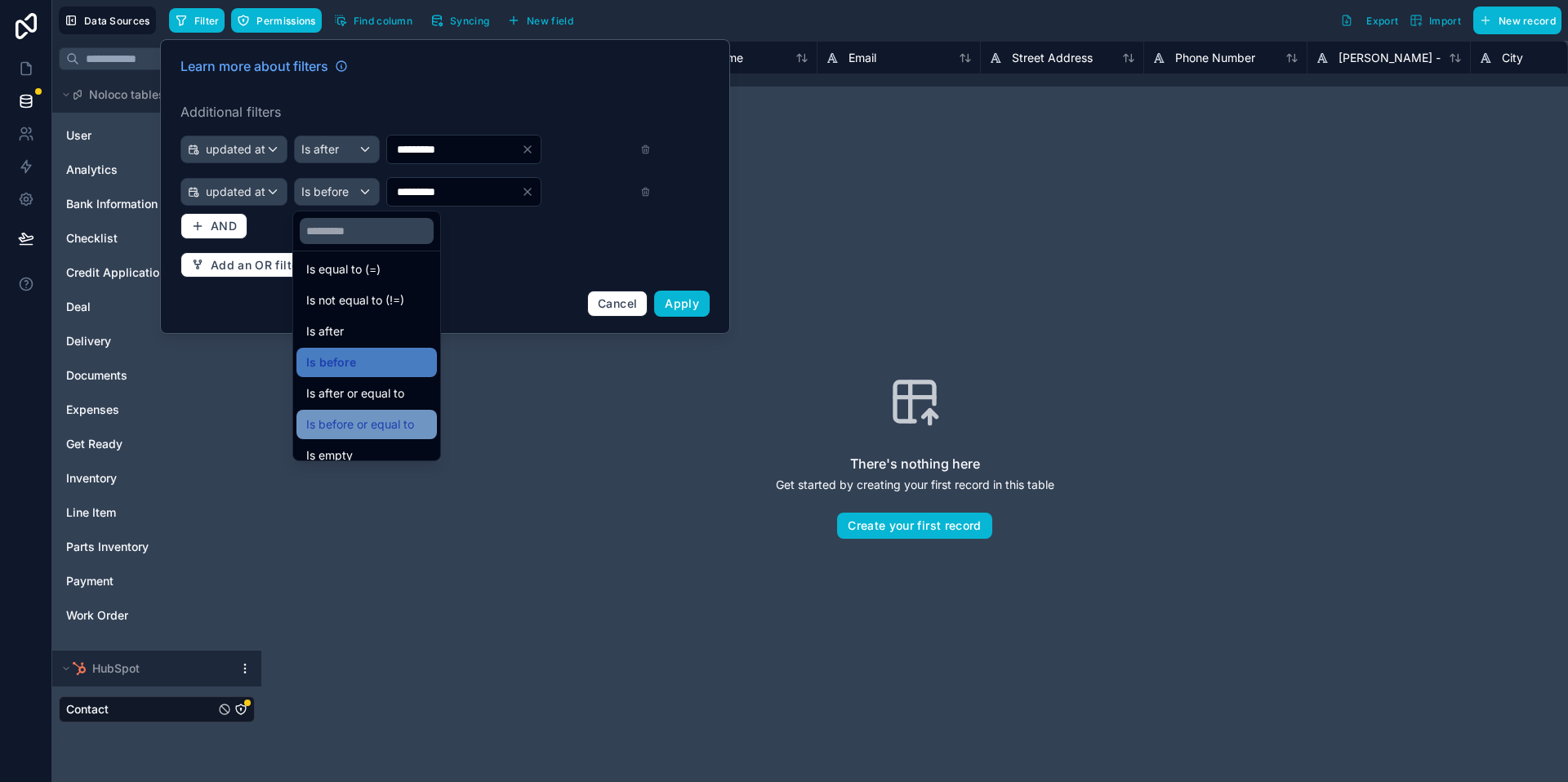
click at [405, 422] on span "Is before or equal to" at bounding box center [361, 424] width 108 height 20
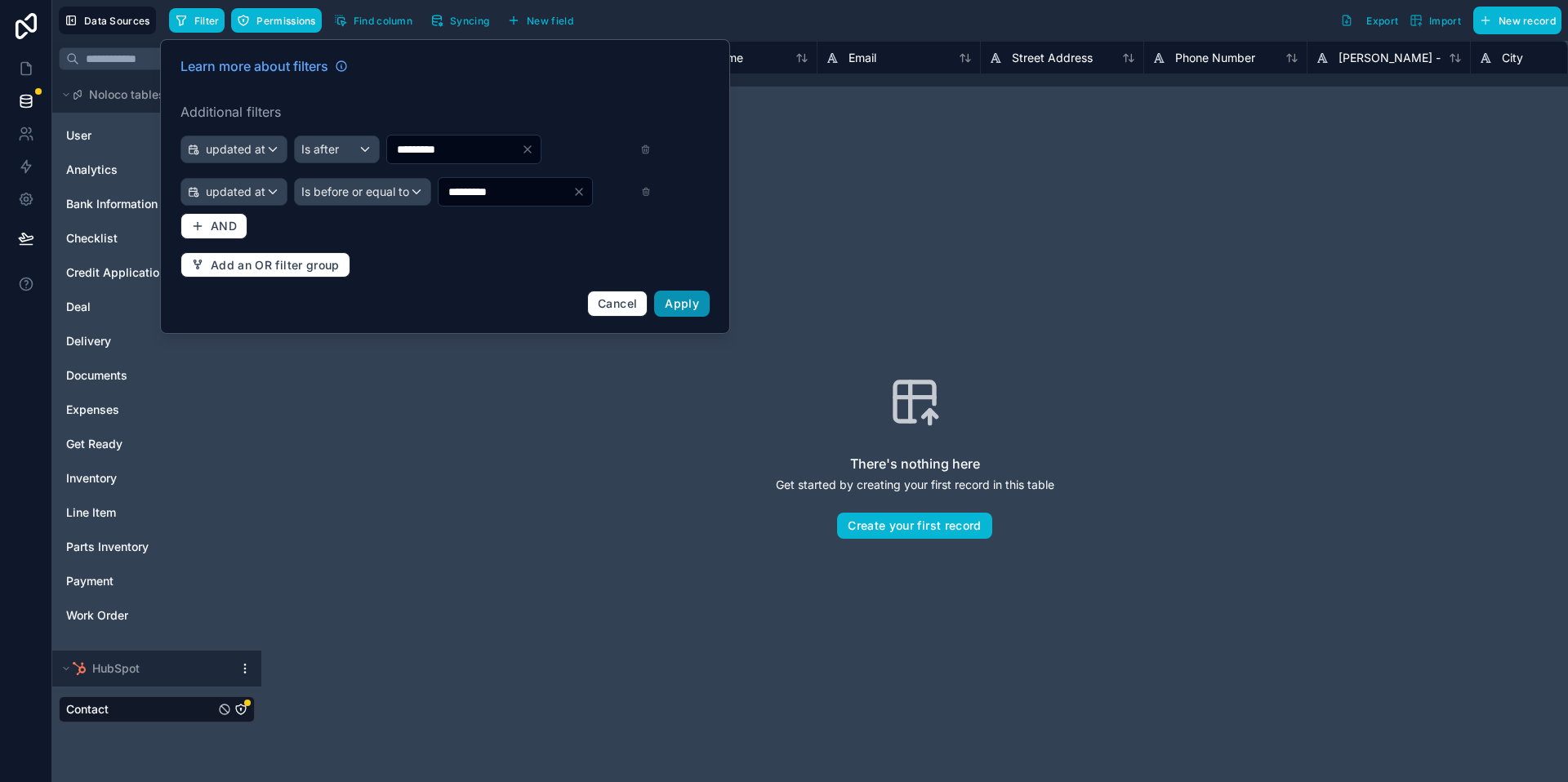
click at [694, 310] on span "Apply" at bounding box center [682, 304] width 34 height 14
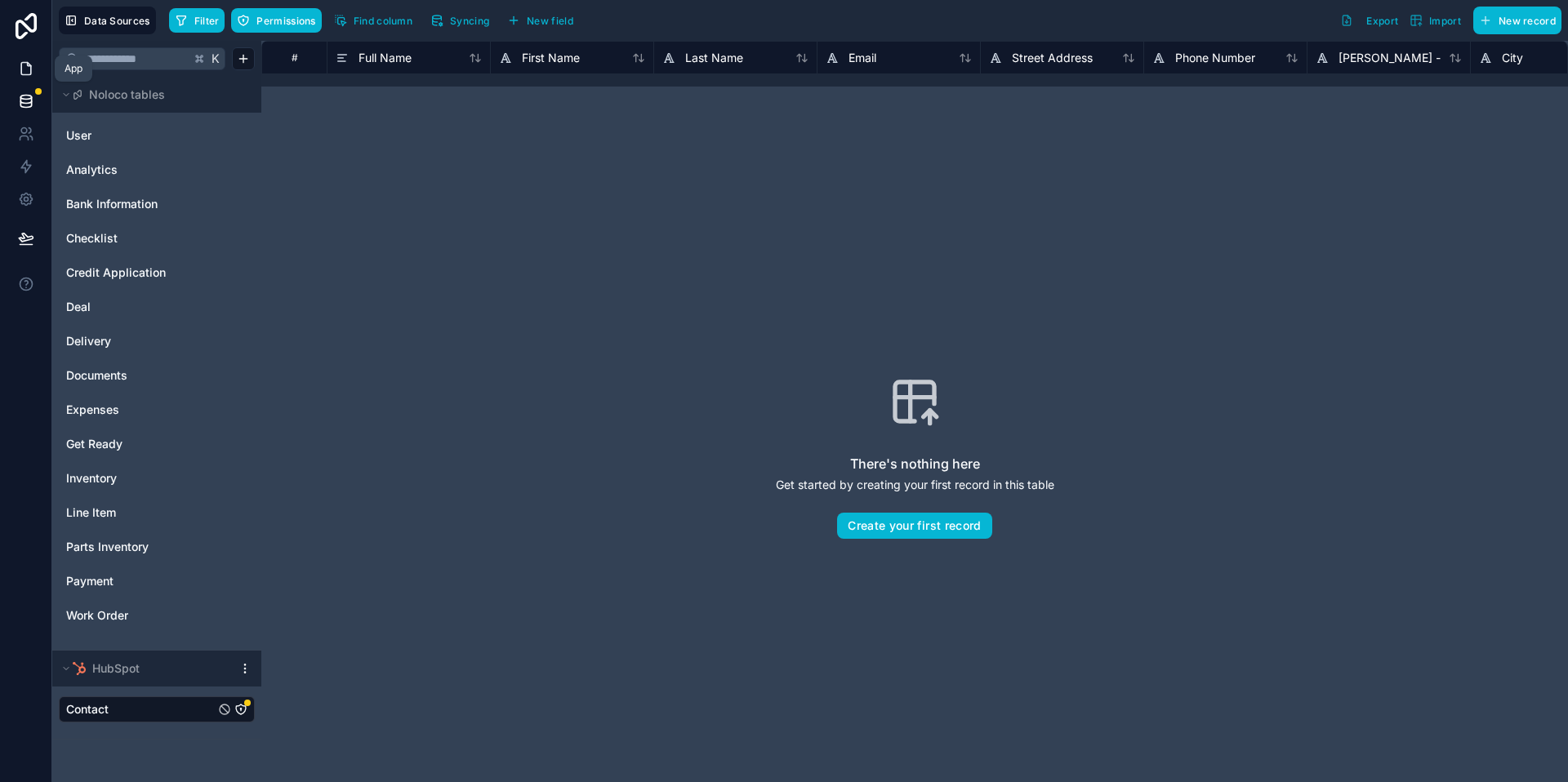
click at [21, 68] on icon at bounding box center [26, 69] width 10 height 12
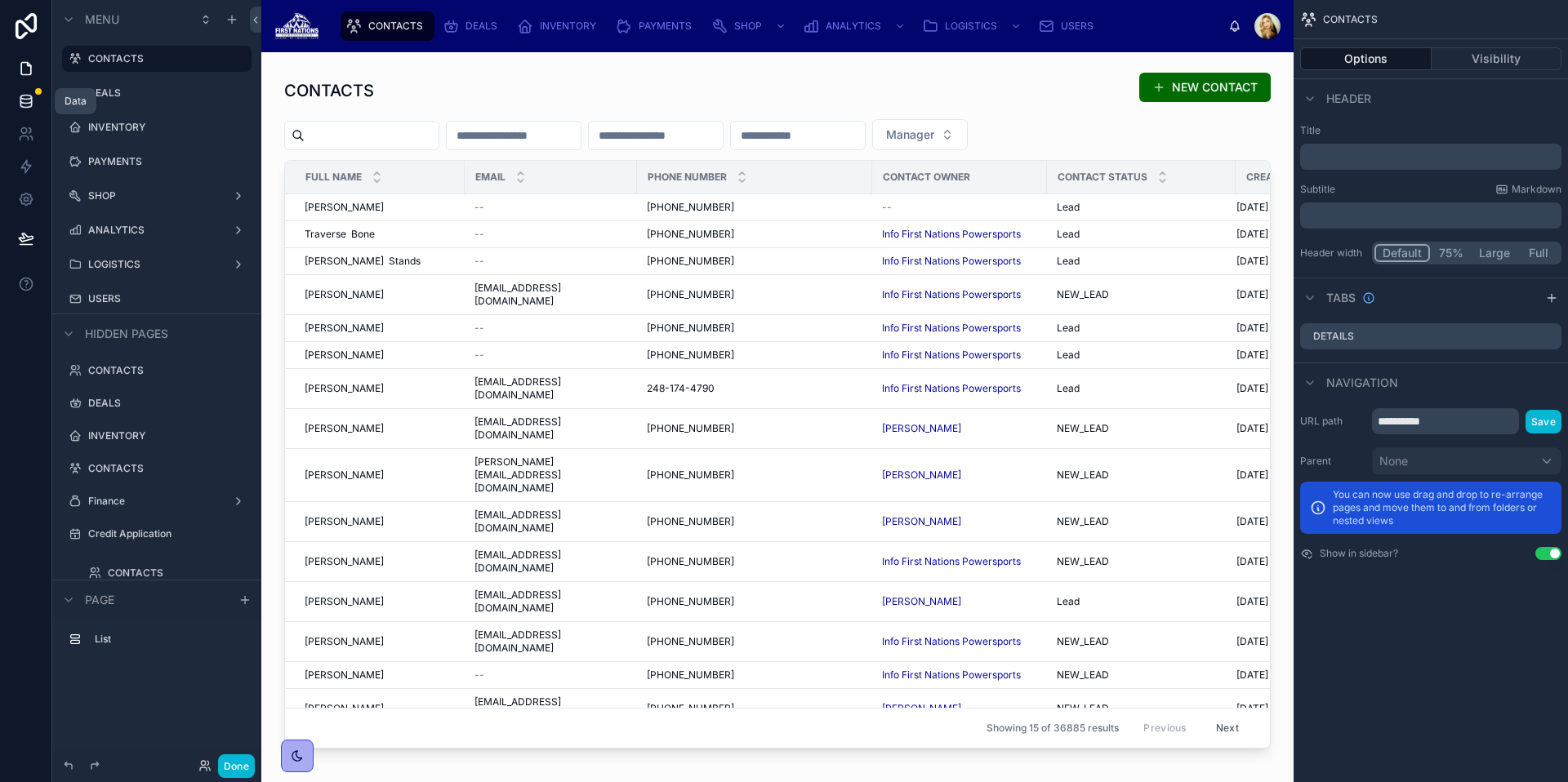
click at [16, 99] on link at bounding box center [26, 101] width 52 height 33
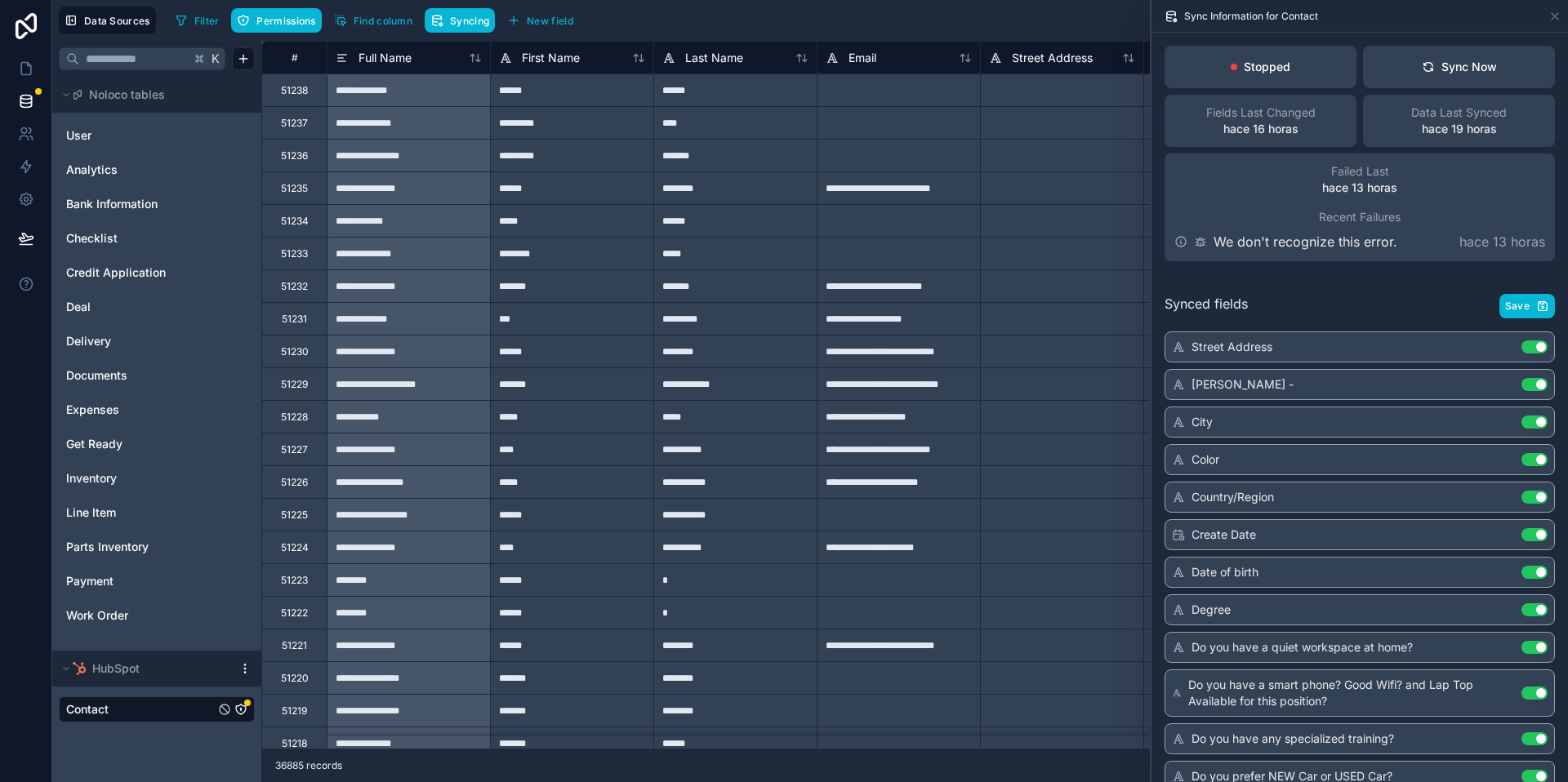
click at [1318, 138] on div "Fields Last Changed hace 16 horas" at bounding box center [1260, 121] width 192 height 52
click at [1246, 136] on p "hace 16 horas" at bounding box center [1260, 129] width 75 height 16
click at [1109, 78] on div at bounding box center [1062, 90] width 164 height 33
click at [1549, 14] on icon at bounding box center [1554, 16] width 13 height 13
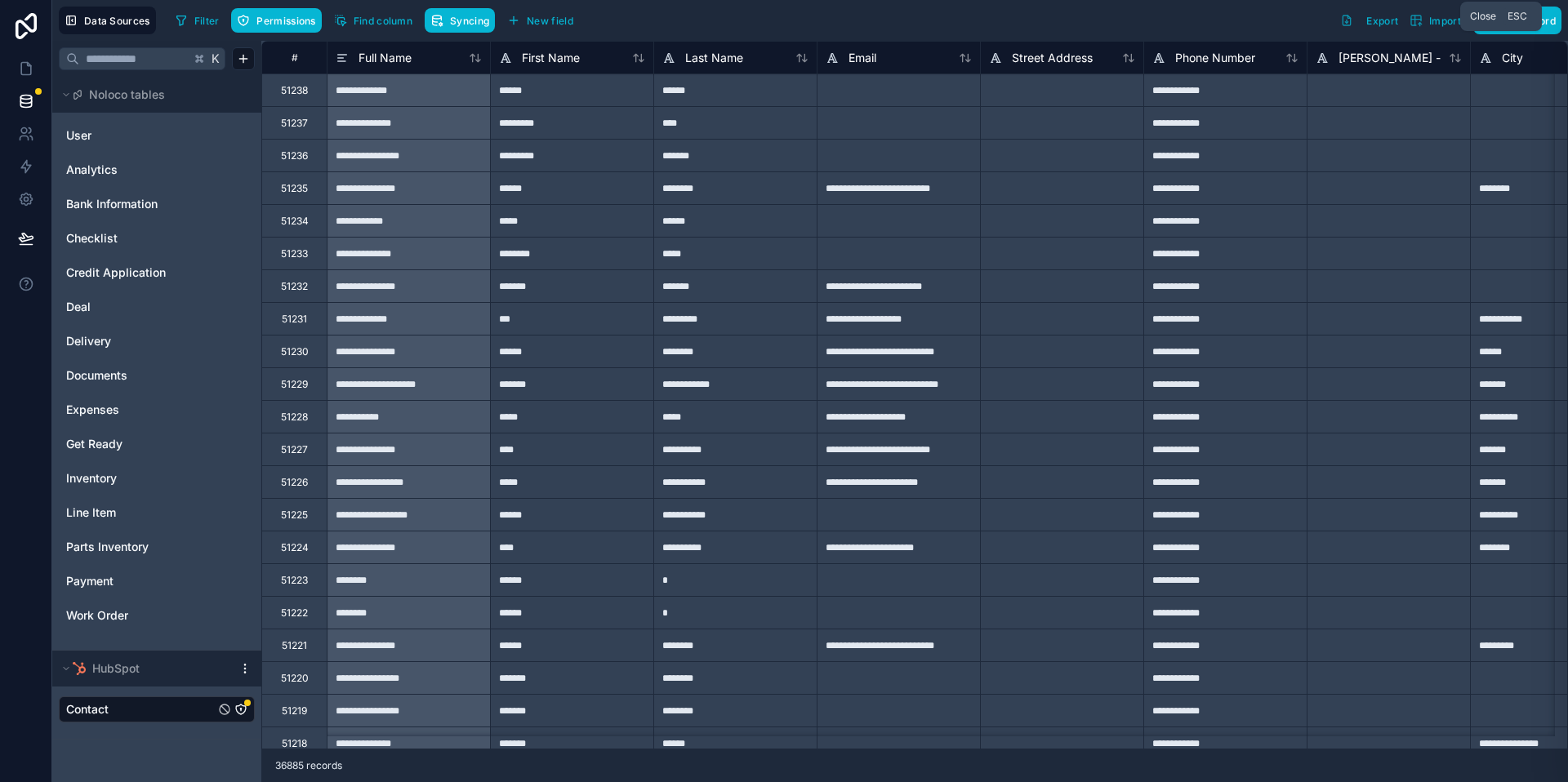
click at [1163, 216] on div "**********" at bounding box center [1225, 220] width 164 height 33
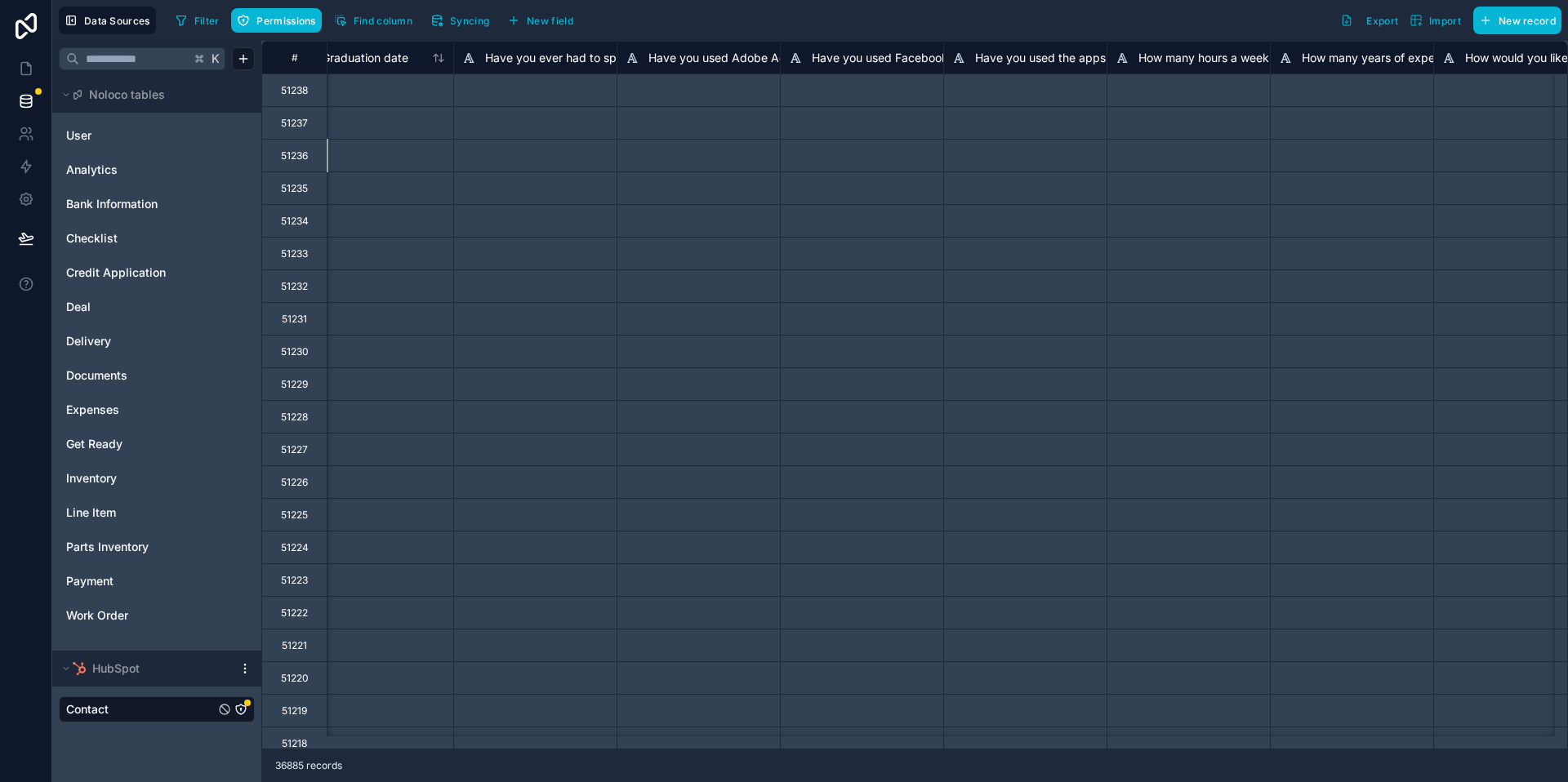
scroll to position [0, 3805]
click at [407, 29] on button "Find column" at bounding box center [374, 20] width 90 height 25
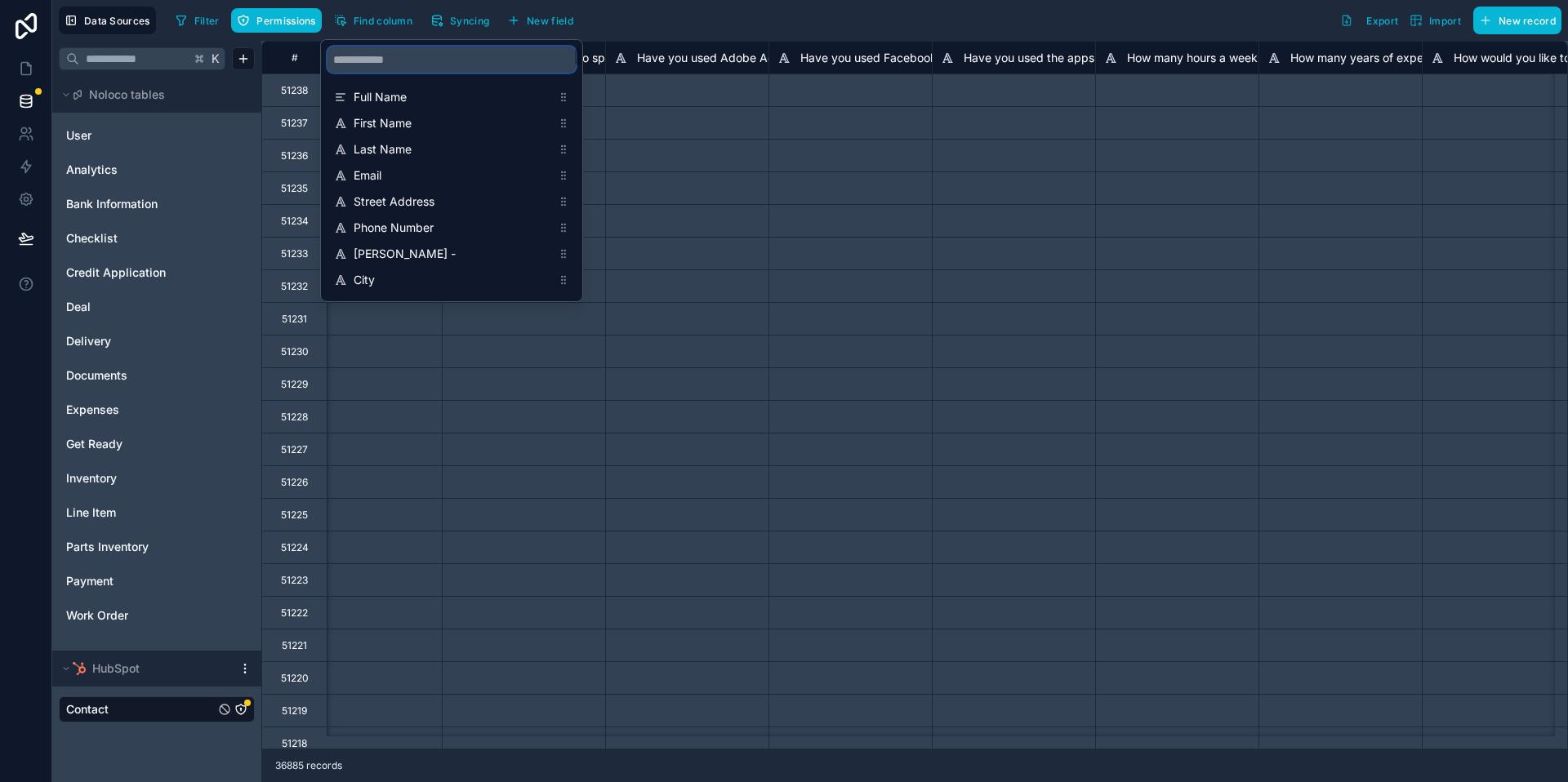
click at [416, 61] on input "scrollable content" at bounding box center [451, 60] width 249 height 26
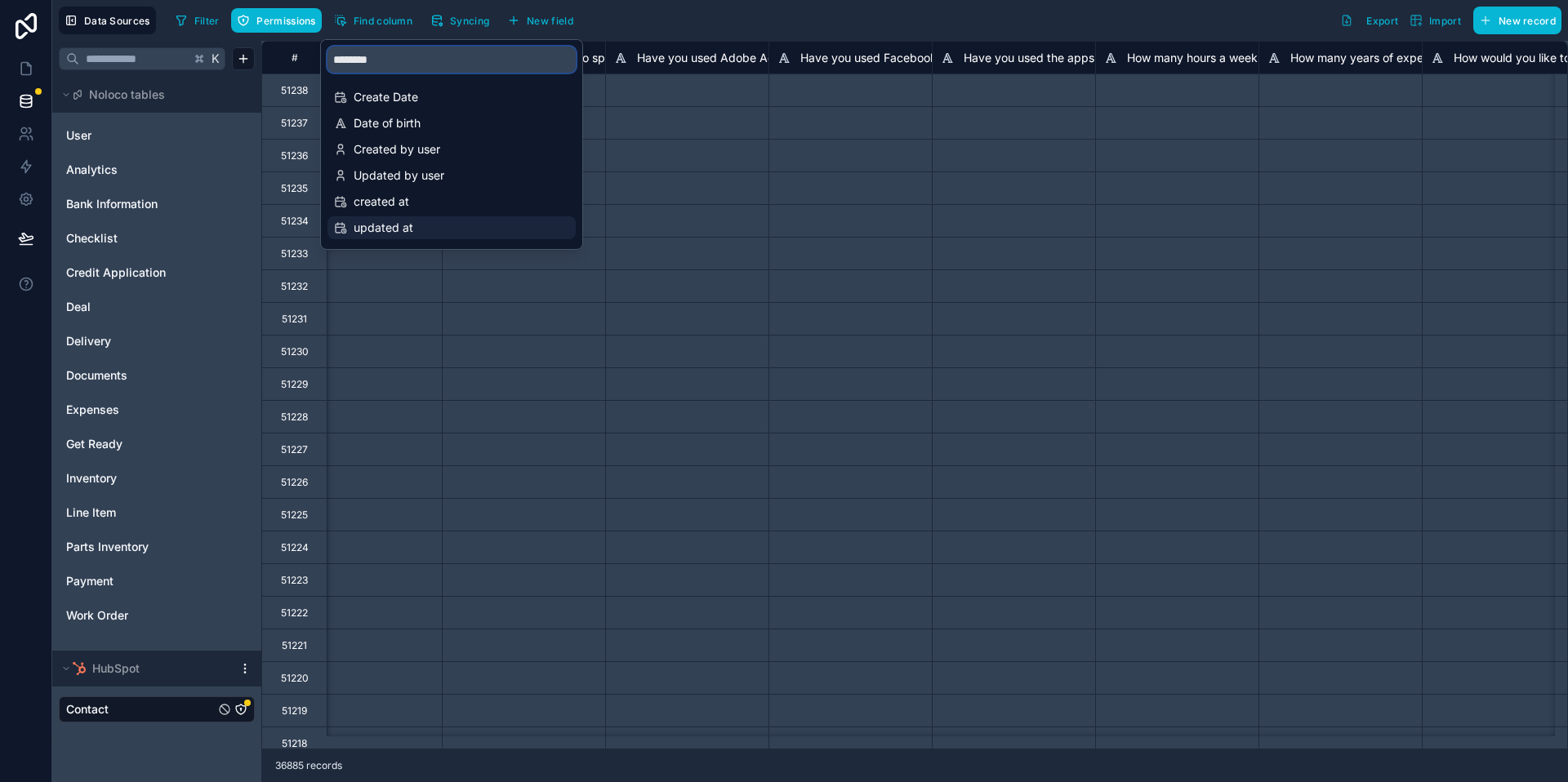
type input "*******"
click at [433, 221] on span "updated at" at bounding box center [452, 228] width 198 height 16
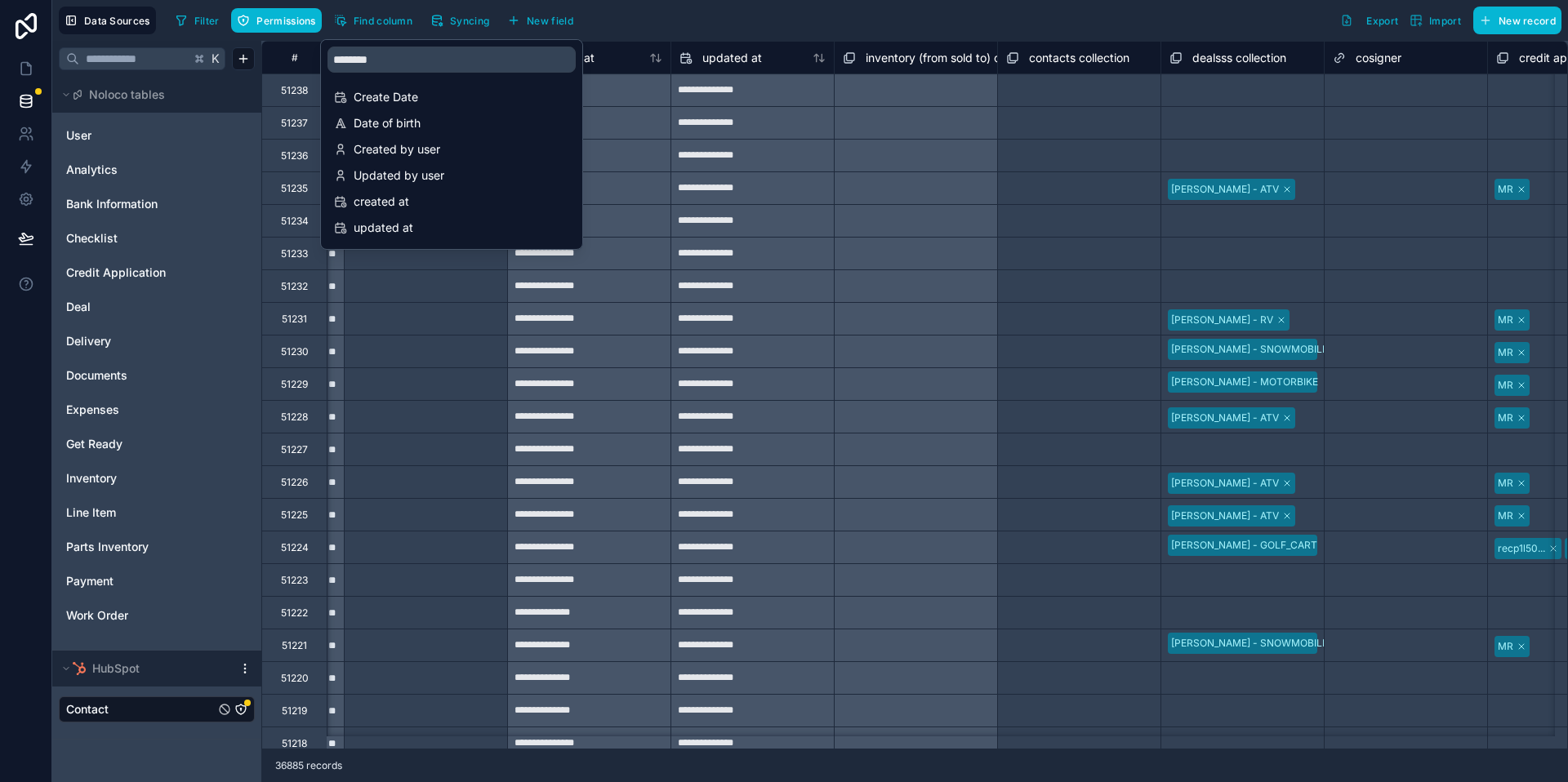
scroll to position [0, 40911]
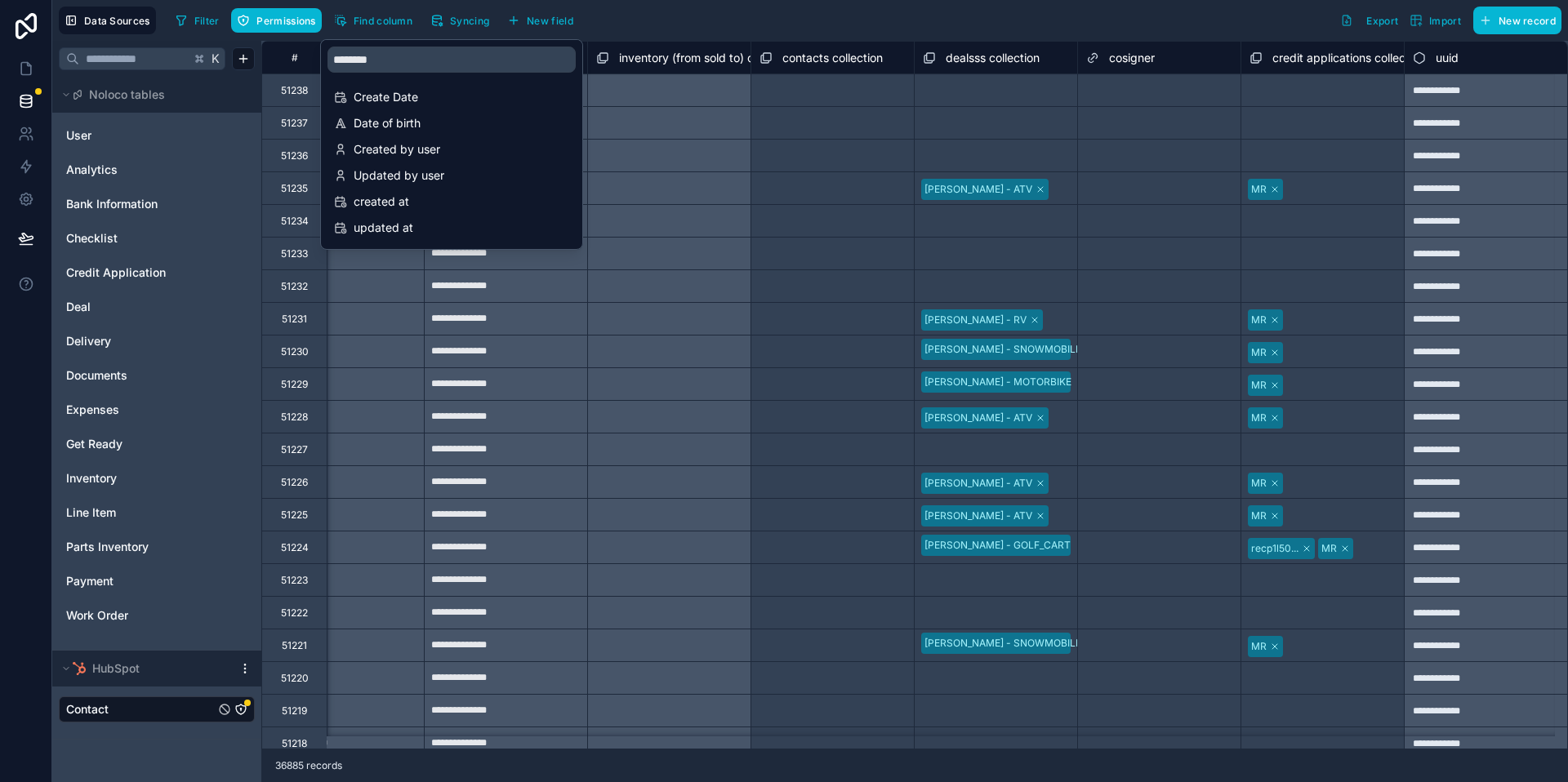
click at [693, 30] on div "Filter Permissions Find column Syncing New field Export Import New record" at bounding box center [865, 21] width 1392 height 28
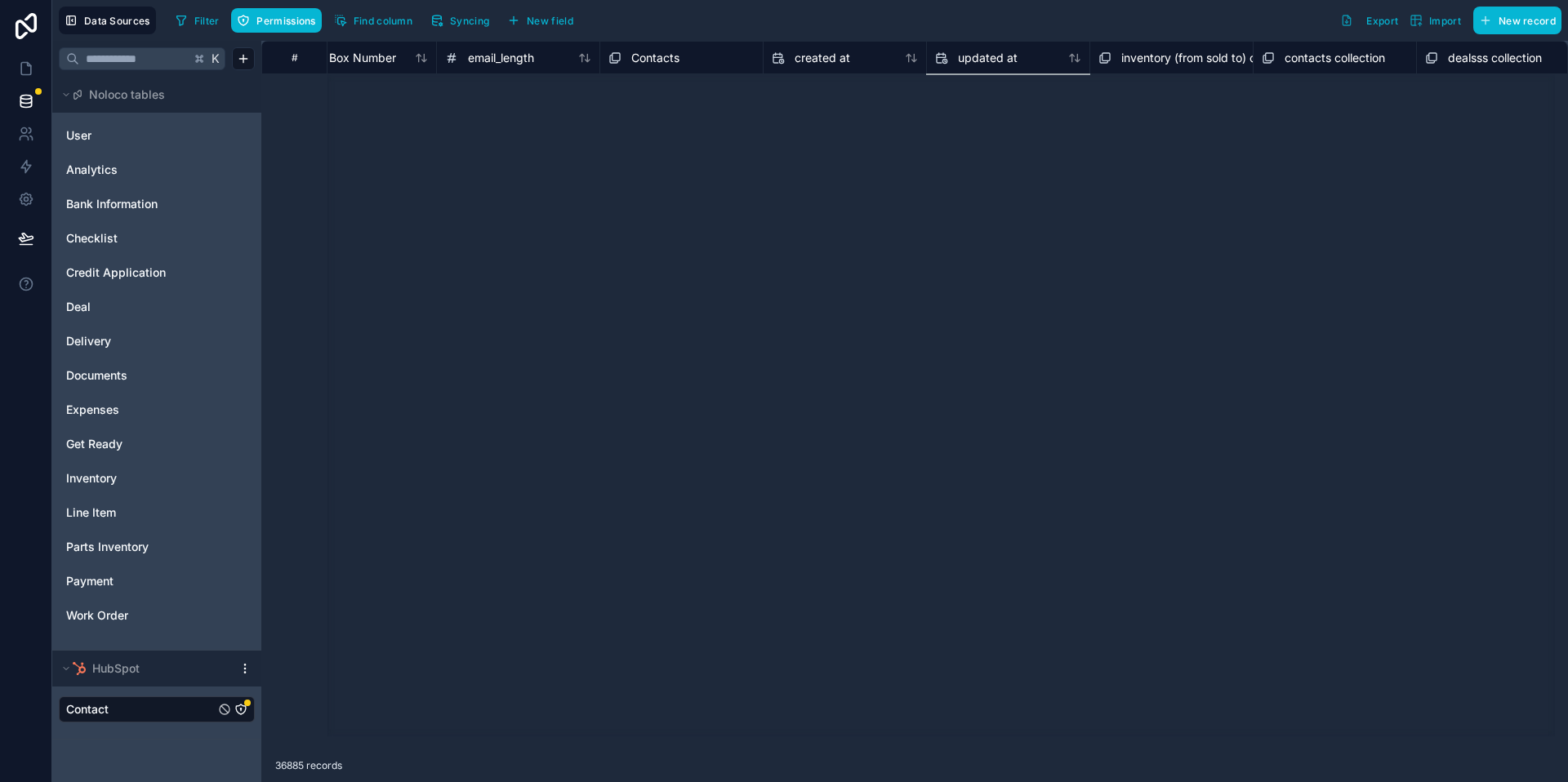
scroll to position [10388, 40396]
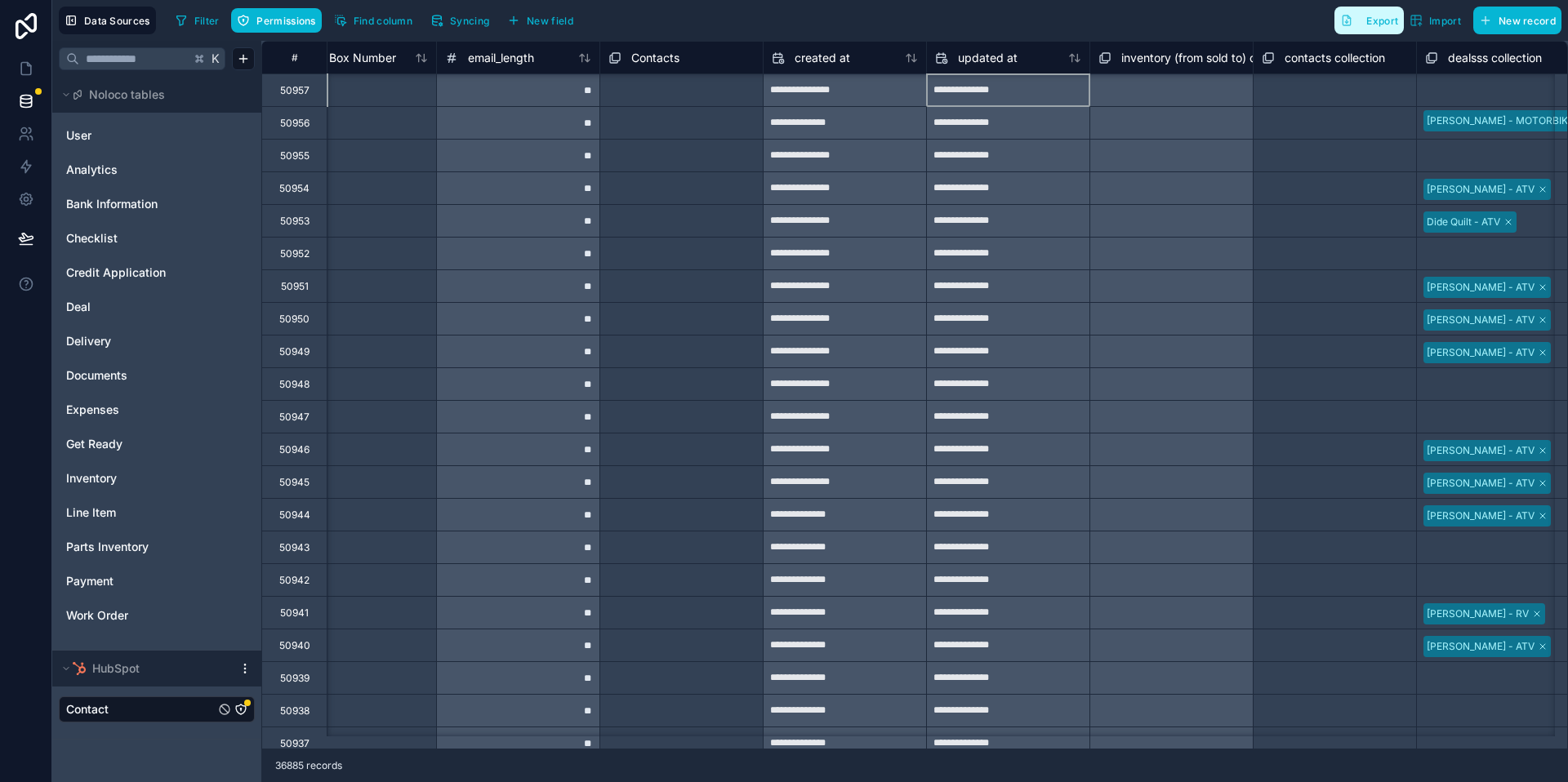
click at [1362, 22] on button "Export" at bounding box center [1369, 21] width 70 height 28
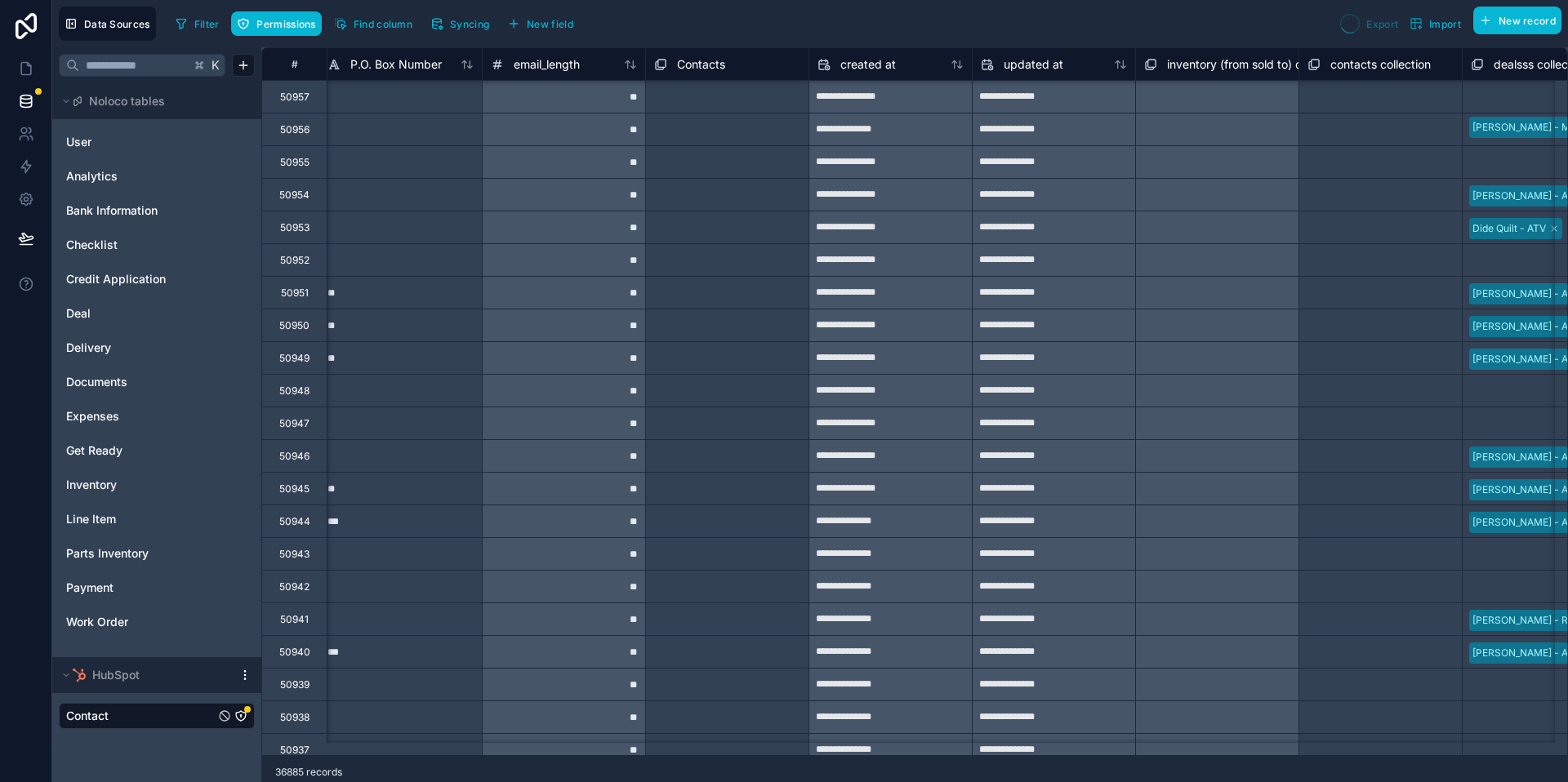
scroll to position [10388, 40343]
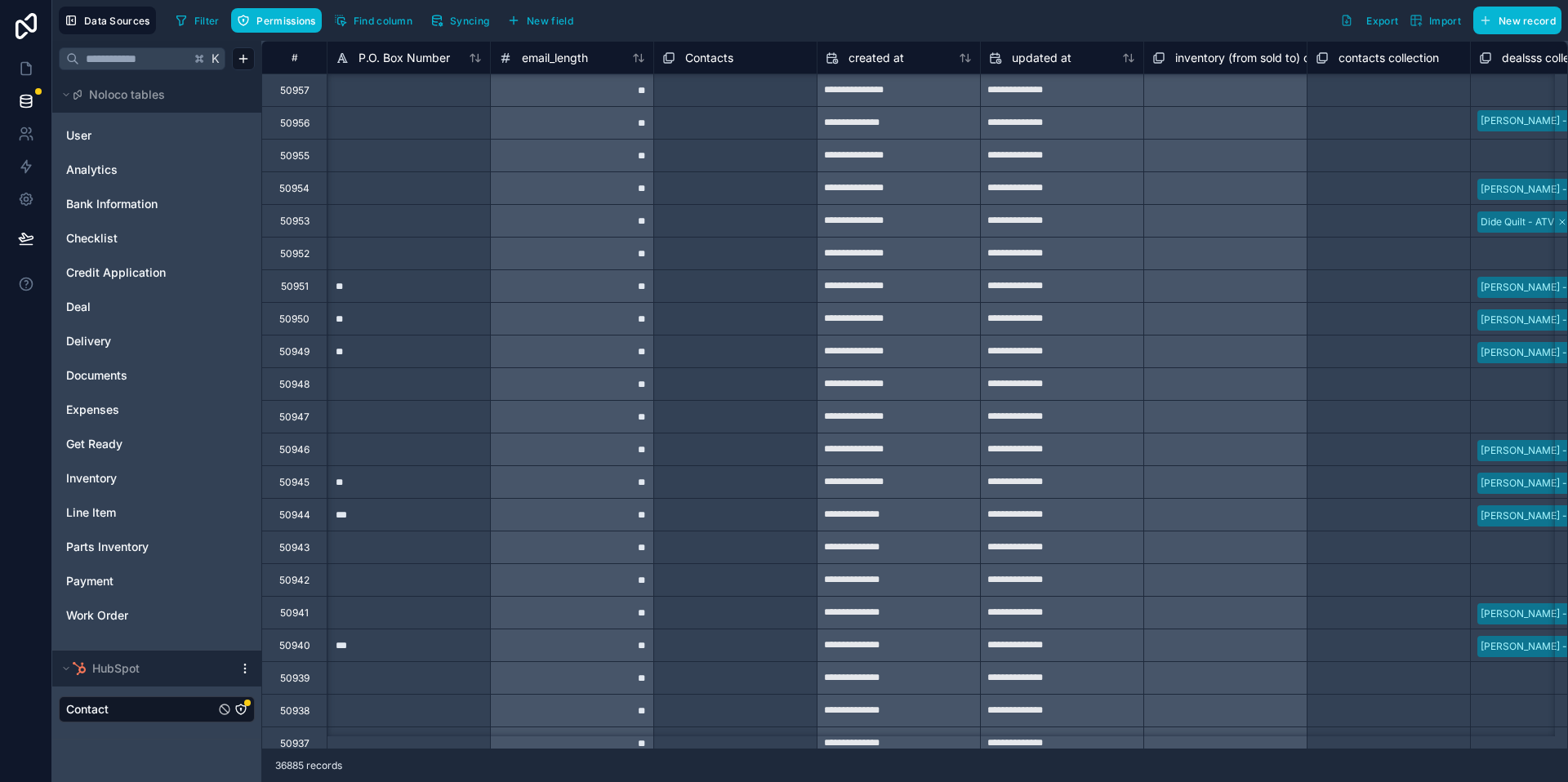
click at [1223, 25] on div "Filter Permissions Find column Syncing New field Export Import New record" at bounding box center [865, 21] width 1392 height 28
click at [1355, 26] on button "Export" at bounding box center [1369, 21] width 70 height 28
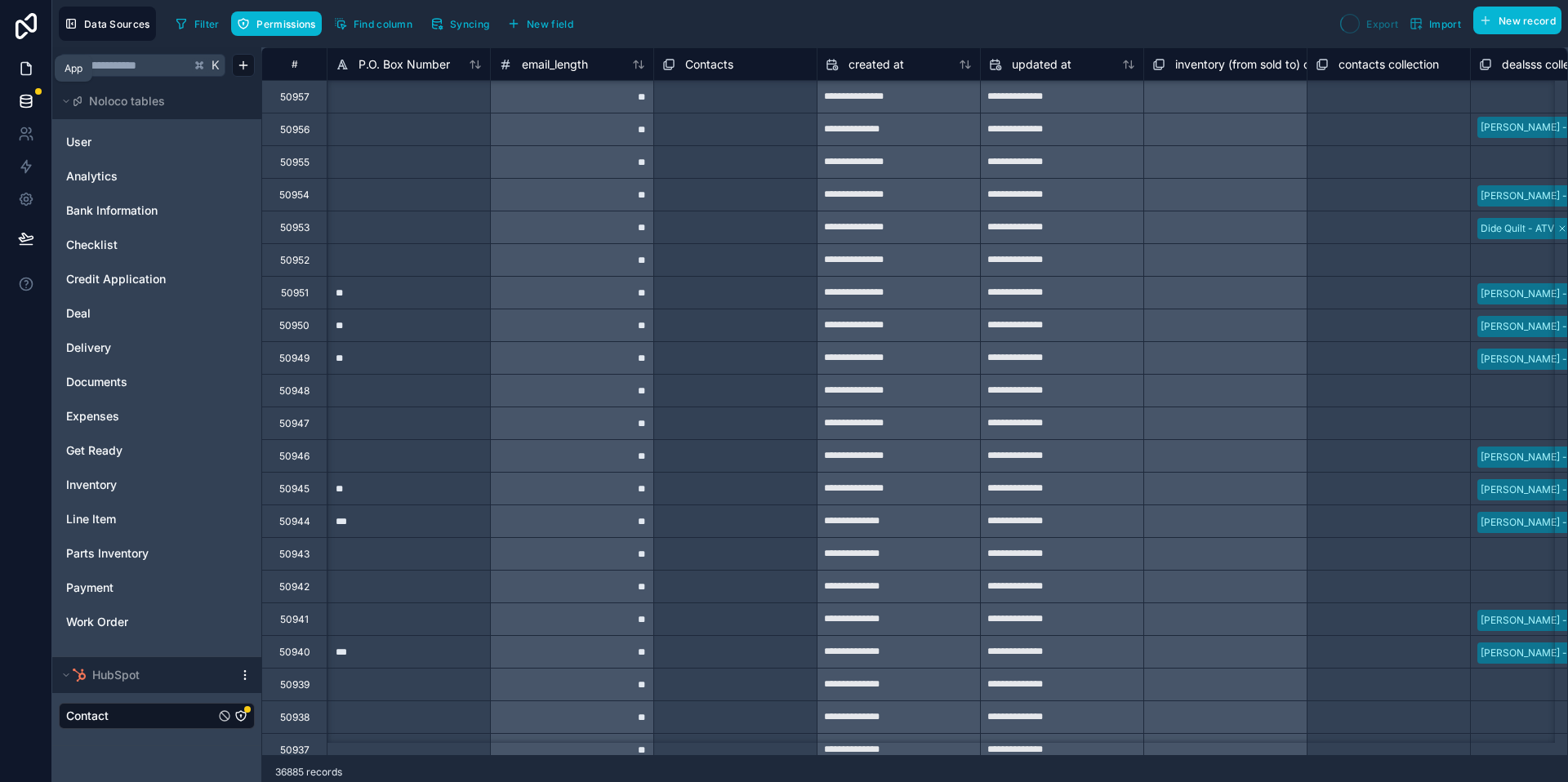
click at [24, 72] on icon at bounding box center [26, 69] width 16 height 16
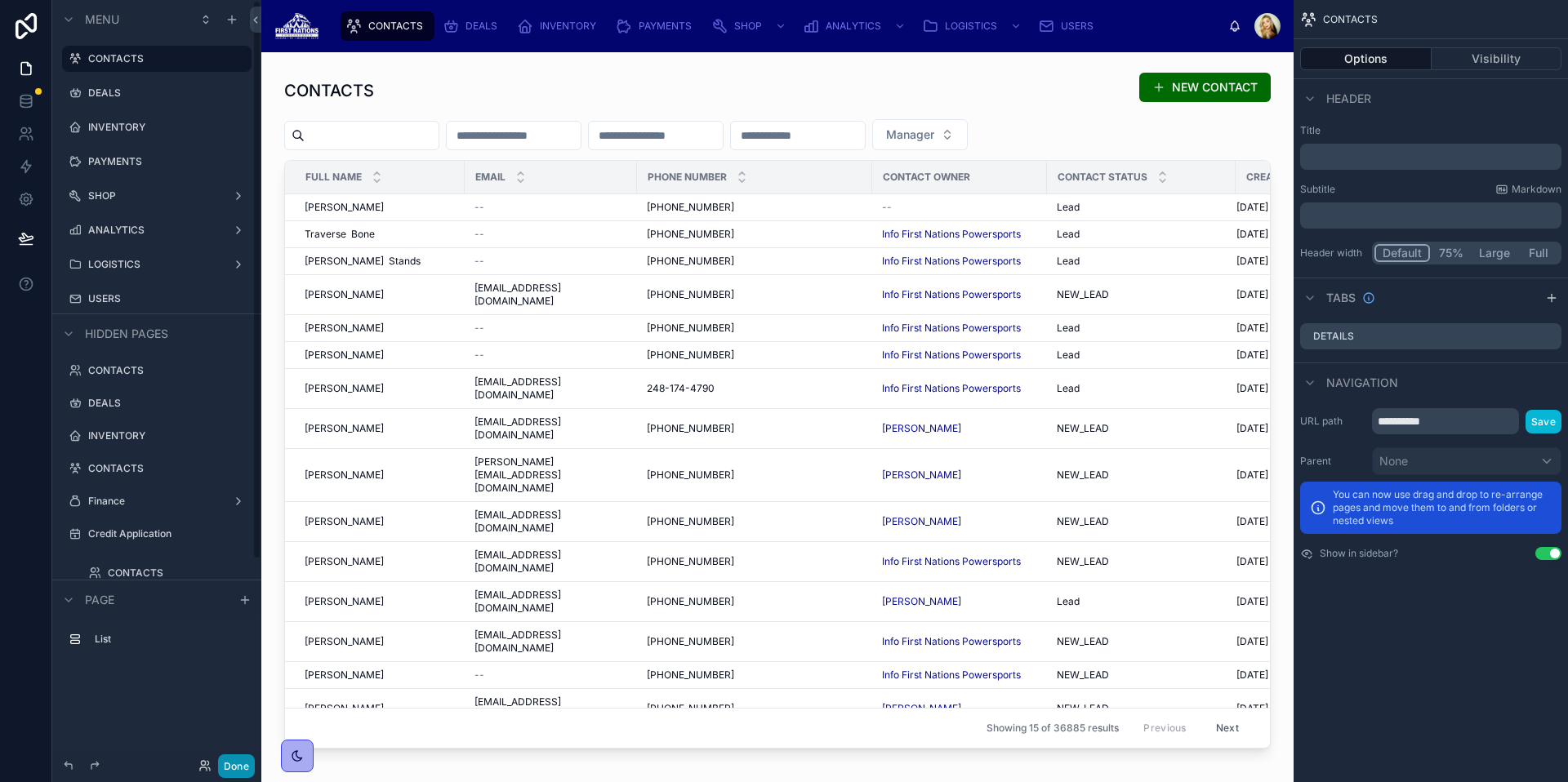
click at [226, 761] on button "Done" at bounding box center [236, 767] width 37 height 24
